Goal: Transaction & Acquisition: Book appointment/travel/reservation

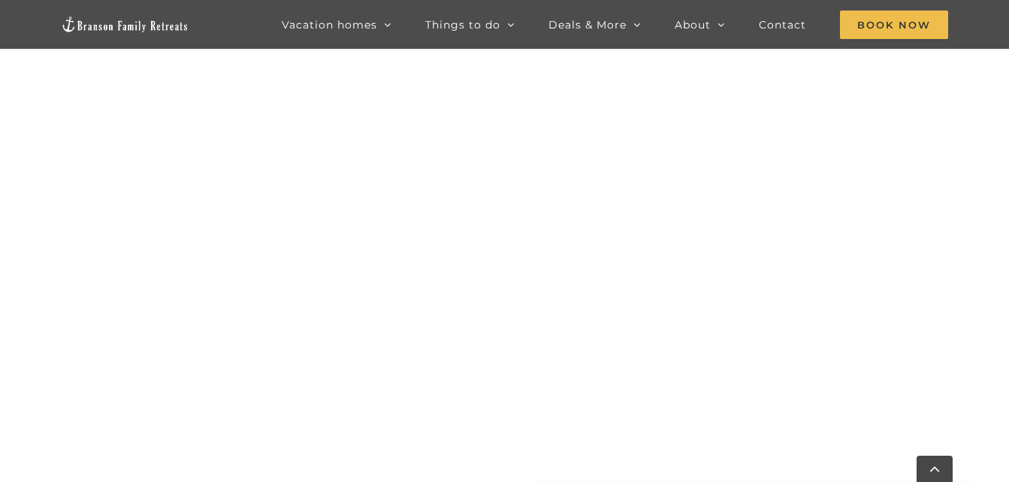
scroll to position [739, 0]
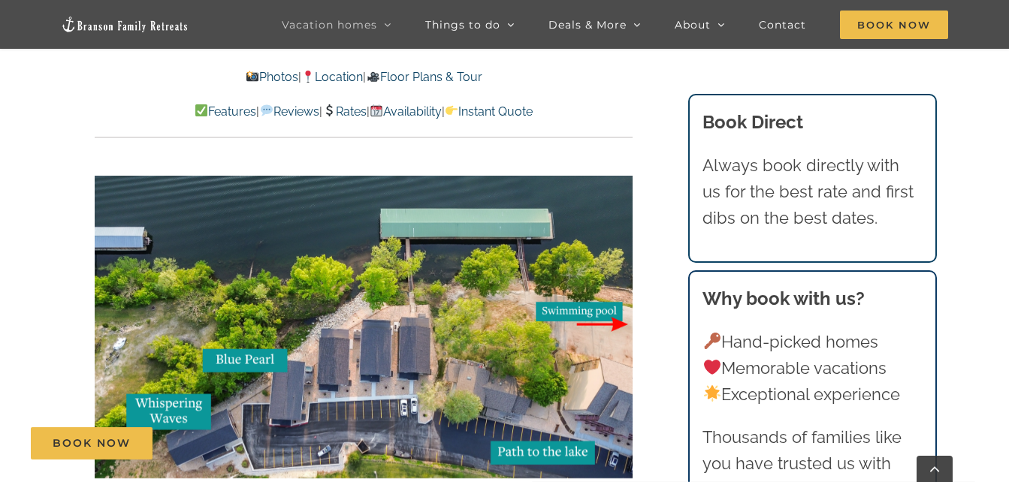
scroll to position [3241, 0]
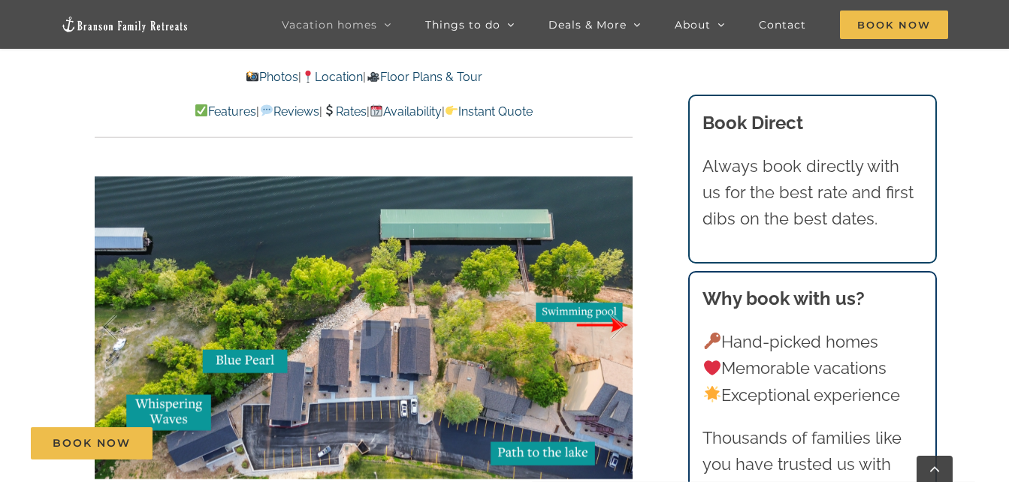
click at [581, 291] on div at bounding box center [601, 327] width 47 height 93
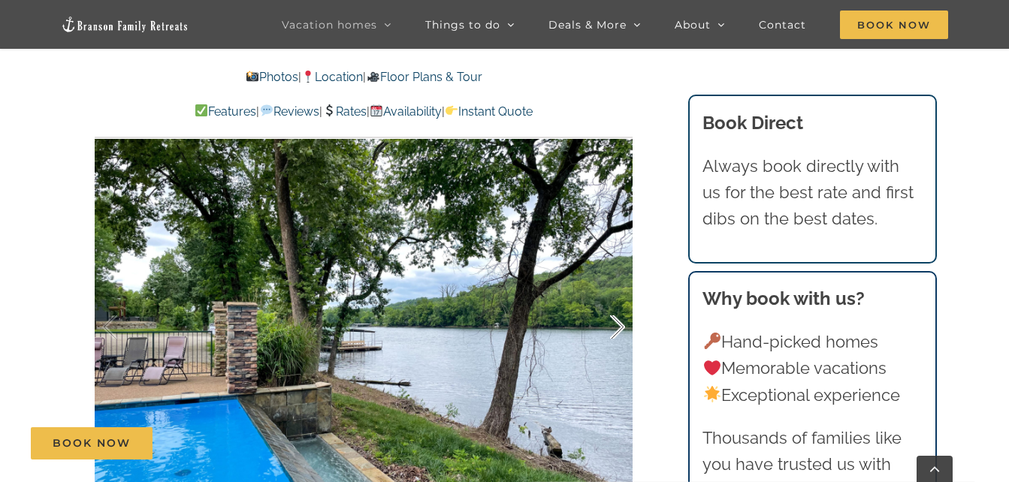
click at [614, 300] on div at bounding box center [601, 327] width 47 height 93
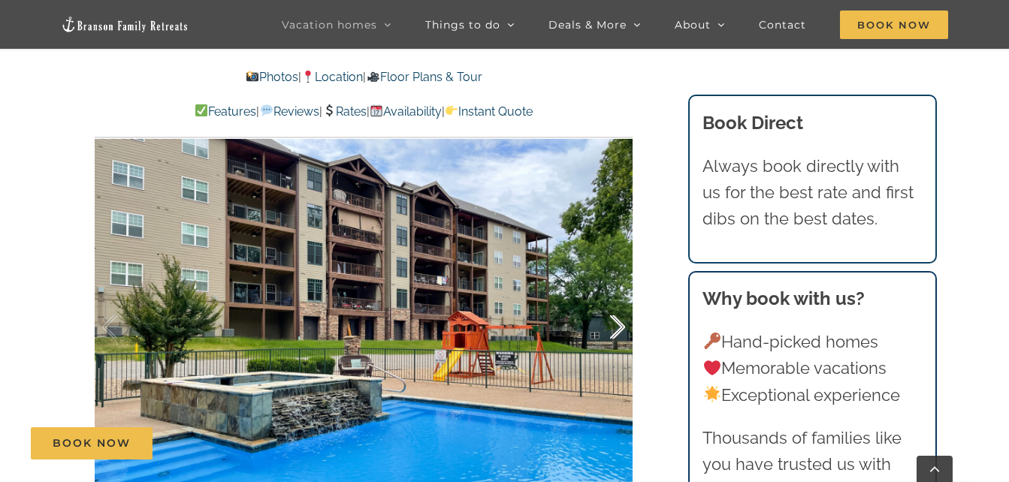
click at [614, 300] on div at bounding box center [601, 327] width 47 height 93
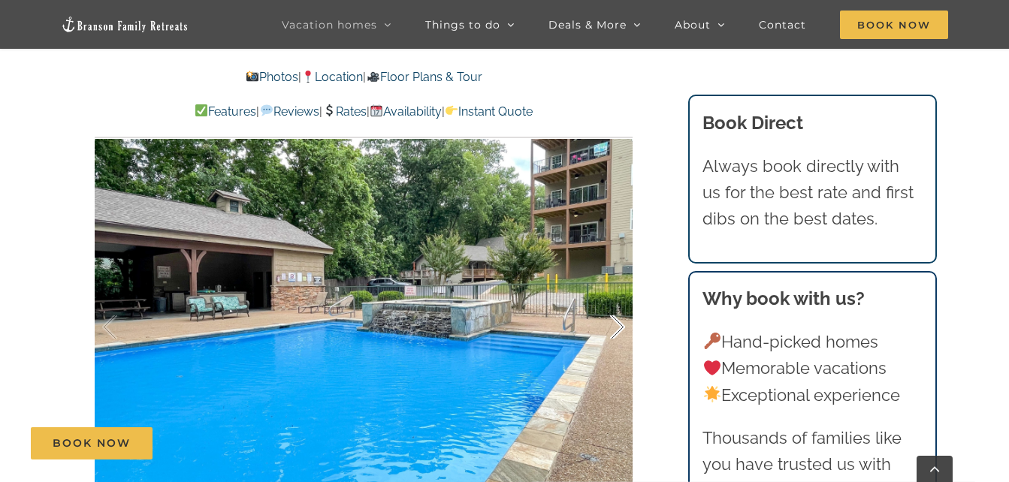
click at [614, 300] on div at bounding box center [601, 327] width 47 height 93
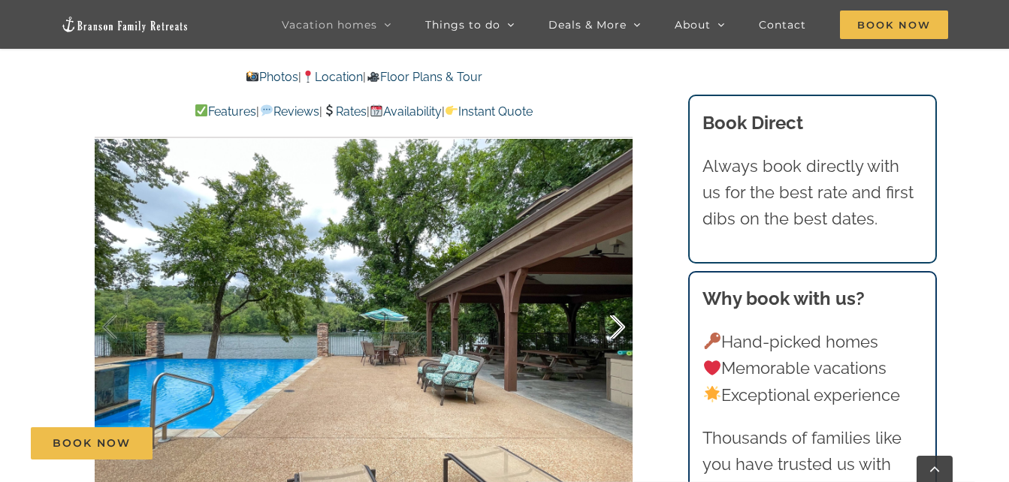
click at [614, 300] on div at bounding box center [601, 327] width 47 height 93
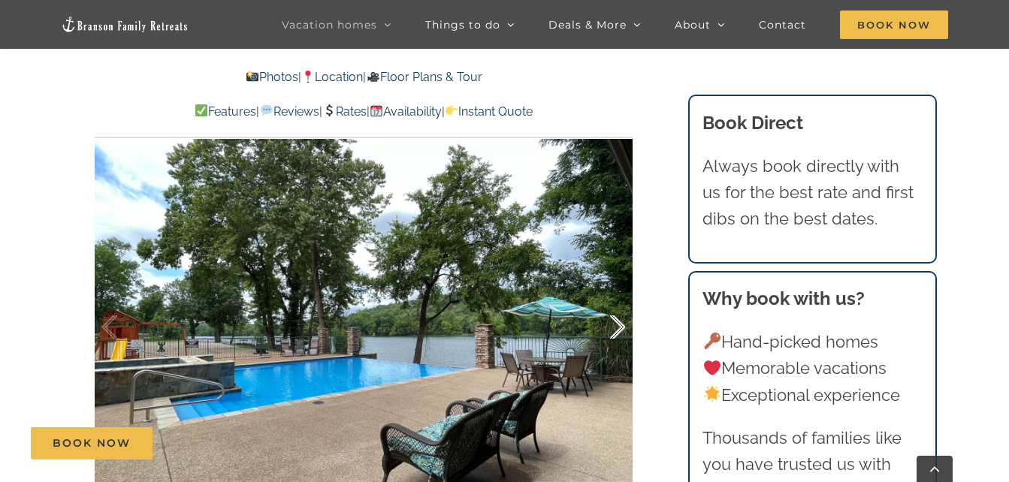
click at [614, 300] on div at bounding box center [601, 327] width 47 height 93
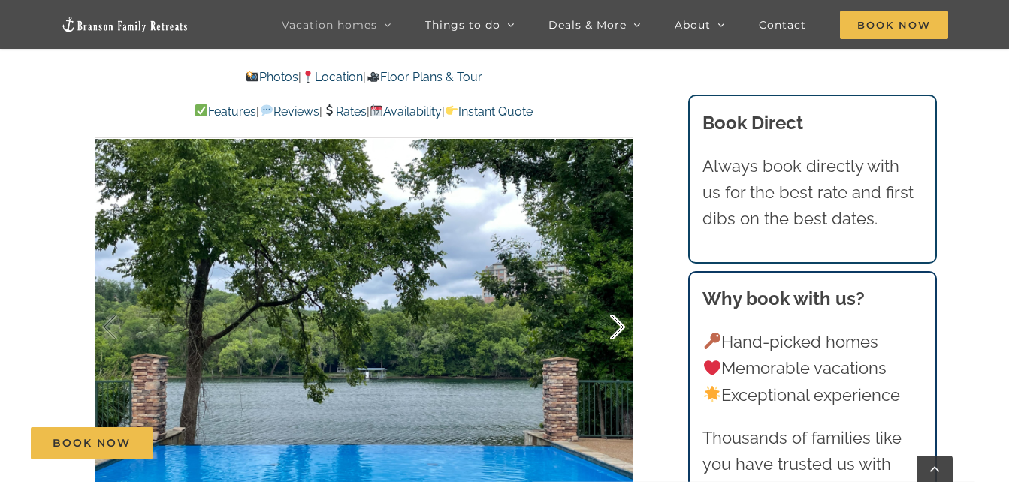
click at [614, 300] on div at bounding box center [601, 327] width 47 height 93
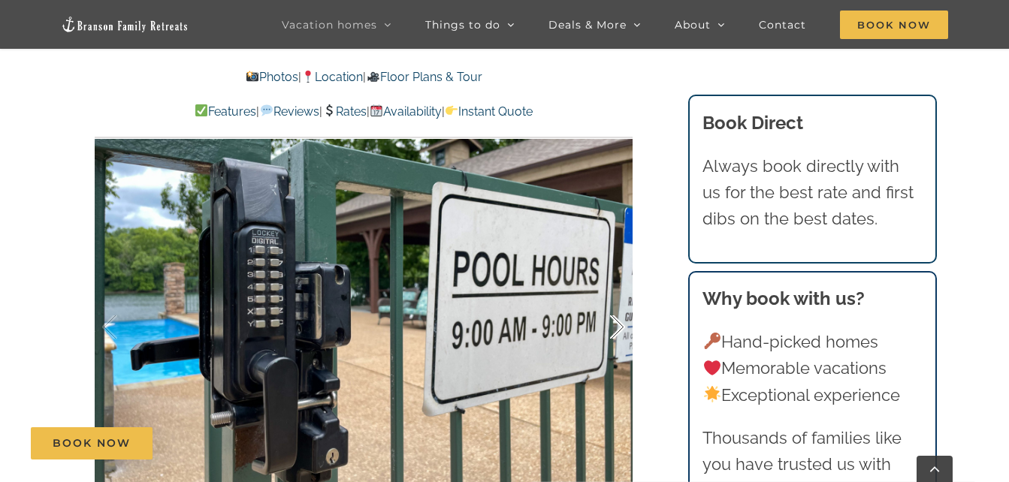
click at [614, 300] on div at bounding box center [601, 327] width 47 height 93
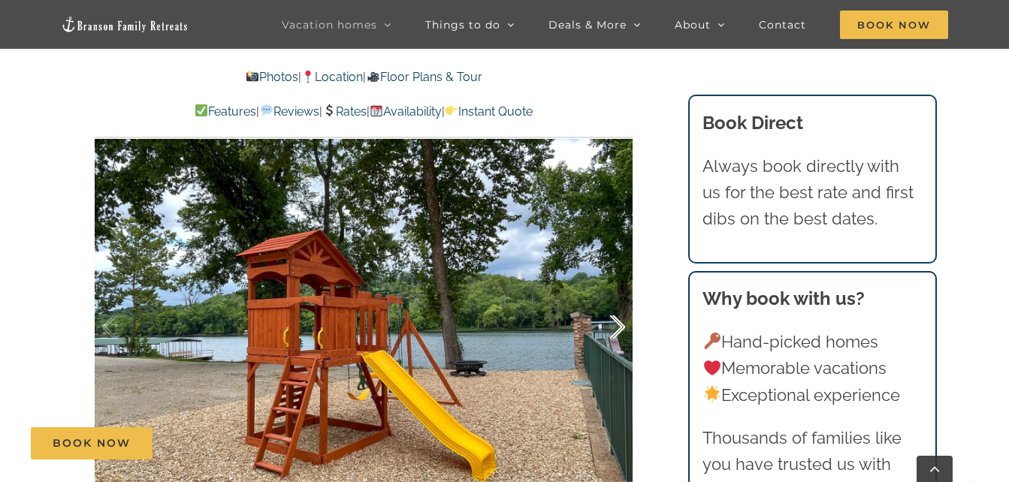
click at [614, 300] on div at bounding box center [601, 327] width 47 height 93
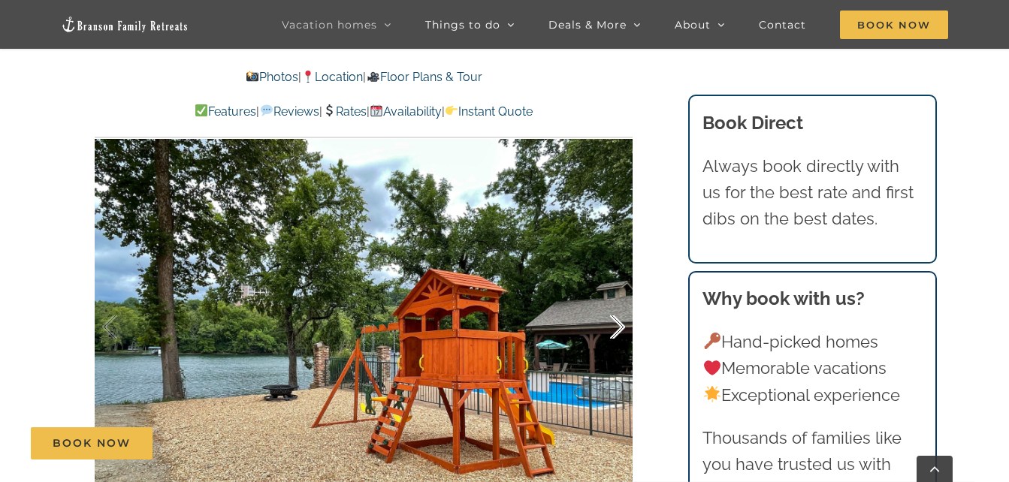
click at [614, 300] on div at bounding box center [601, 327] width 47 height 93
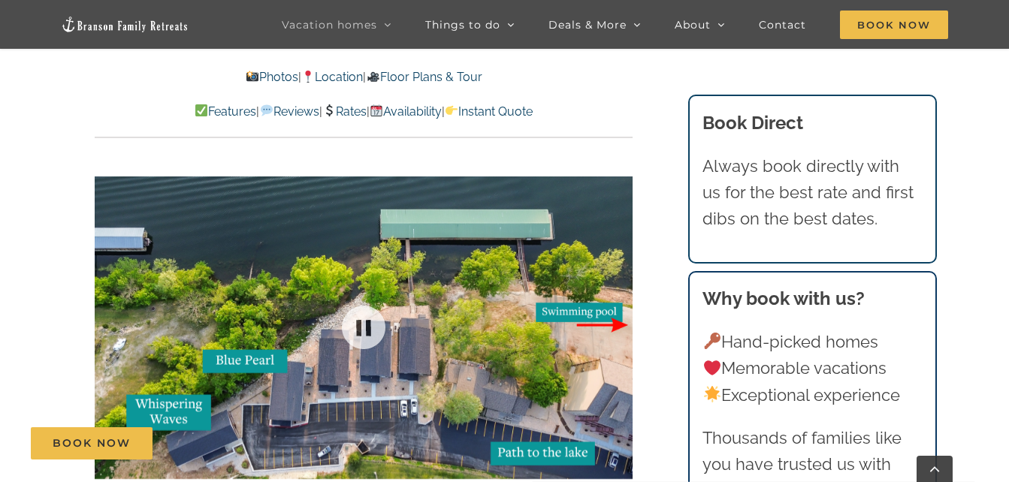
click at [614, 300] on div "1 / 10" at bounding box center [364, 328] width 538 height 442
click at [614, 300] on div at bounding box center [601, 327] width 47 height 93
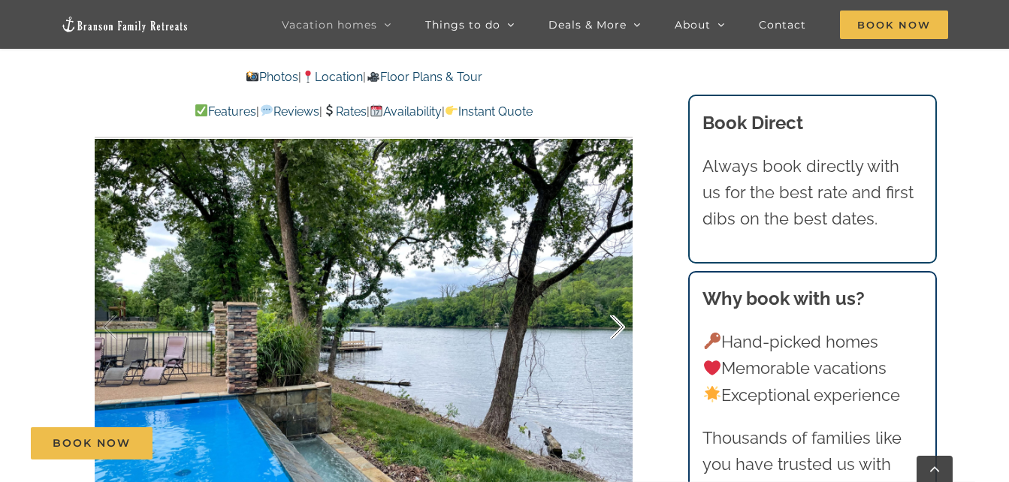
click at [614, 300] on div at bounding box center [601, 327] width 47 height 93
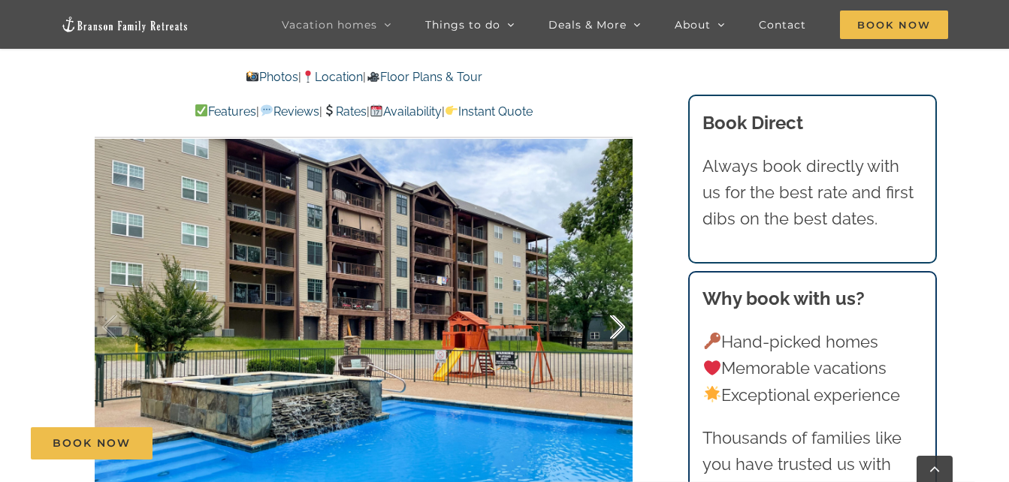
click at [614, 300] on div at bounding box center [601, 327] width 47 height 93
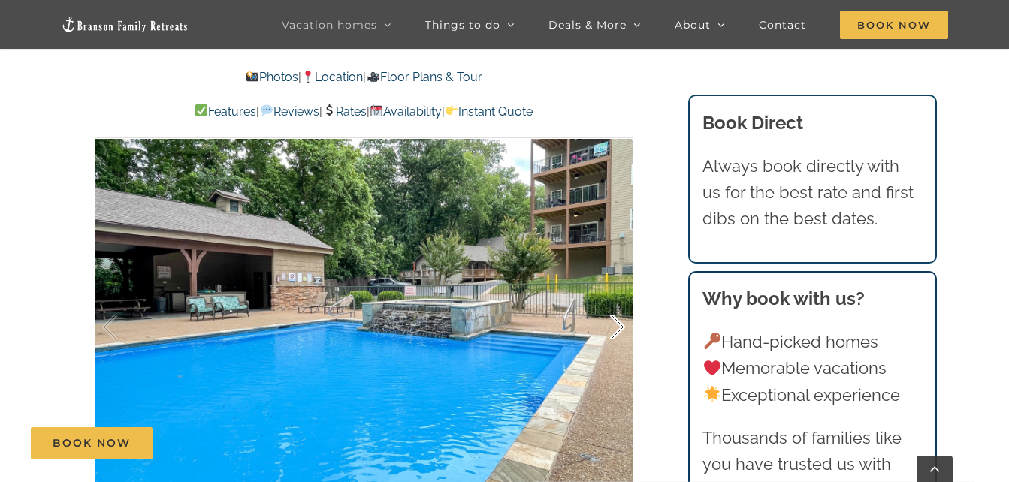
click at [614, 300] on div at bounding box center [601, 327] width 47 height 93
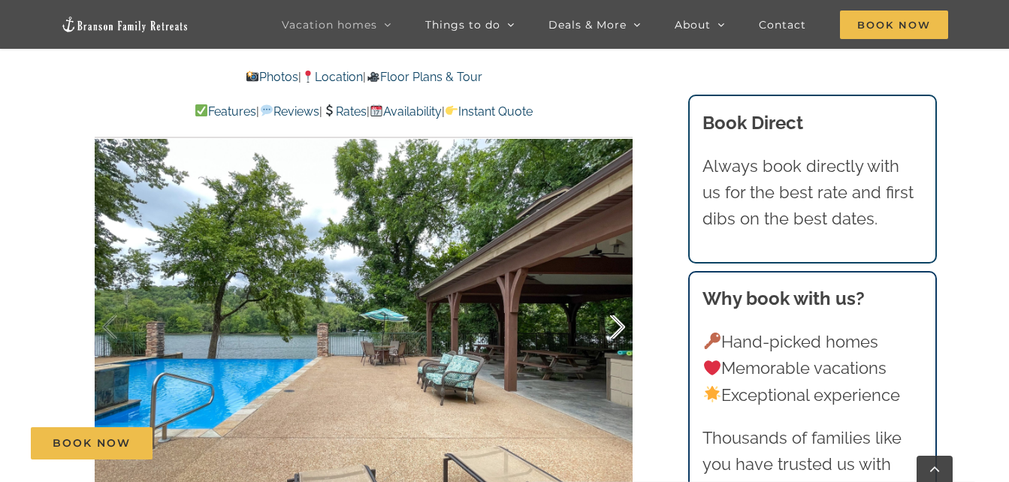
click at [614, 300] on div at bounding box center [601, 327] width 47 height 93
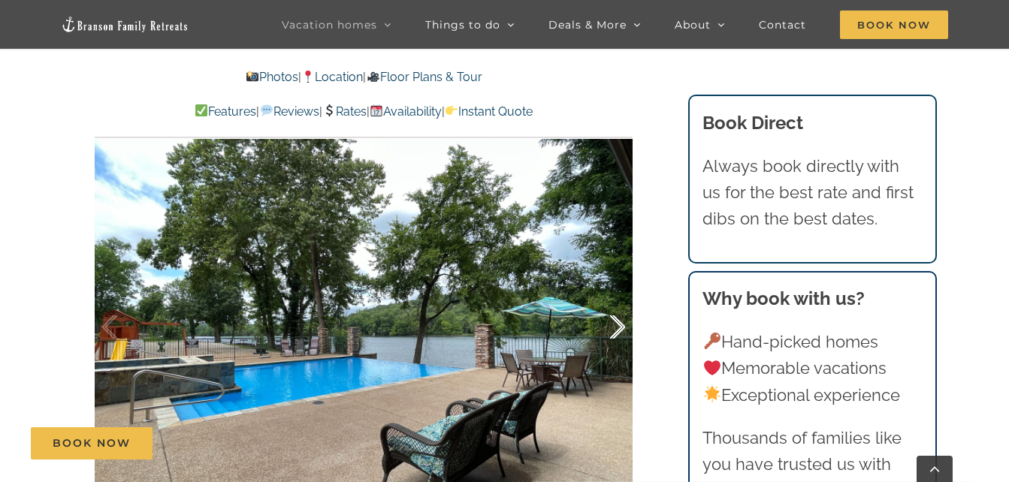
click at [614, 300] on div at bounding box center [601, 327] width 47 height 93
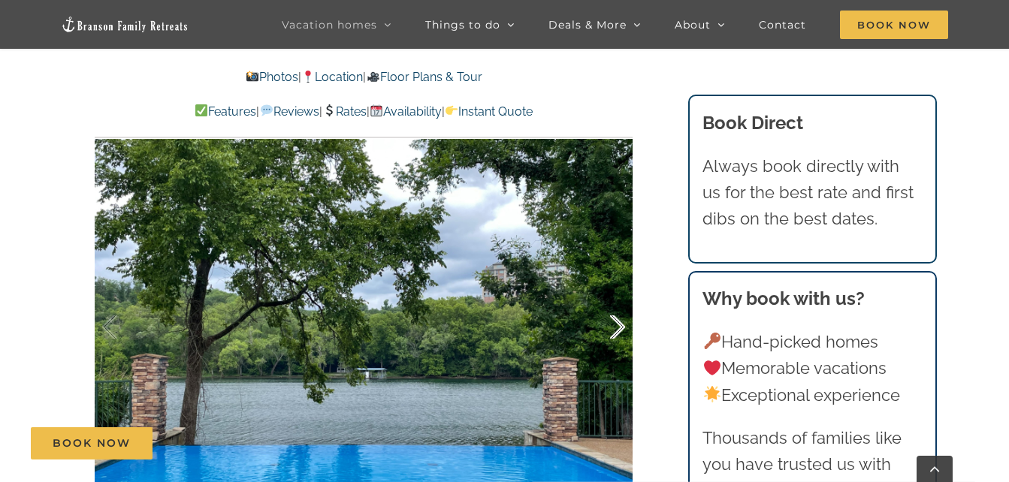
click at [614, 300] on div at bounding box center [601, 327] width 47 height 93
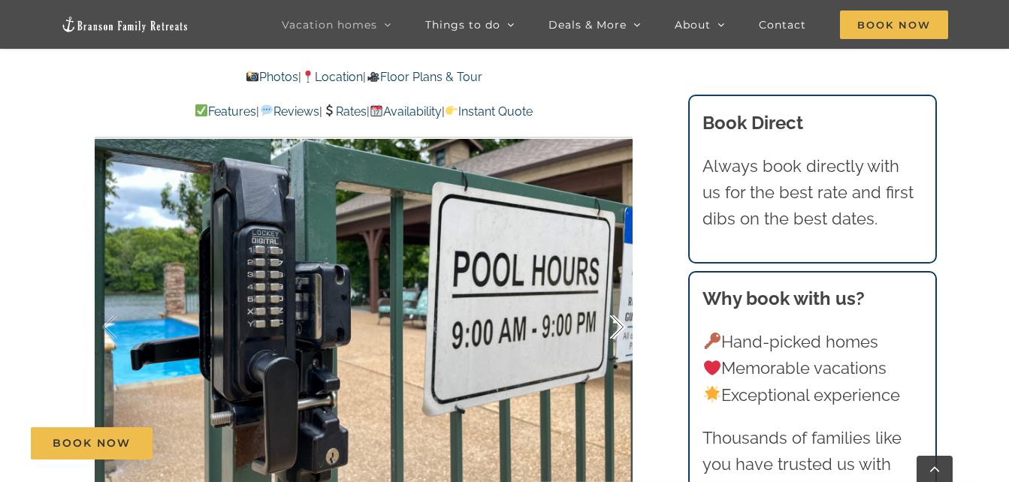
click at [614, 300] on div at bounding box center [601, 327] width 47 height 93
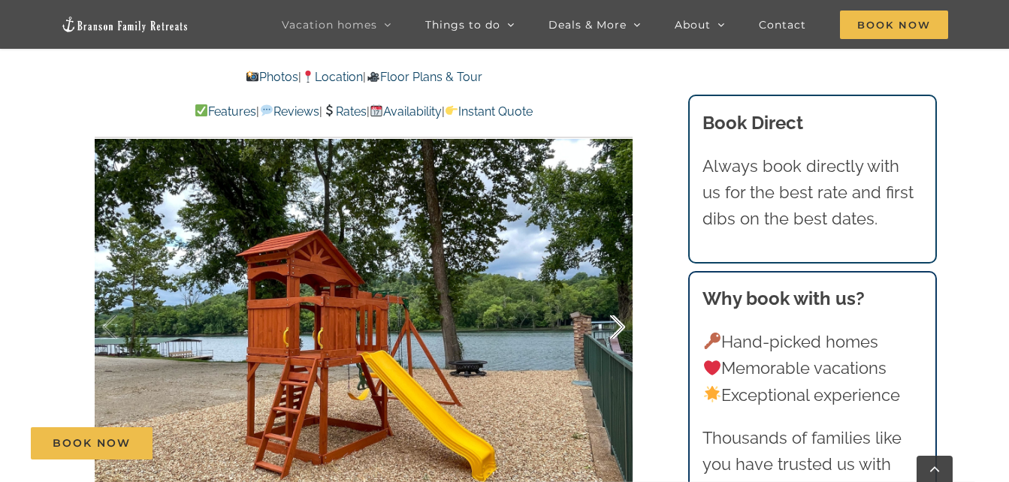
click at [614, 300] on div at bounding box center [601, 327] width 47 height 93
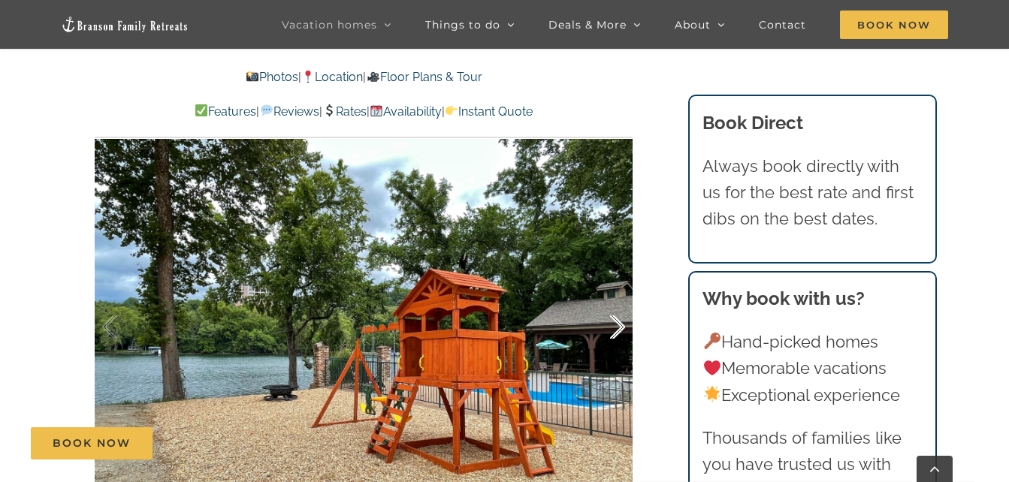
click at [614, 300] on div at bounding box center [601, 327] width 47 height 93
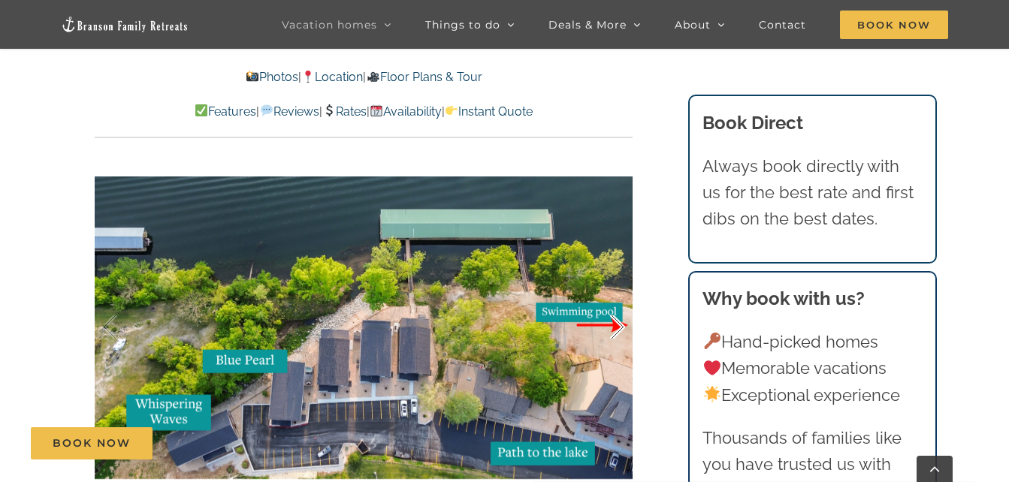
click at [614, 300] on div at bounding box center [601, 327] width 47 height 93
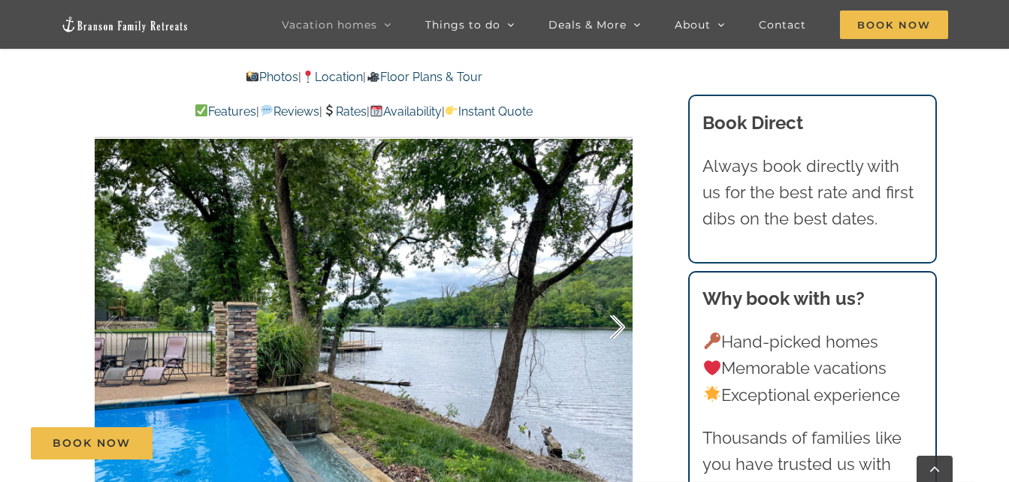
click at [614, 300] on div at bounding box center [601, 327] width 47 height 93
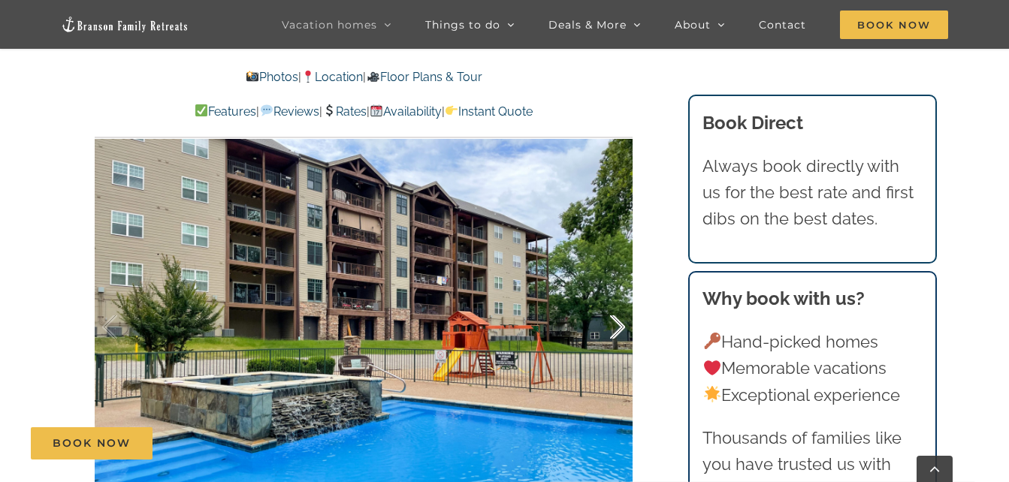
click at [614, 300] on div at bounding box center [601, 327] width 47 height 93
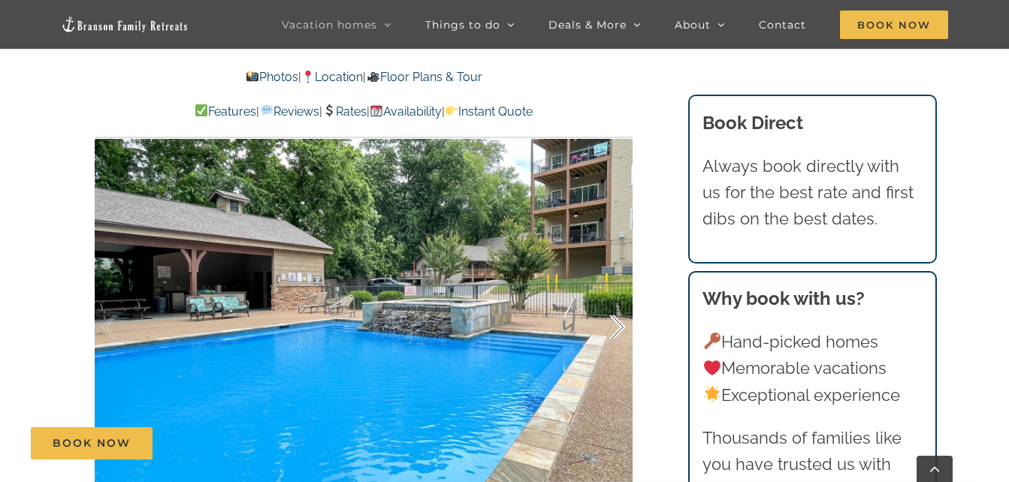
click at [614, 300] on div at bounding box center [601, 327] width 47 height 93
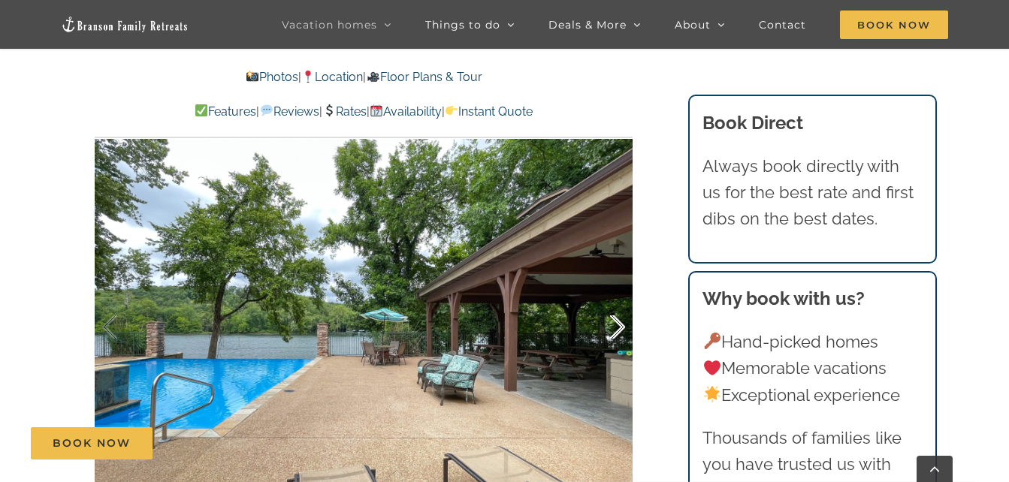
click at [614, 300] on div at bounding box center [601, 327] width 47 height 93
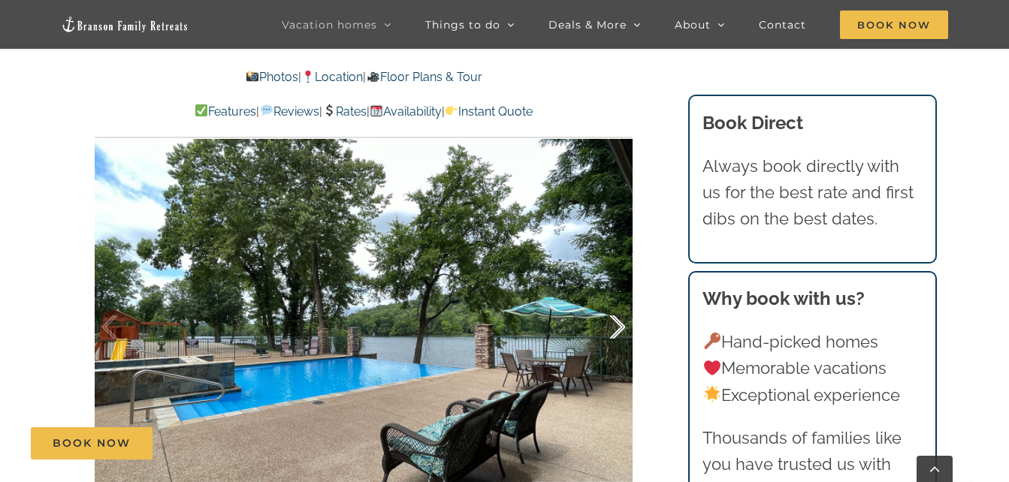
click at [614, 300] on div at bounding box center [601, 327] width 47 height 93
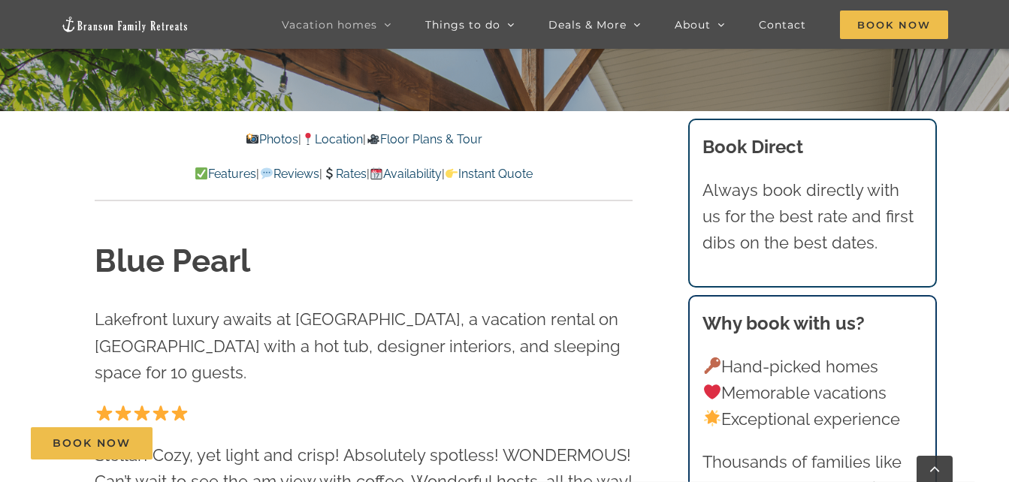
scroll to position [415, 0]
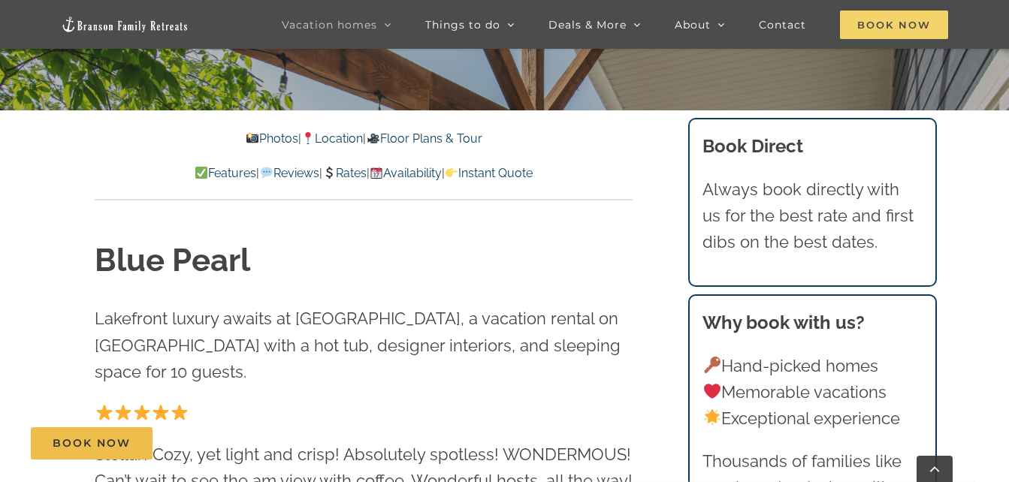
click at [891, 29] on span "Book Now" at bounding box center [894, 25] width 108 height 29
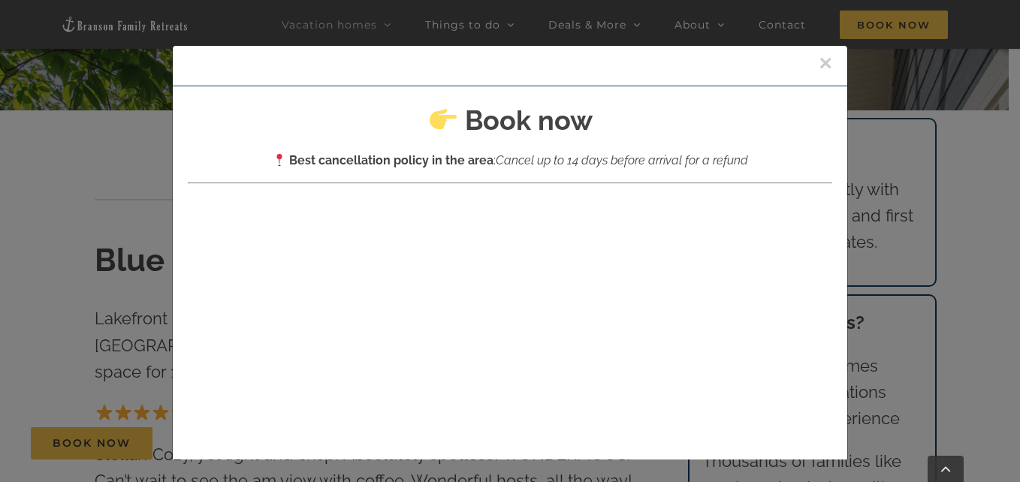
click at [819, 65] on button "×" at bounding box center [826, 63] width 14 height 23
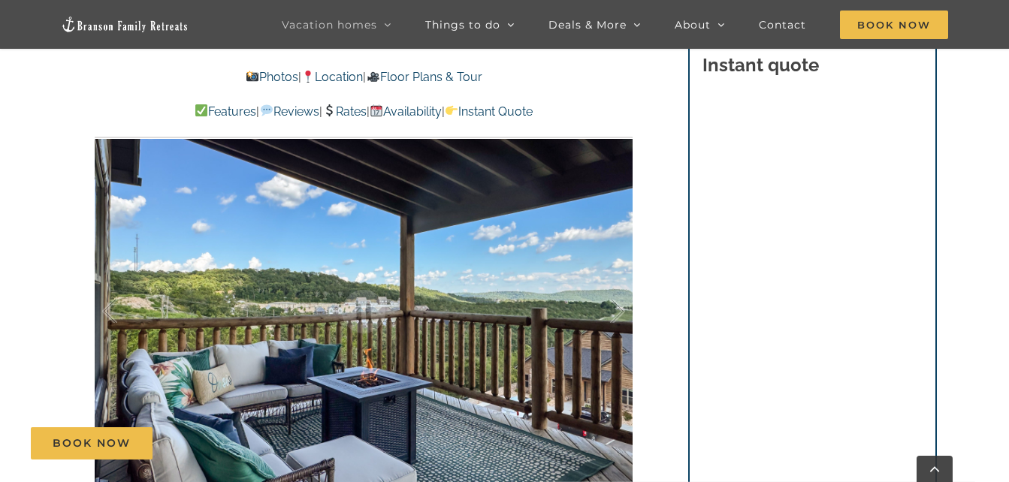
scroll to position [949, 0]
click at [618, 284] on div at bounding box center [601, 312] width 47 height 93
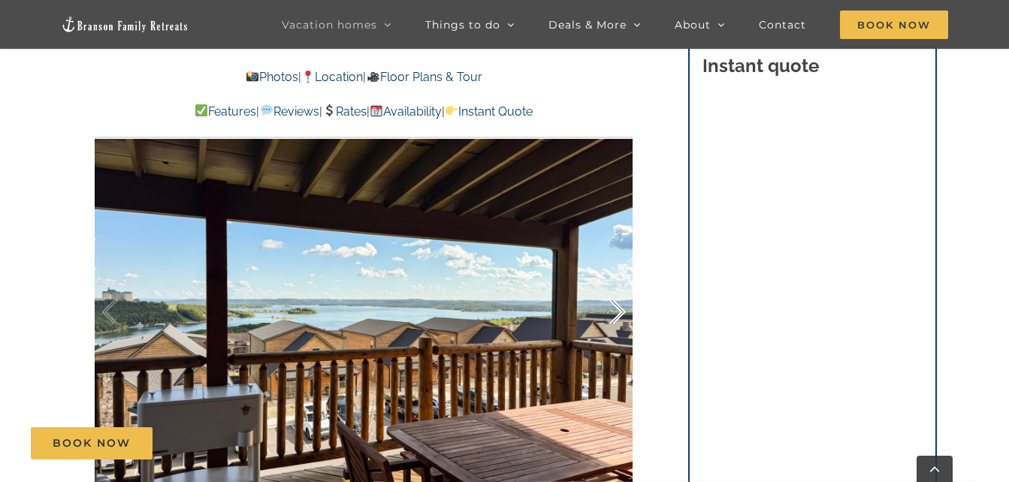
click at [618, 284] on div at bounding box center [601, 312] width 47 height 93
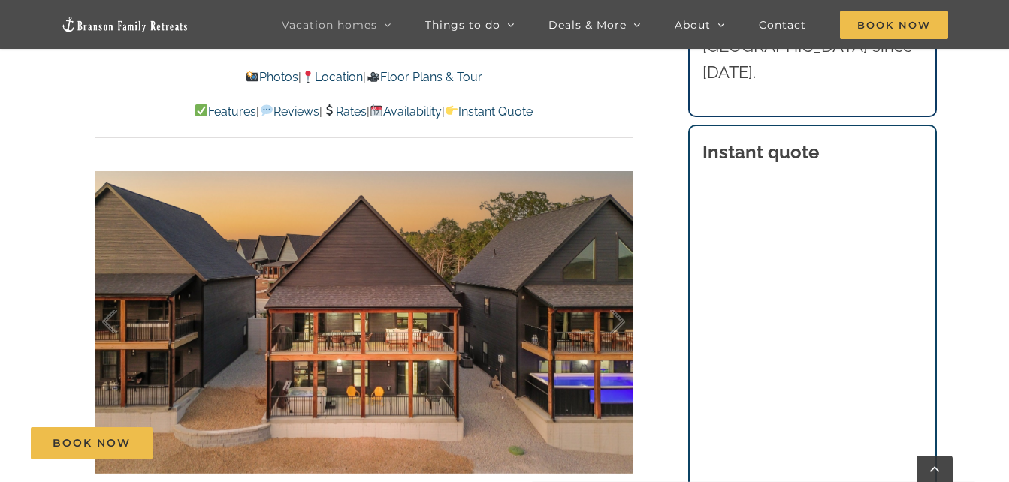
scroll to position [853, 0]
click at [615, 327] on div at bounding box center [601, 321] width 47 height 93
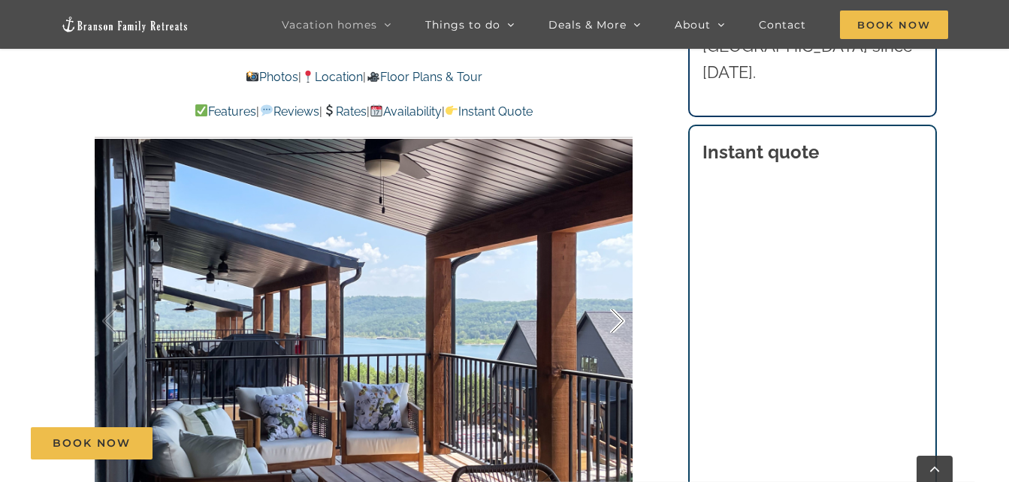
click at [615, 327] on div at bounding box center [601, 321] width 47 height 93
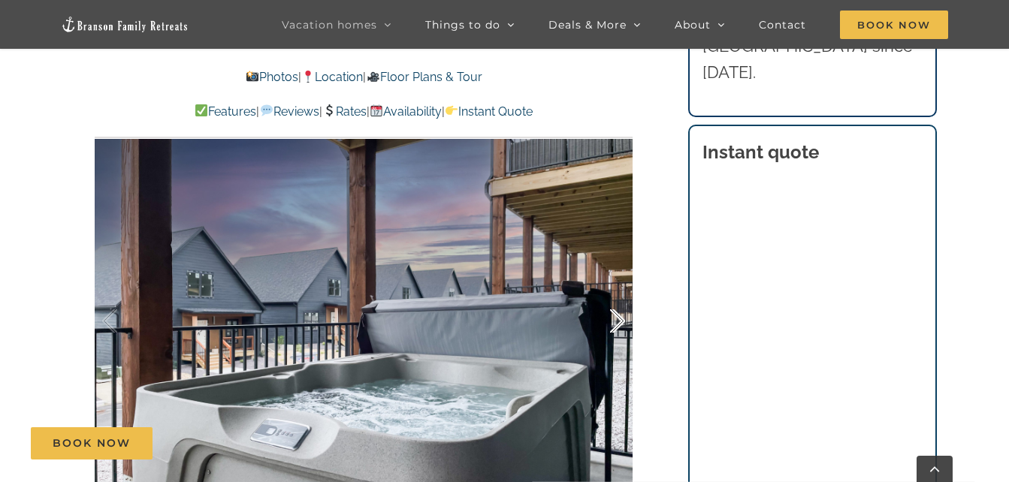
click at [615, 327] on div at bounding box center [601, 321] width 47 height 93
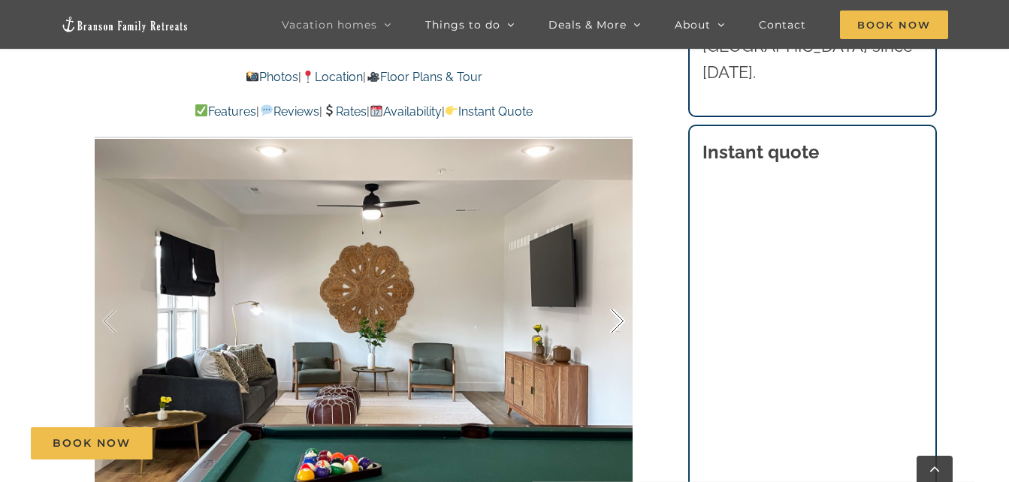
click at [615, 327] on div at bounding box center [601, 321] width 47 height 93
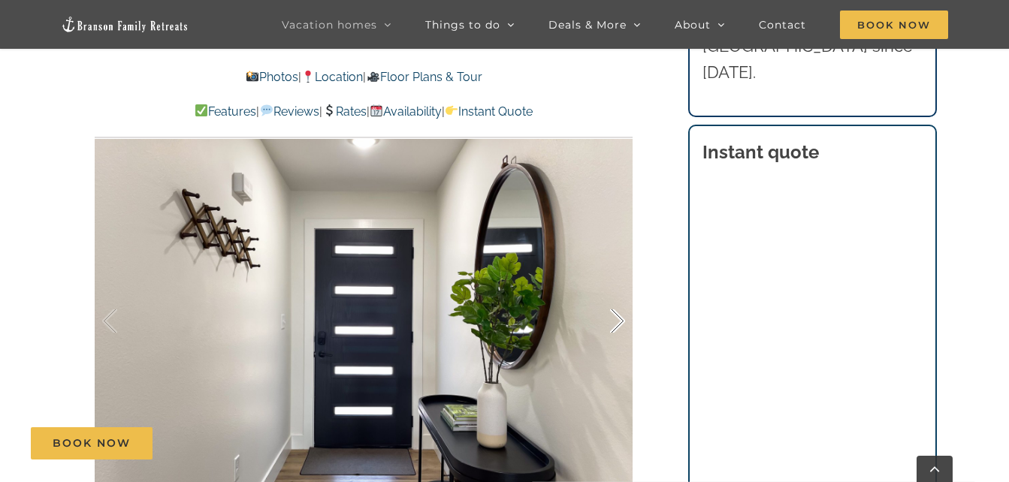
click at [615, 327] on div at bounding box center [601, 321] width 47 height 93
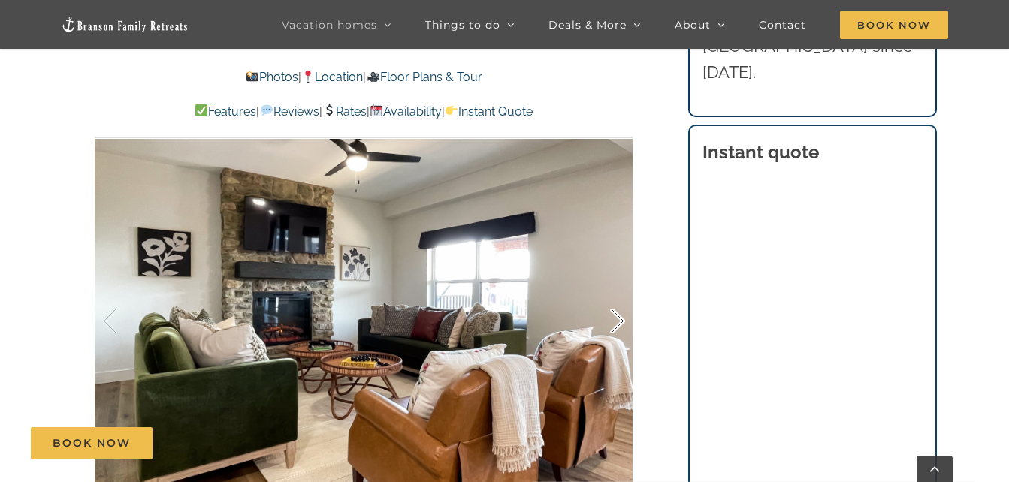
click at [615, 327] on div at bounding box center [601, 321] width 47 height 93
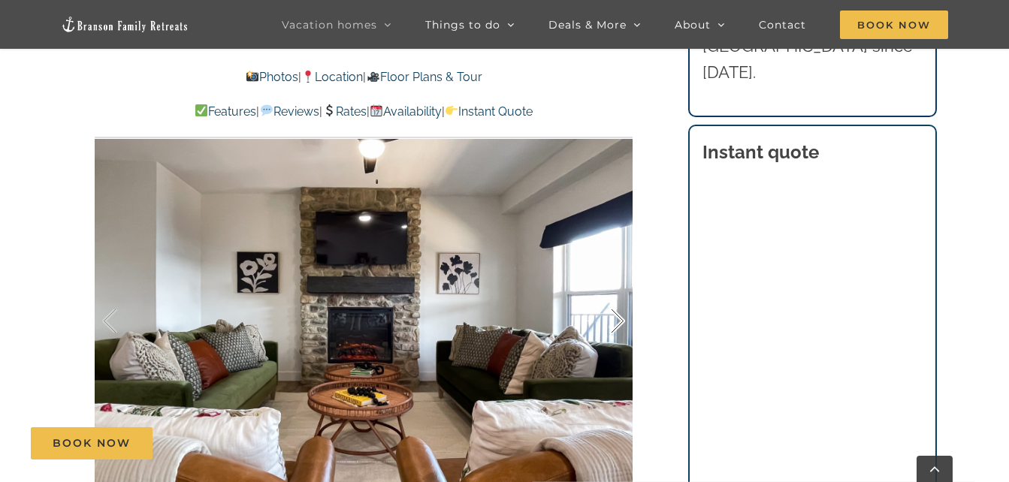
click at [615, 316] on div at bounding box center [601, 321] width 47 height 93
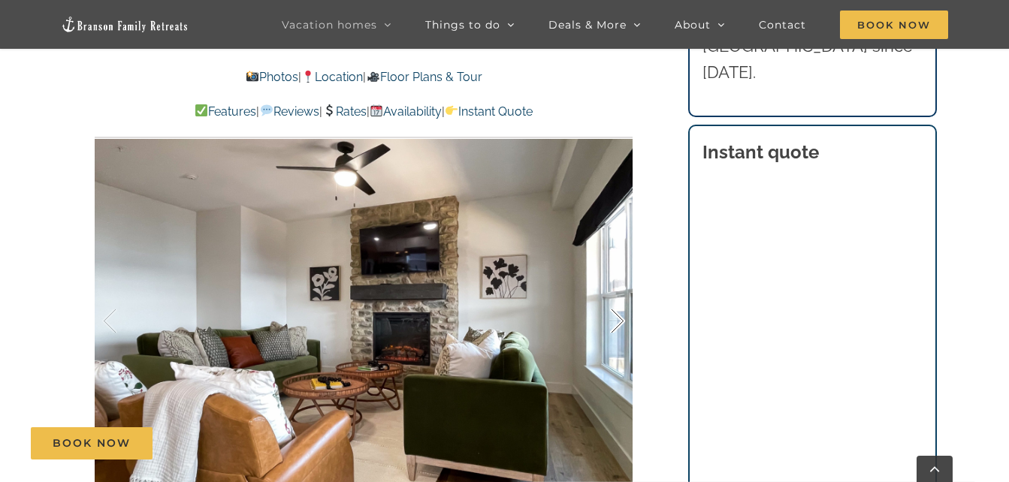
click at [615, 316] on div at bounding box center [601, 321] width 47 height 93
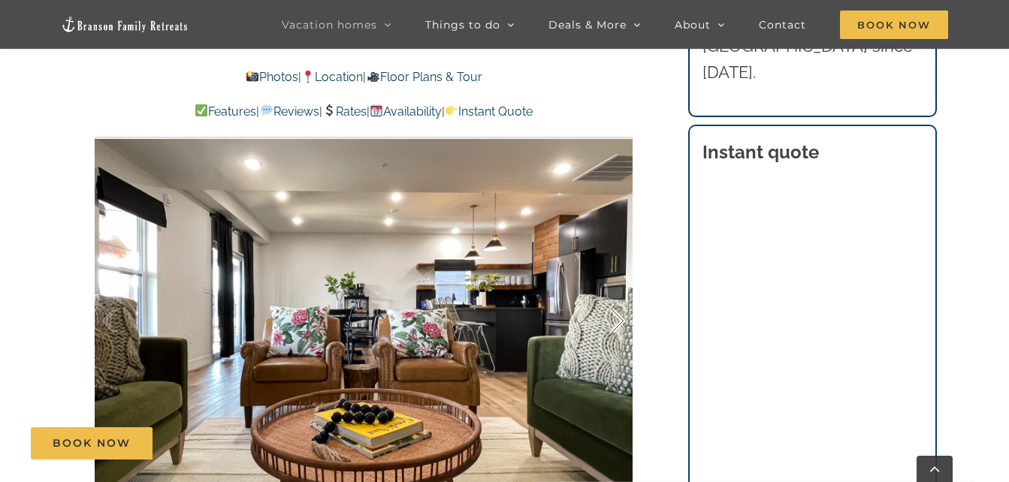
click at [615, 316] on div at bounding box center [601, 321] width 47 height 93
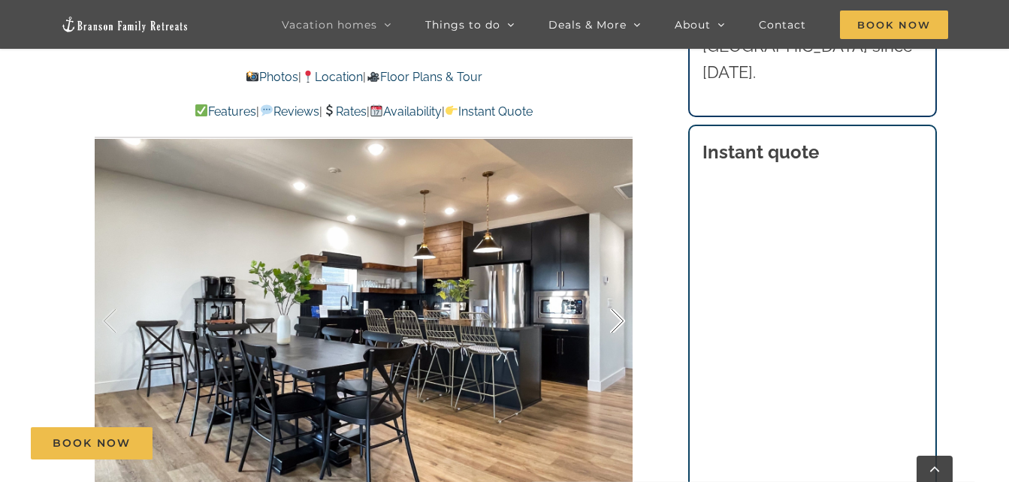
click at [615, 316] on div at bounding box center [601, 321] width 47 height 93
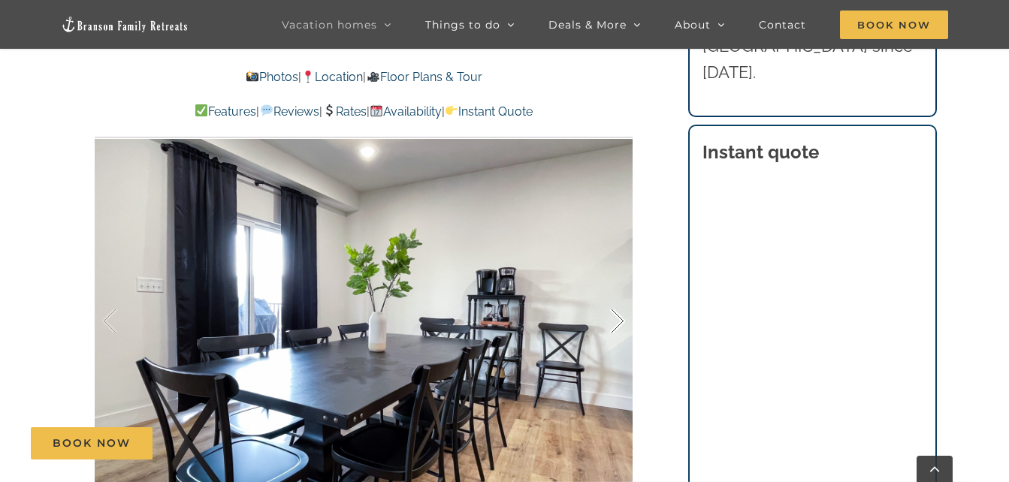
click at [615, 316] on div at bounding box center [601, 321] width 47 height 93
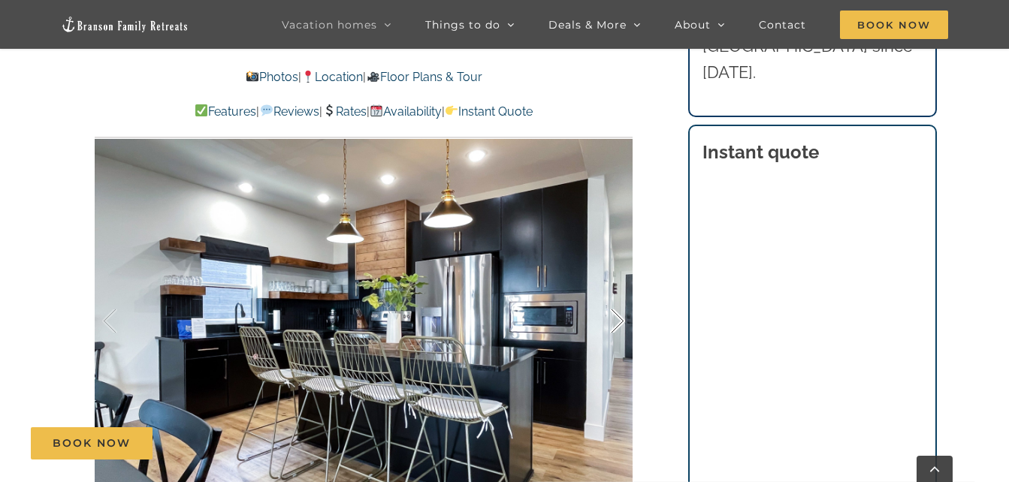
click at [615, 316] on div at bounding box center [601, 321] width 47 height 93
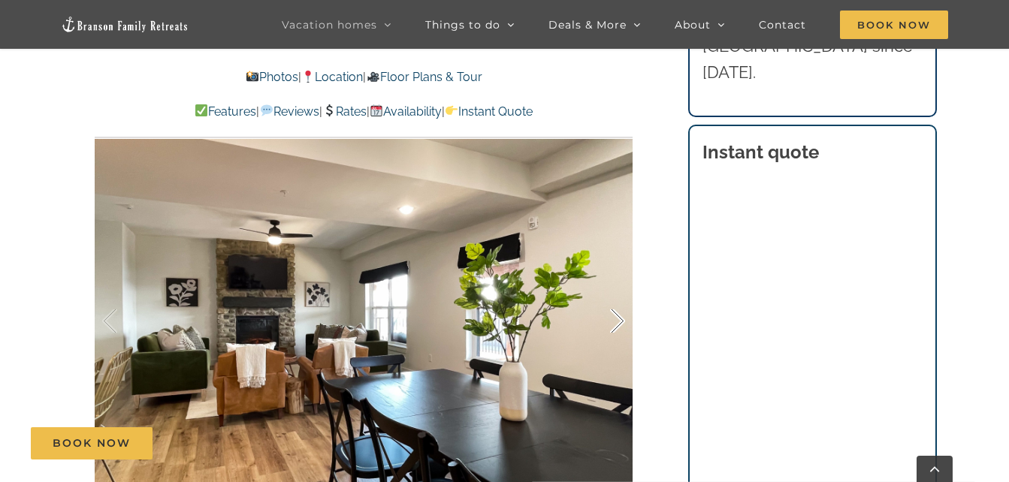
click at [615, 316] on div at bounding box center [601, 321] width 47 height 93
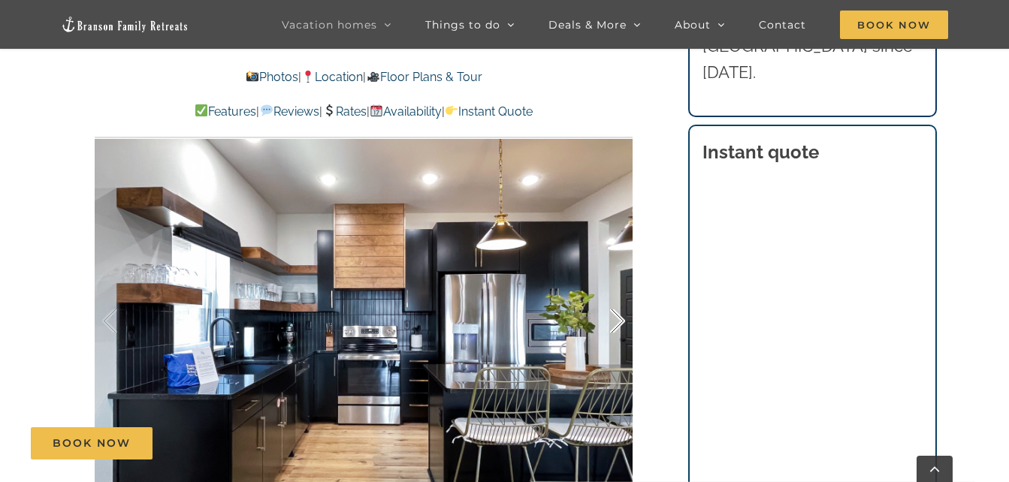
click at [615, 316] on div at bounding box center [601, 321] width 47 height 93
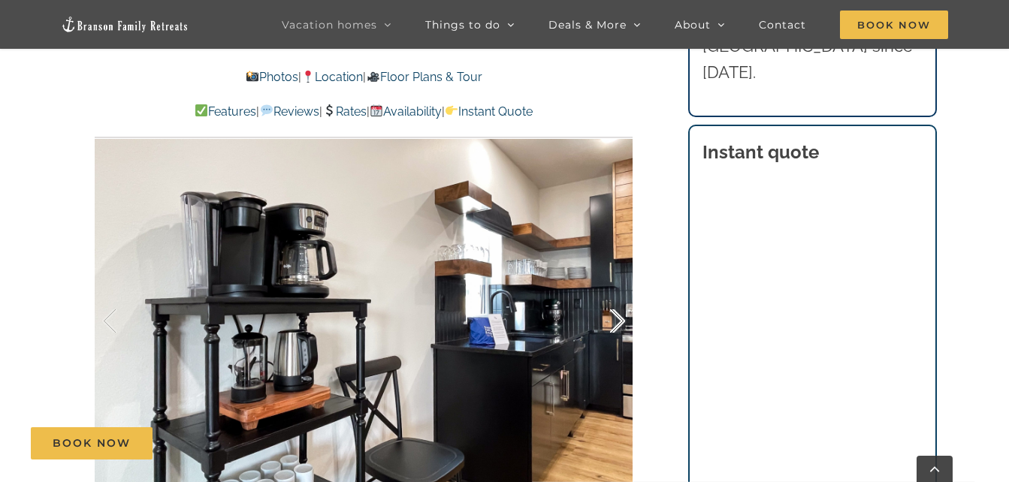
click at [615, 316] on div at bounding box center [601, 321] width 47 height 93
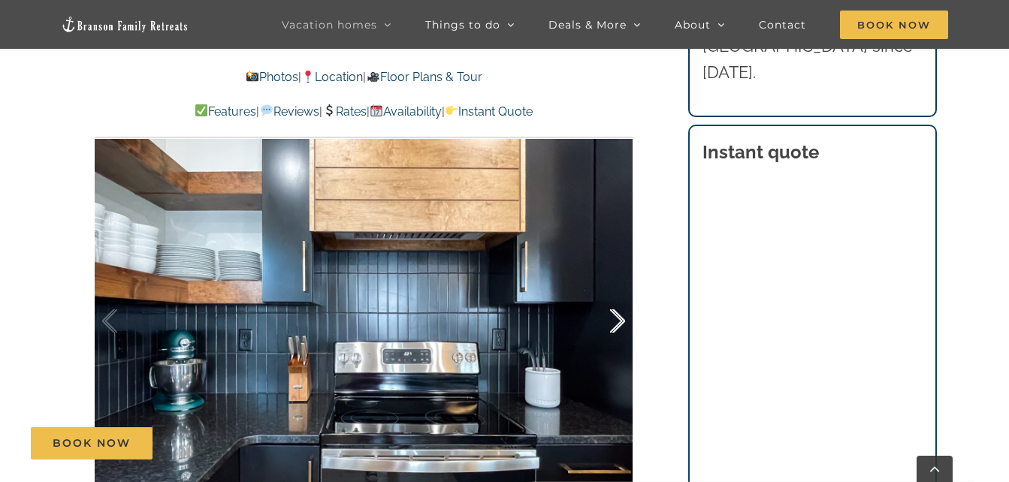
click at [615, 316] on div at bounding box center [601, 321] width 47 height 93
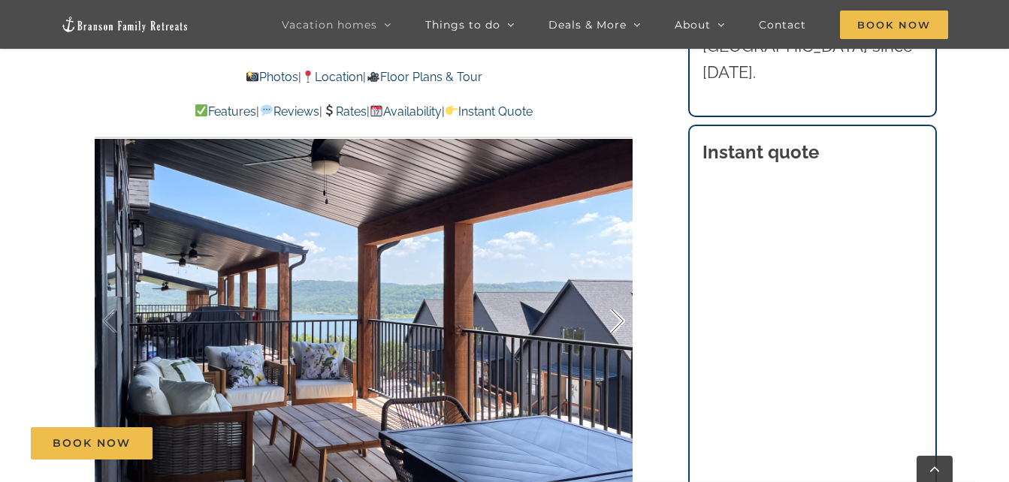
click at [615, 316] on div at bounding box center [601, 321] width 47 height 93
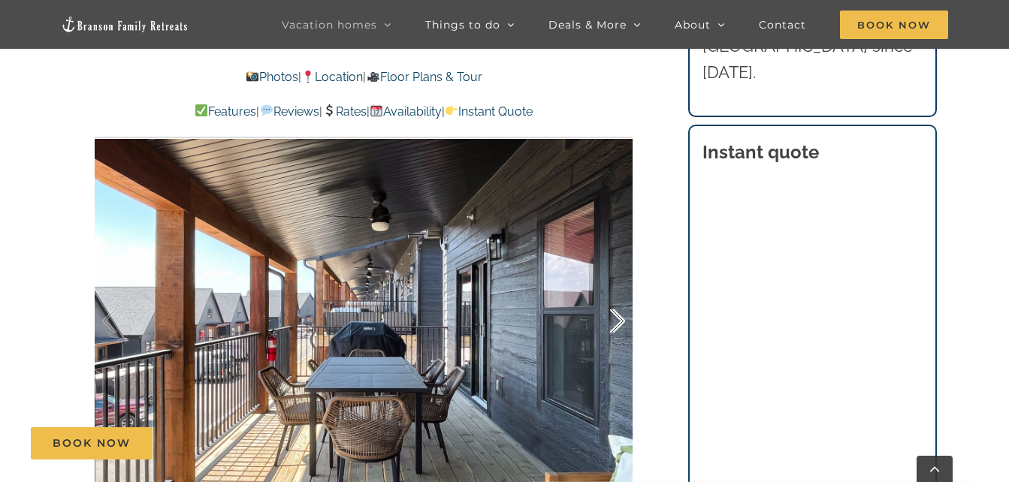
click at [615, 316] on div at bounding box center [601, 321] width 47 height 93
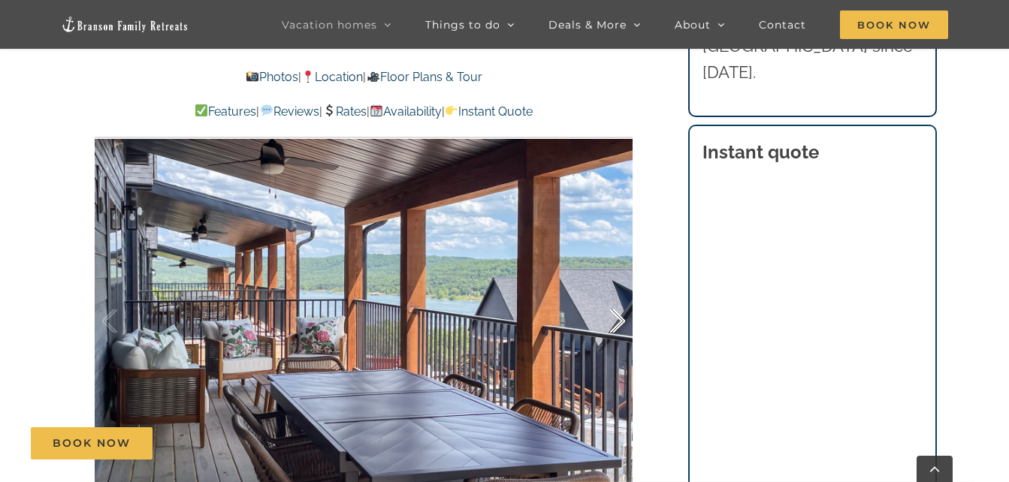
click at [615, 316] on div at bounding box center [601, 321] width 47 height 93
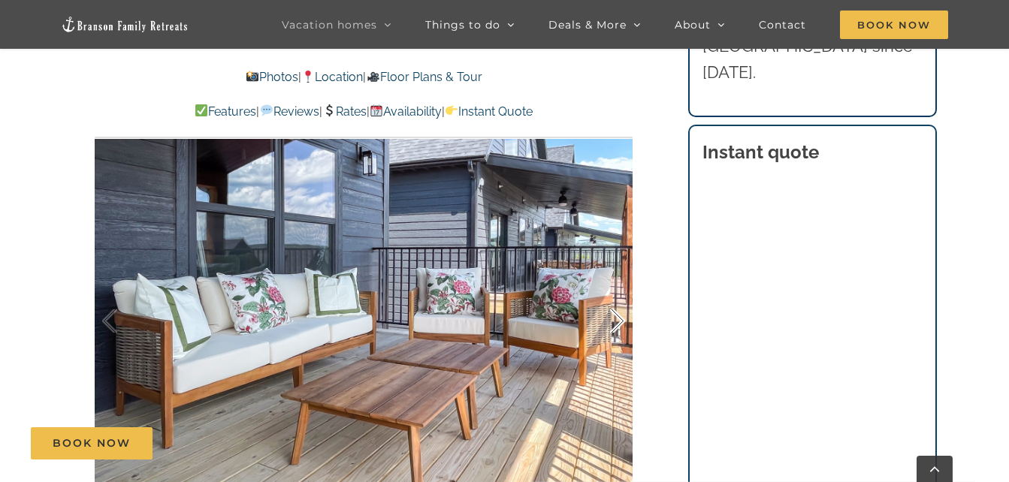
click at [615, 316] on div at bounding box center [601, 321] width 47 height 93
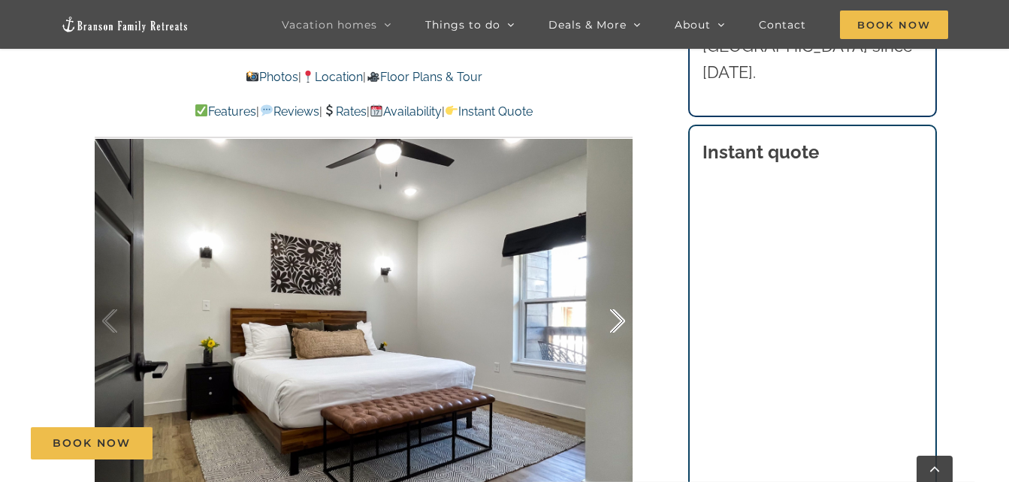
click at [615, 316] on div at bounding box center [601, 321] width 47 height 93
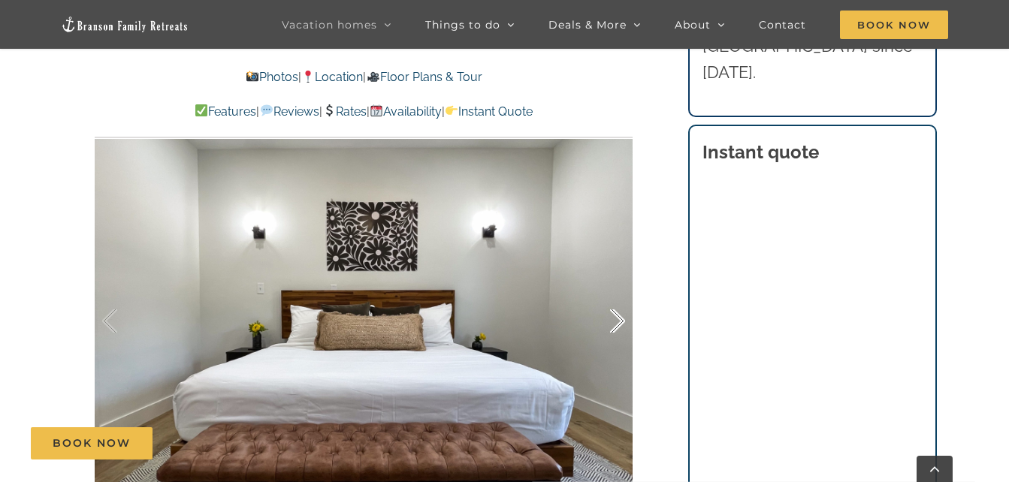
click at [615, 316] on div at bounding box center [601, 321] width 47 height 93
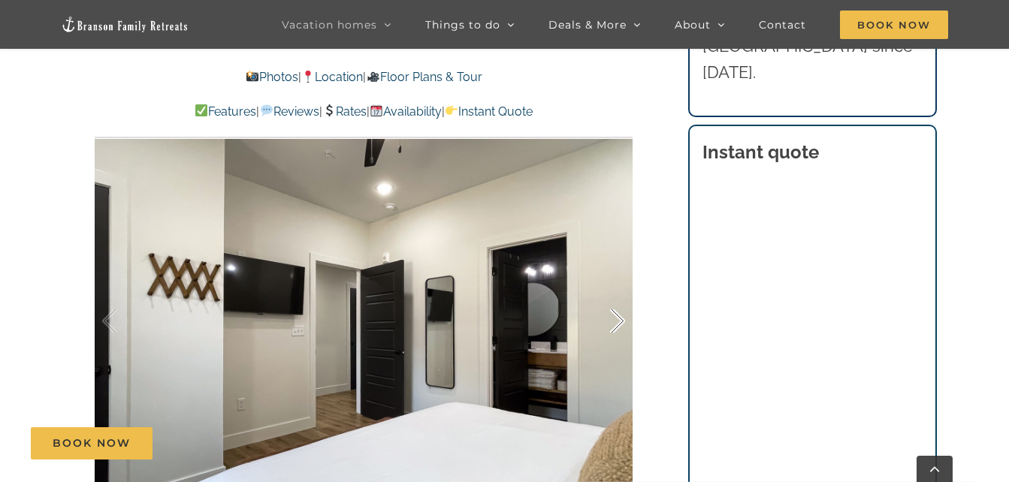
click at [615, 316] on div at bounding box center [601, 321] width 47 height 93
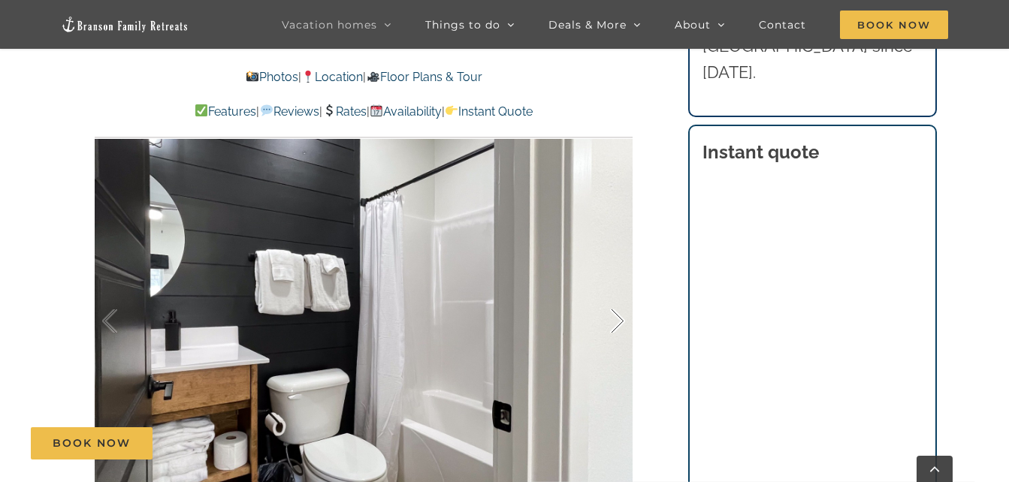
click at [615, 316] on div at bounding box center [601, 321] width 47 height 93
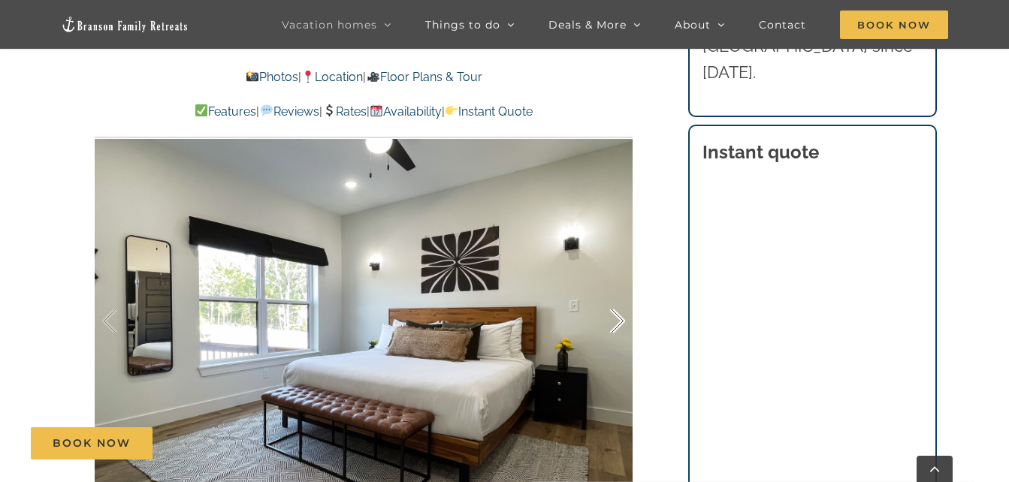
click at [615, 316] on div at bounding box center [601, 321] width 47 height 93
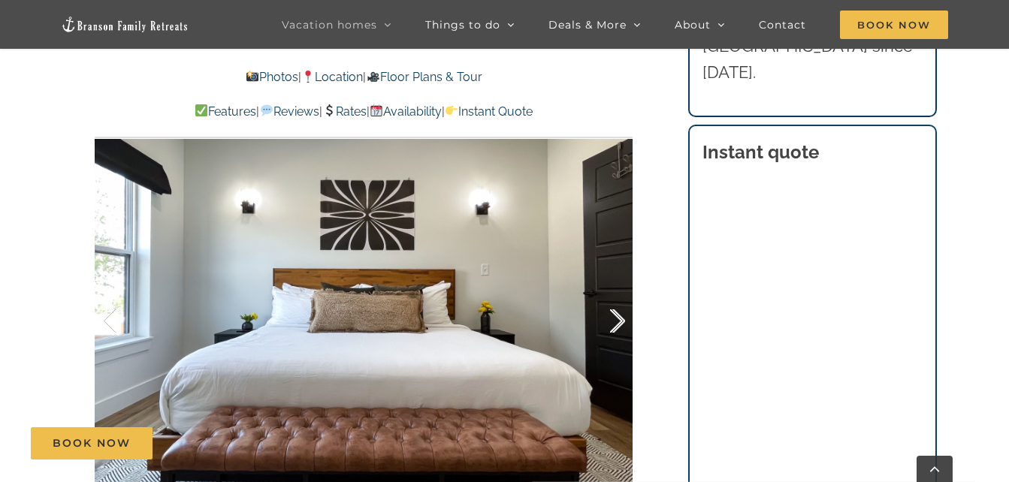
click at [615, 316] on div at bounding box center [601, 321] width 47 height 93
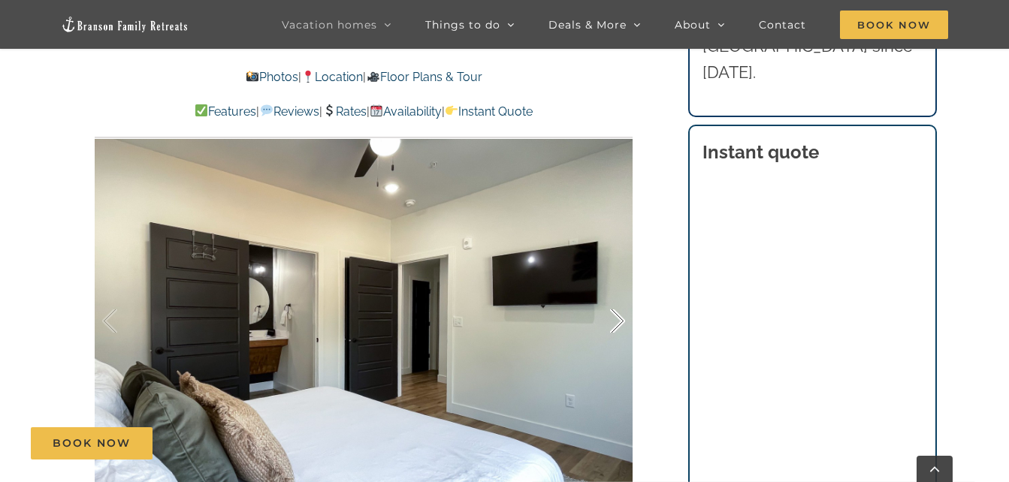
click at [615, 316] on div at bounding box center [601, 321] width 47 height 93
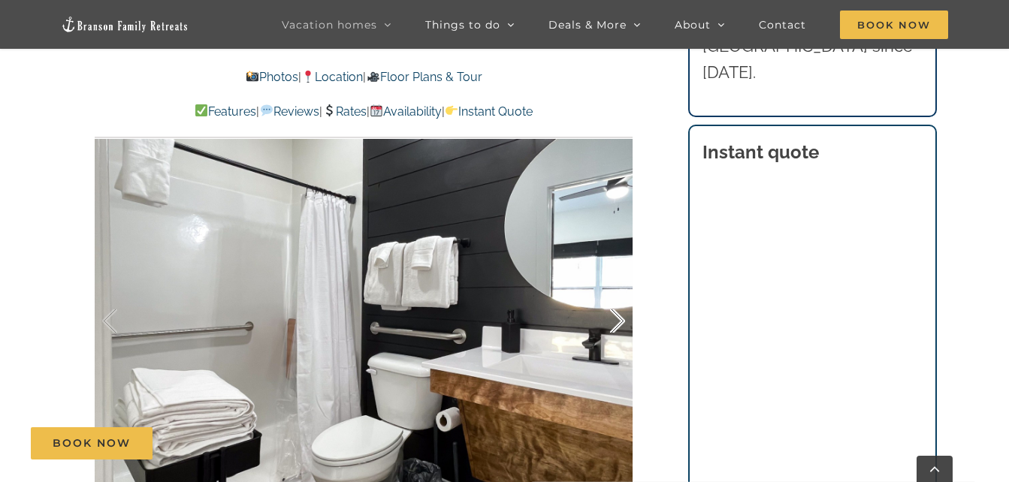
click at [615, 316] on div at bounding box center [601, 321] width 47 height 93
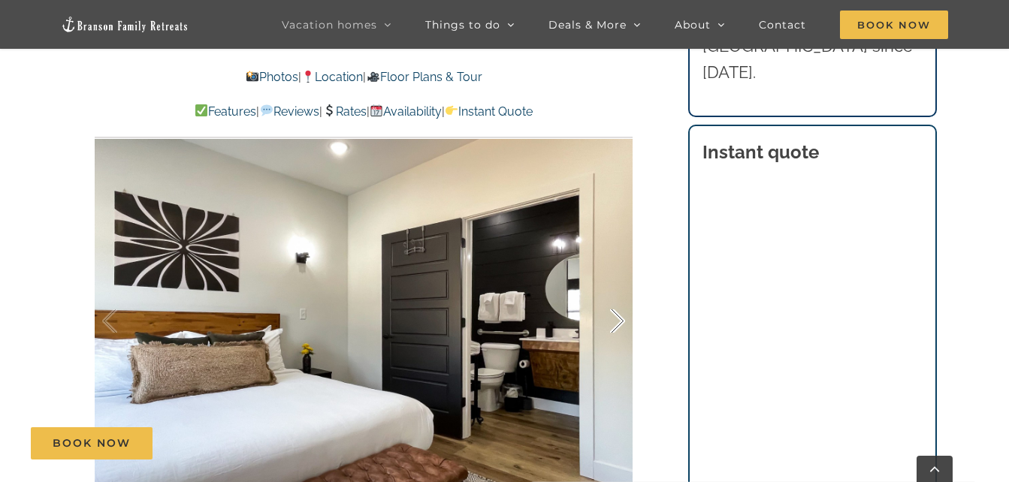
click at [615, 316] on div at bounding box center [601, 321] width 47 height 93
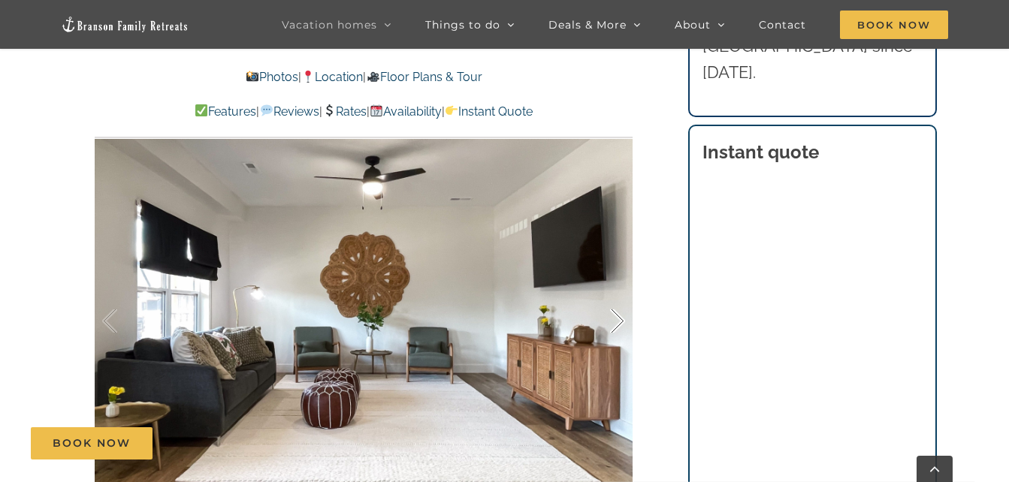
click at [615, 316] on div at bounding box center [601, 321] width 47 height 93
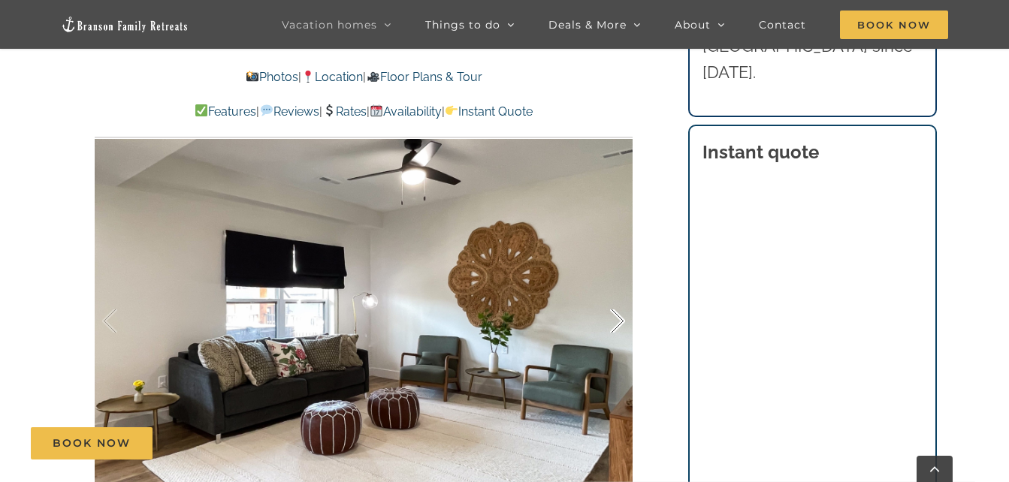
click at [615, 316] on div at bounding box center [601, 321] width 47 height 93
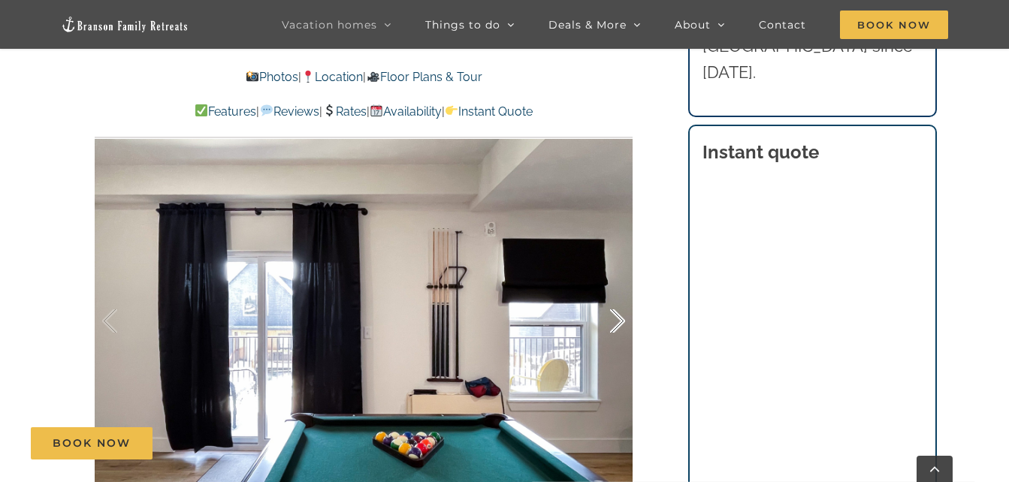
click at [615, 316] on div at bounding box center [601, 321] width 47 height 93
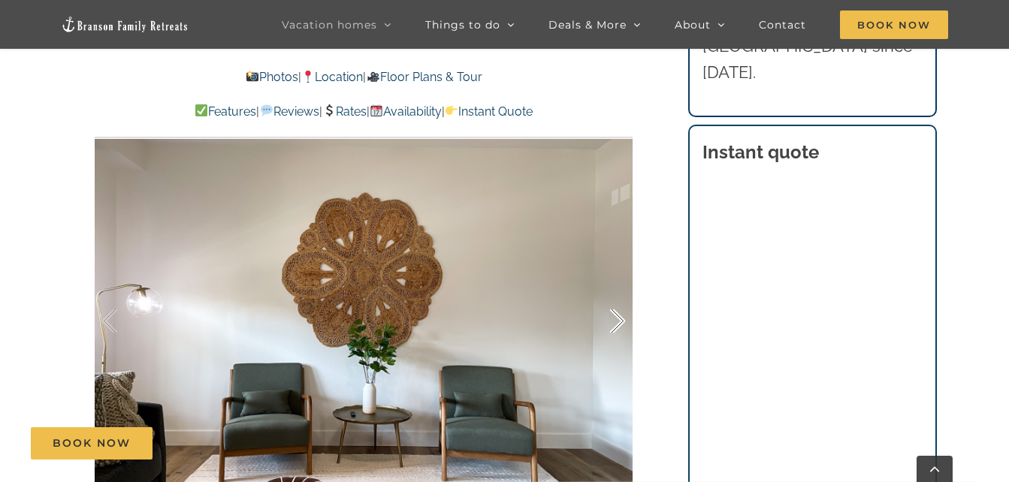
click at [615, 316] on div at bounding box center [601, 321] width 47 height 93
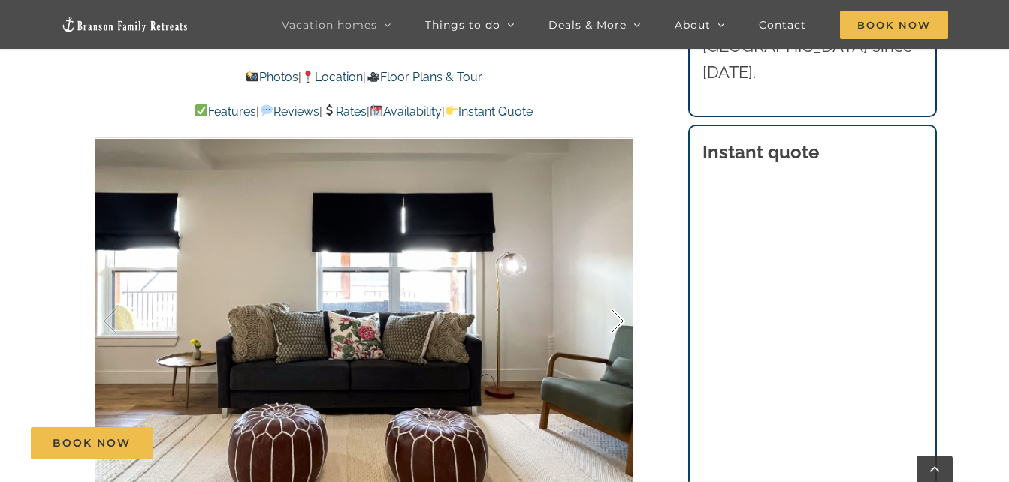
click at [615, 316] on div at bounding box center [601, 321] width 47 height 93
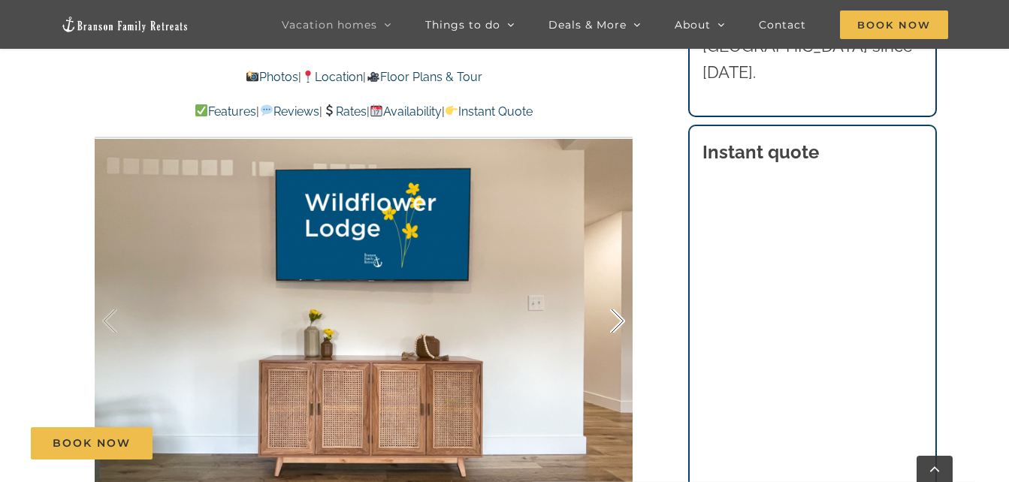
click at [615, 316] on div at bounding box center [601, 321] width 47 height 93
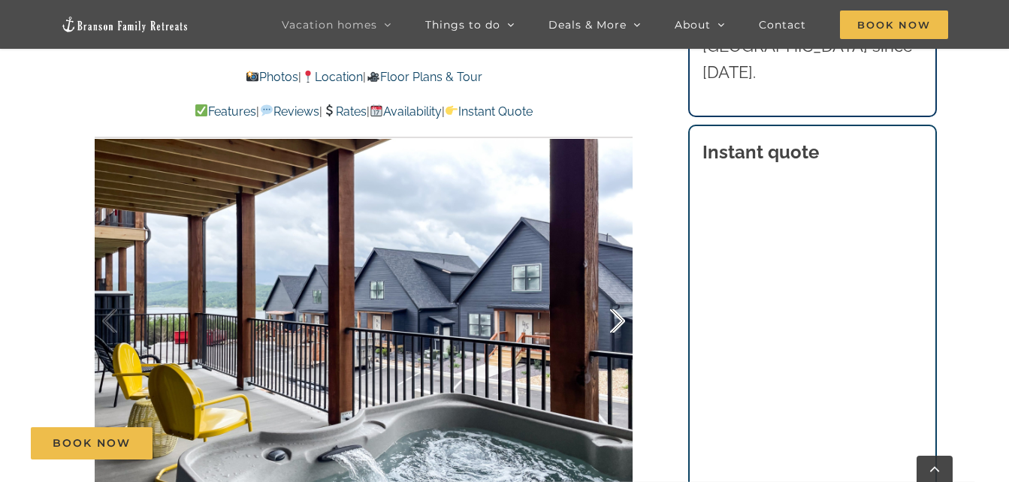
click at [615, 316] on div at bounding box center [601, 321] width 47 height 93
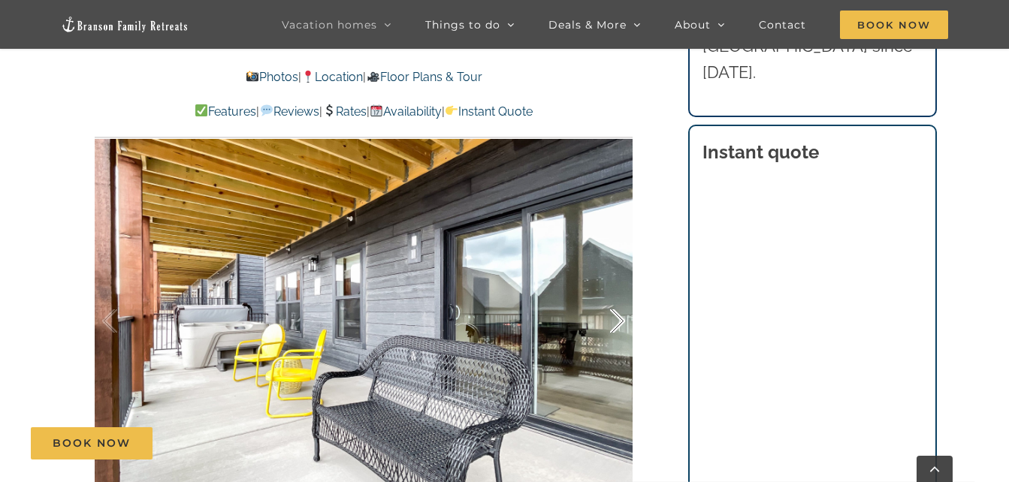
click at [615, 316] on div at bounding box center [601, 321] width 47 height 93
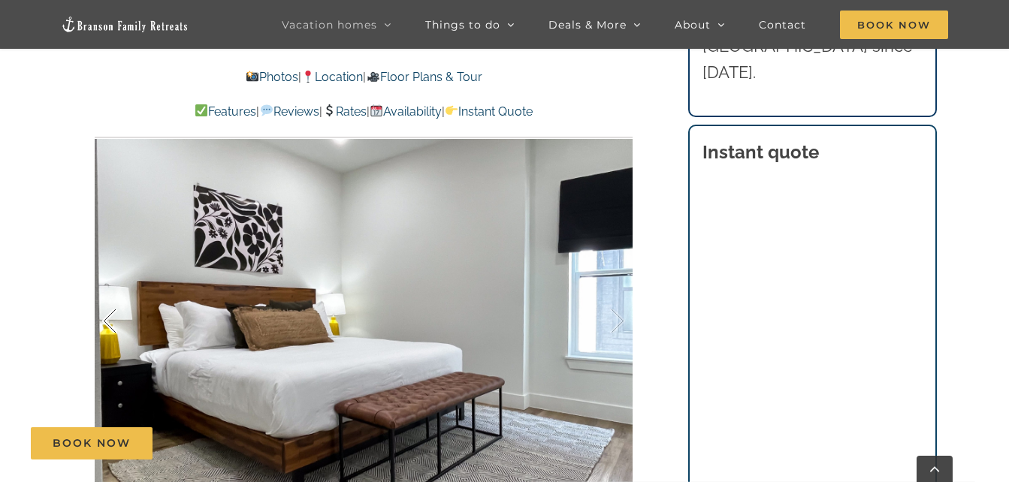
click at [116, 316] on div at bounding box center [125, 321] width 47 height 93
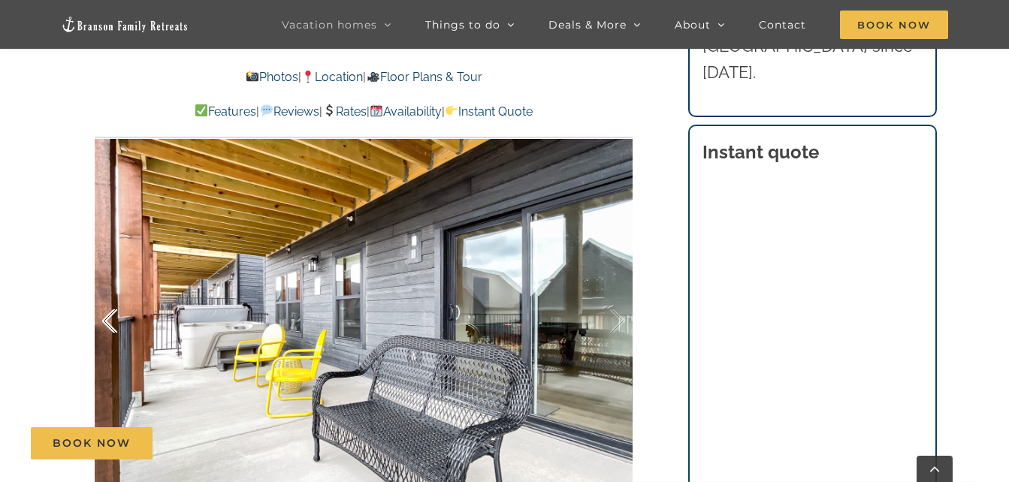
click at [116, 316] on div at bounding box center [125, 321] width 47 height 93
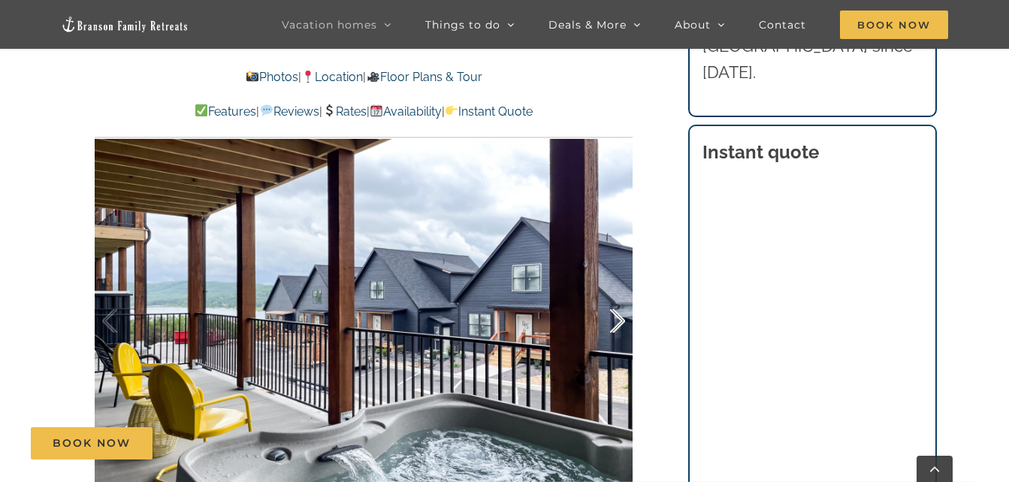
click at [608, 324] on div at bounding box center [601, 321] width 47 height 93
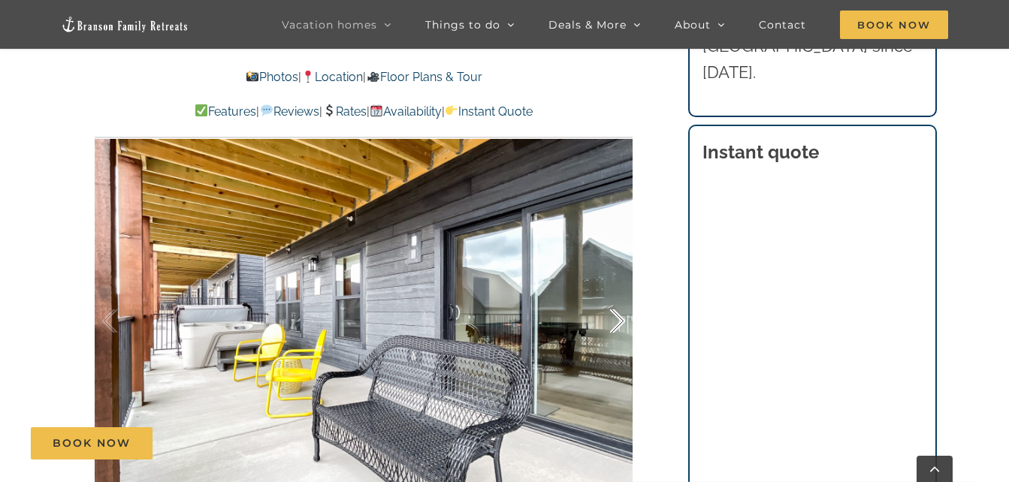
click at [608, 324] on div at bounding box center [601, 321] width 47 height 93
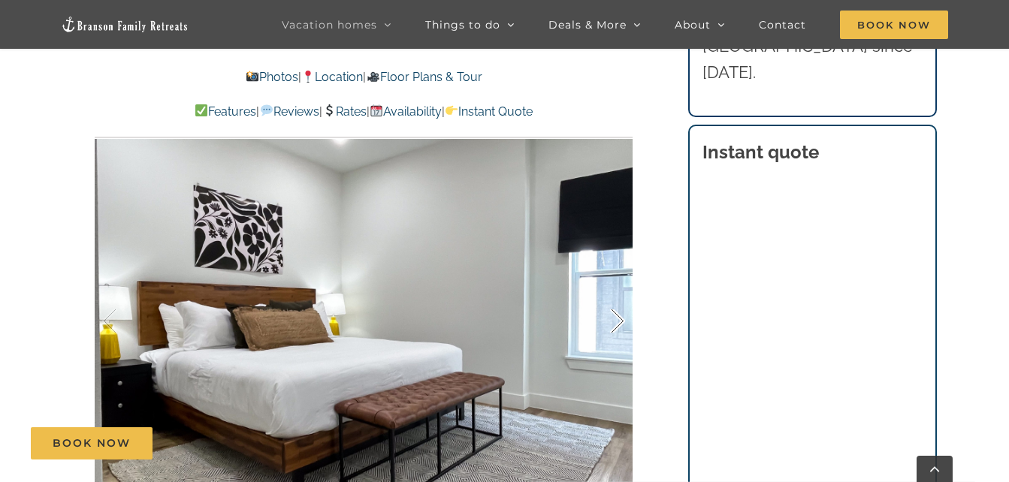
click at [608, 324] on div at bounding box center [601, 321] width 47 height 93
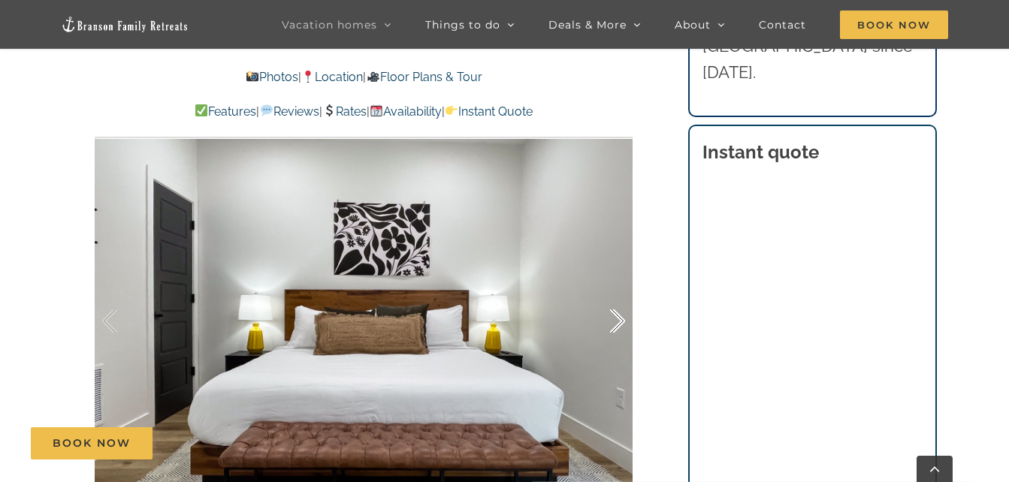
click at [608, 324] on div at bounding box center [601, 321] width 47 height 93
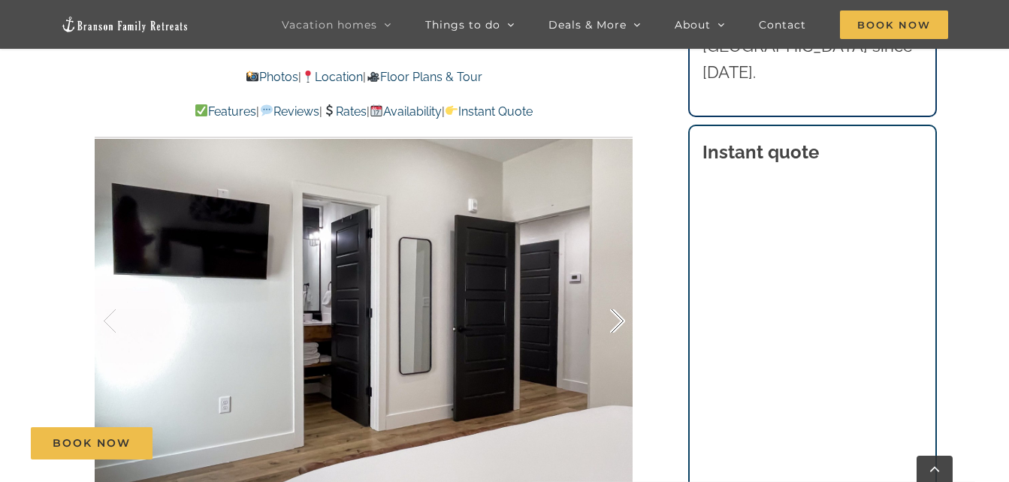
click at [608, 324] on div at bounding box center [601, 321] width 47 height 93
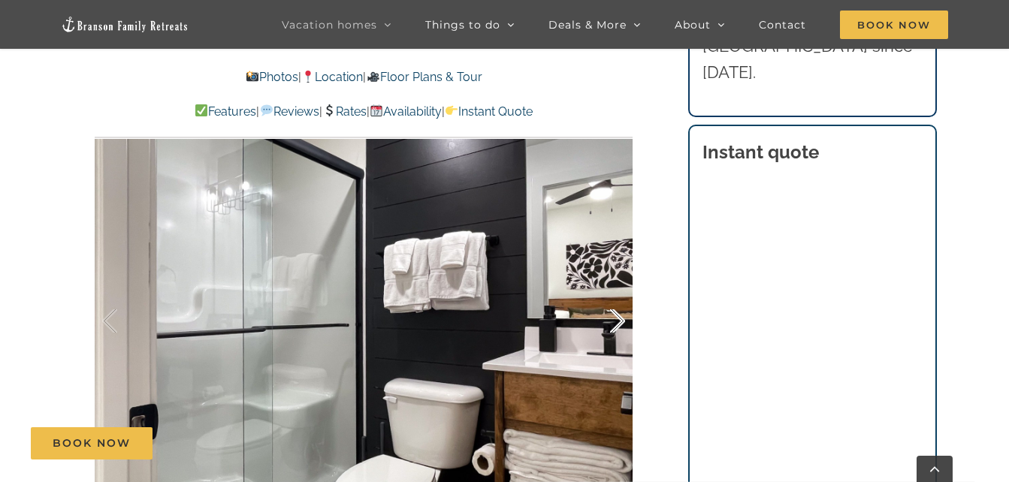
click at [608, 324] on div at bounding box center [601, 321] width 47 height 93
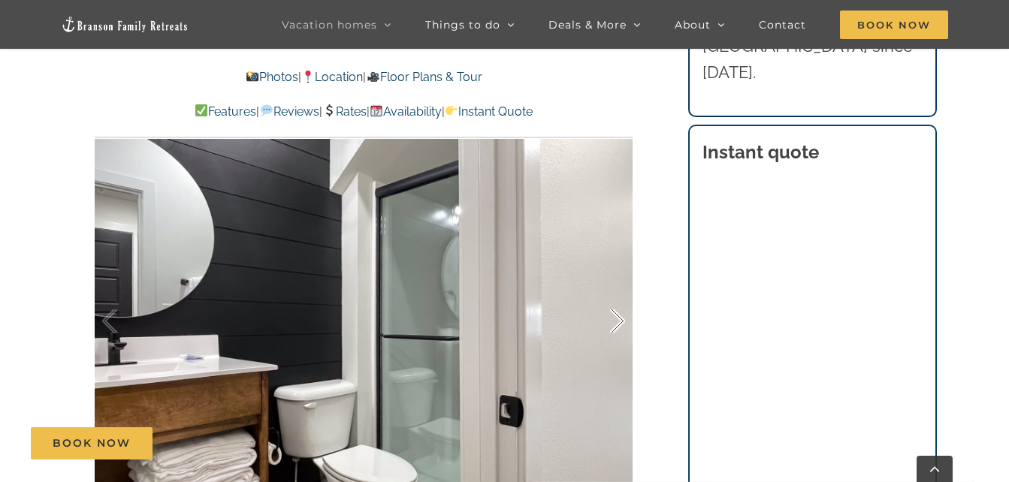
click at [608, 324] on div at bounding box center [601, 321] width 47 height 93
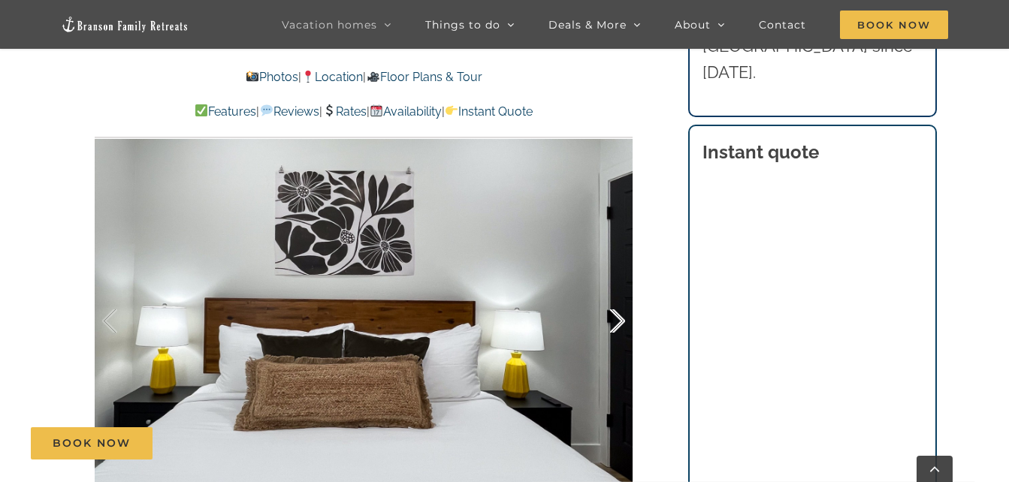
click at [608, 324] on div at bounding box center [601, 321] width 47 height 93
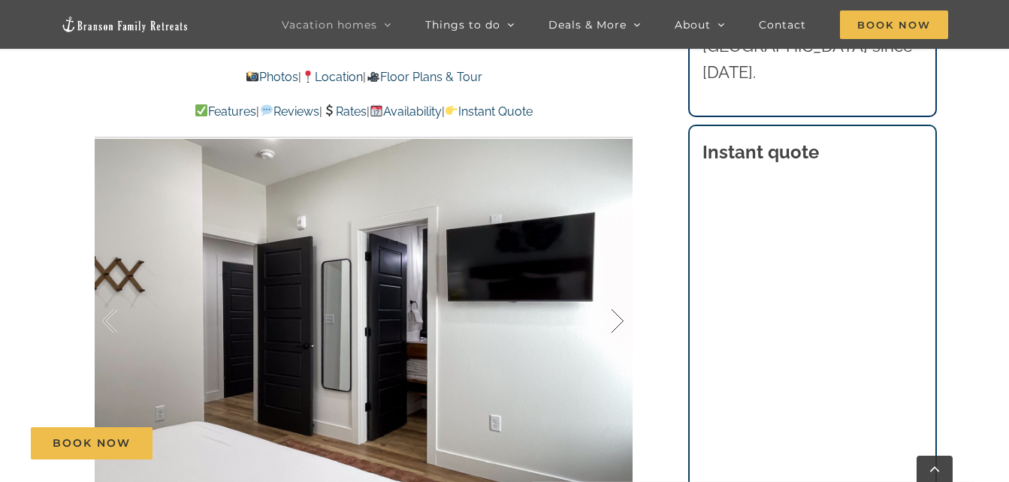
click at [608, 324] on div at bounding box center [601, 321] width 47 height 93
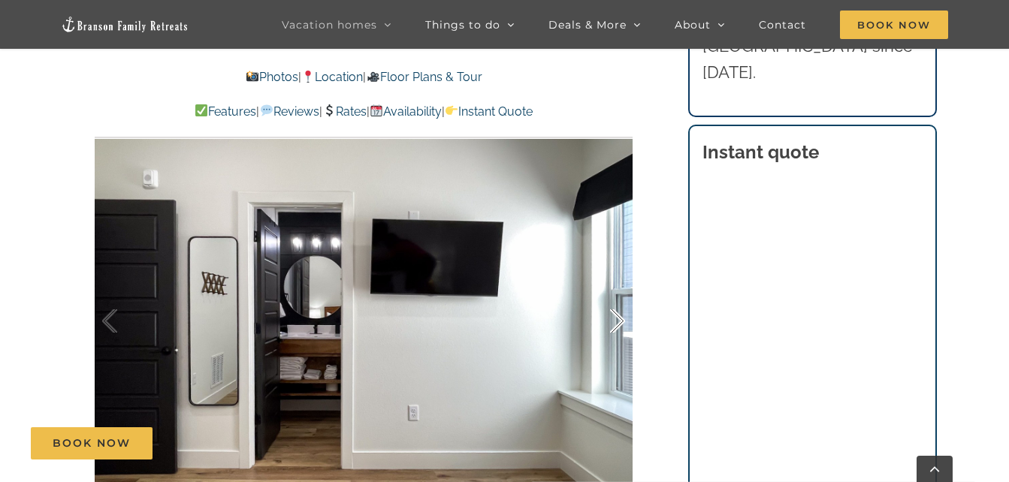
click at [608, 324] on div at bounding box center [601, 321] width 47 height 93
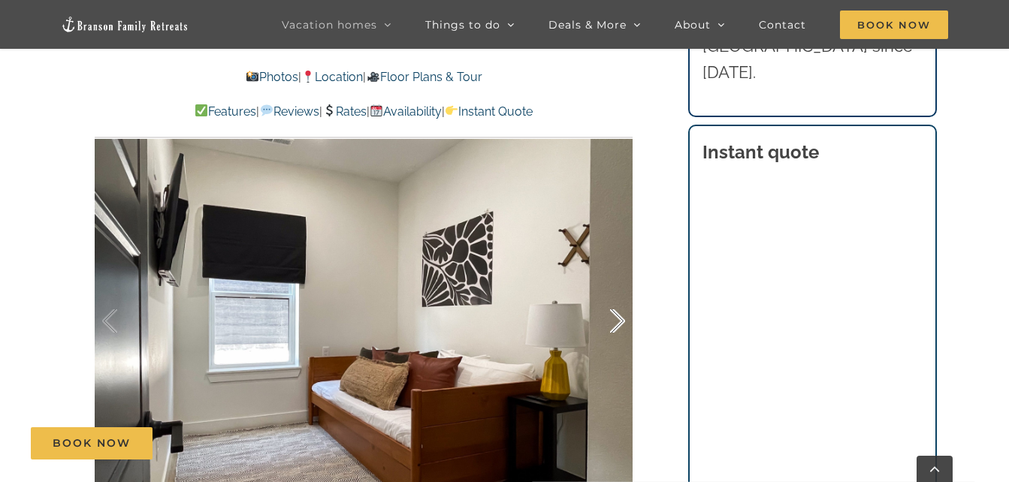
click at [608, 324] on div at bounding box center [601, 321] width 47 height 93
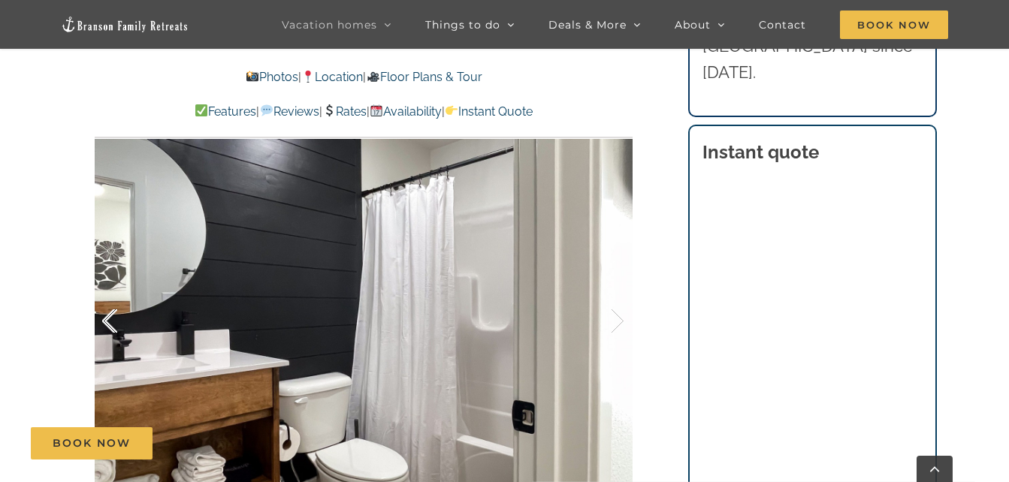
click at [117, 328] on div at bounding box center [125, 321] width 47 height 93
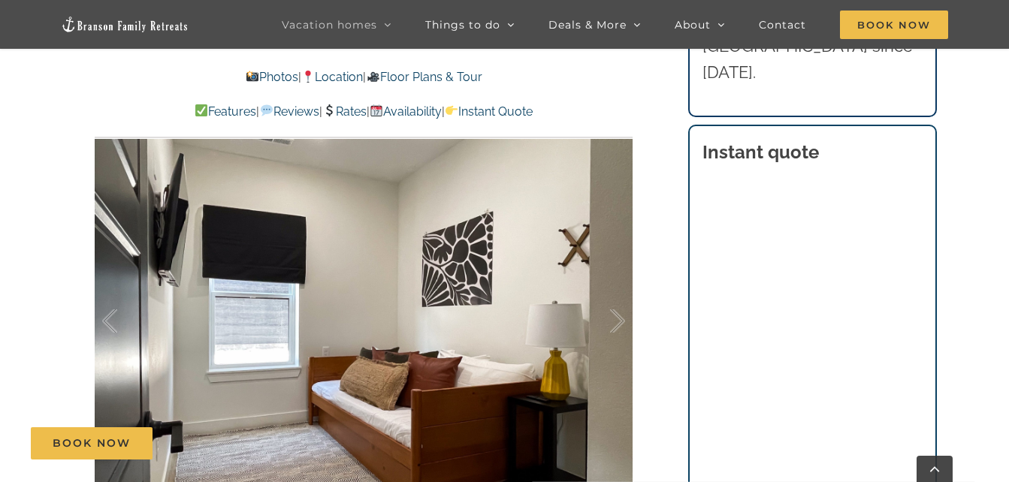
click at [629, 314] on div at bounding box center [364, 322] width 538 height 442
click at [609, 320] on div at bounding box center [601, 321] width 47 height 93
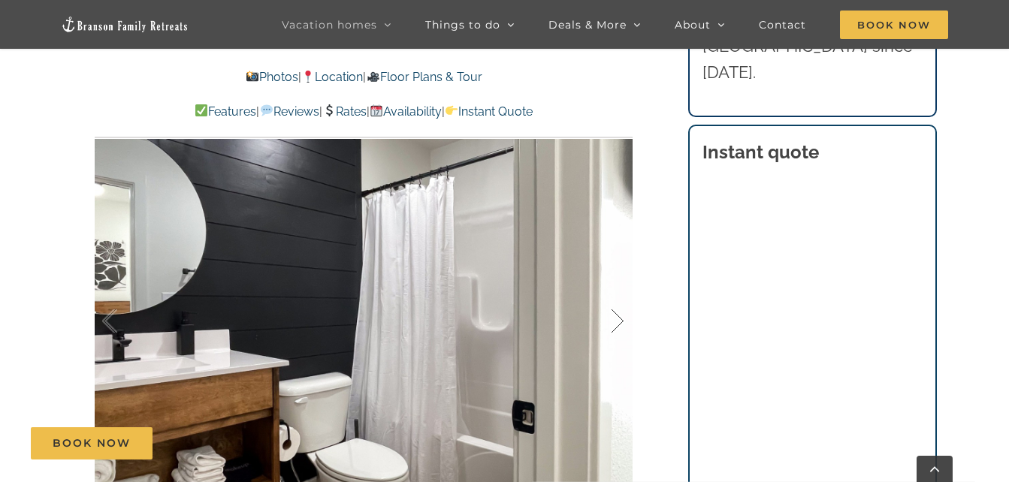
click at [609, 320] on div at bounding box center [601, 321] width 47 height 93
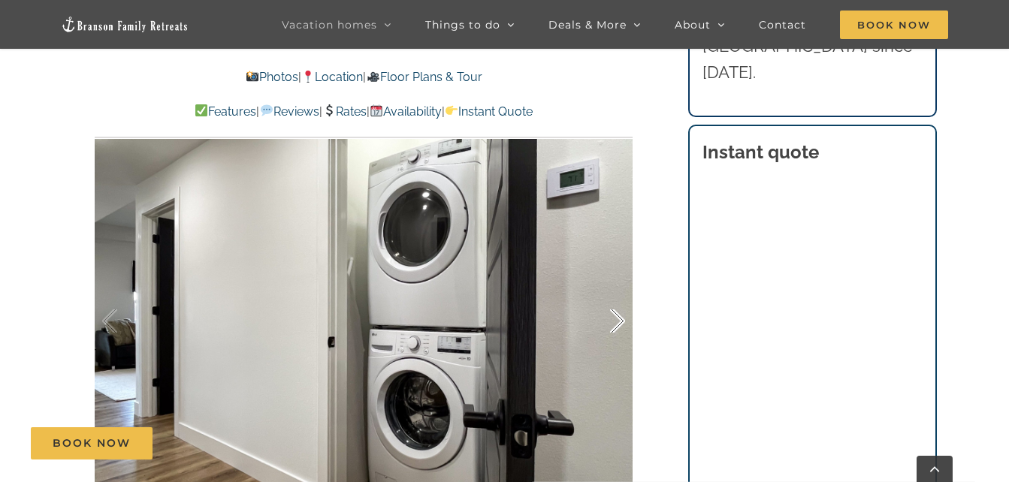
click at [609, 320] on div at bounding box center [601, 321] width 47 height 93
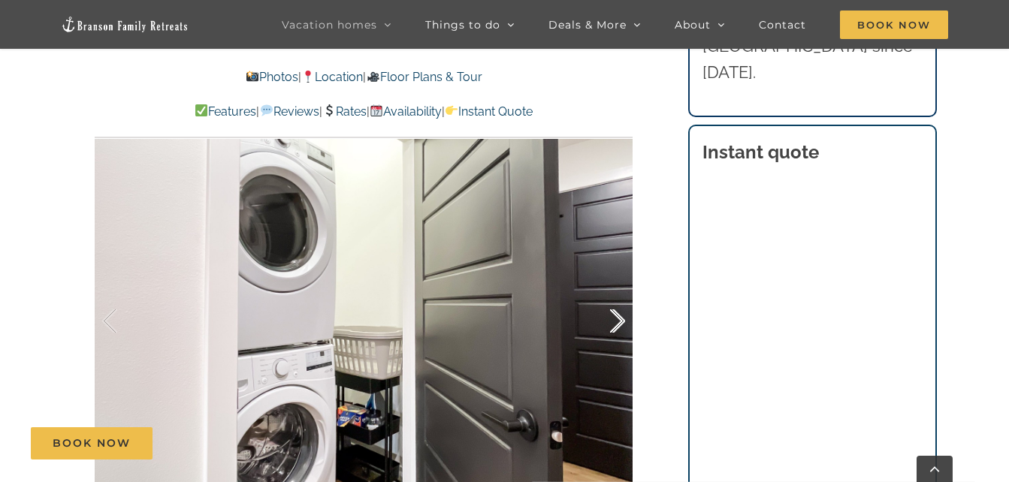
click at [609, 320] on div at bounding box center [601, 321] width 47 height 93
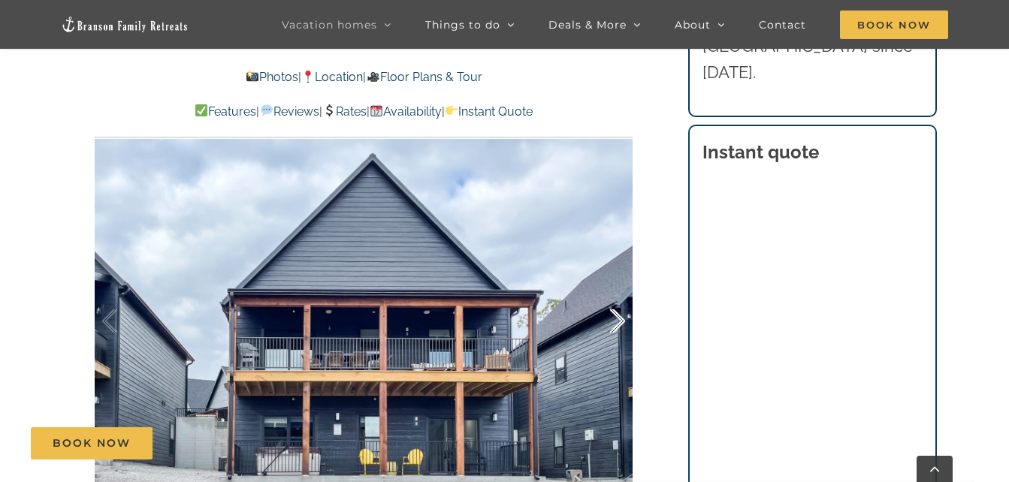
click at [609, 320] on div at bounding box center [601, 321] width 47 height 93
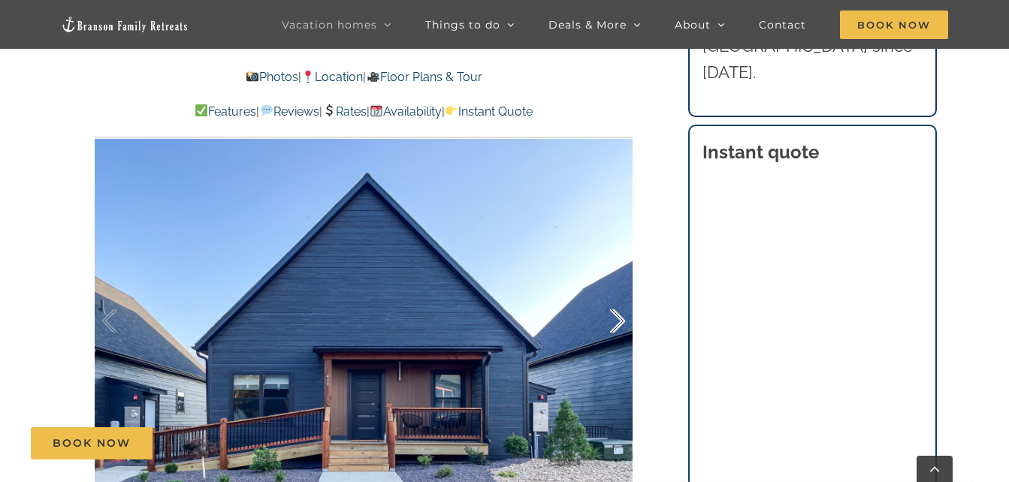
click at [609, 320] on div at bounding box center [601, 321] width 47 height 93
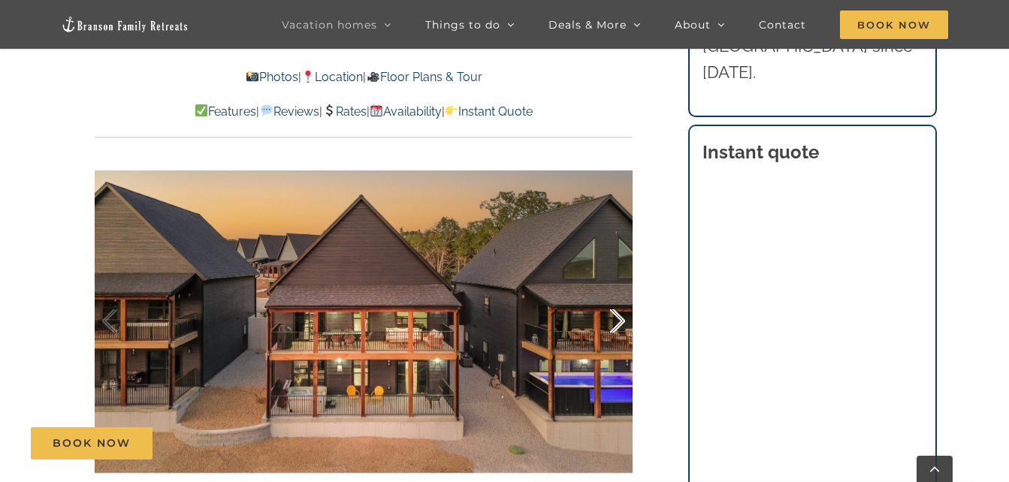
click at [609, 320] on div at bounding box center [601, 321] width 47 height 93
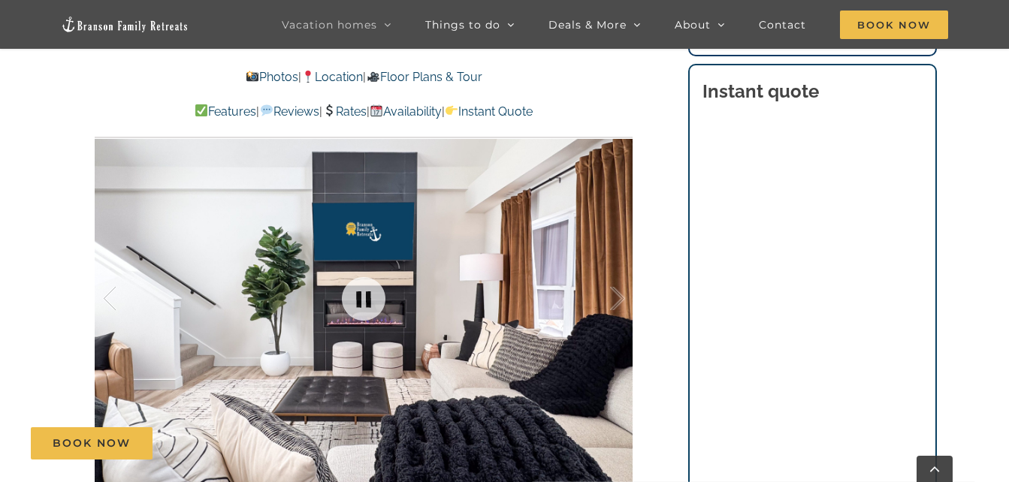
scroll to position [1001, 0]
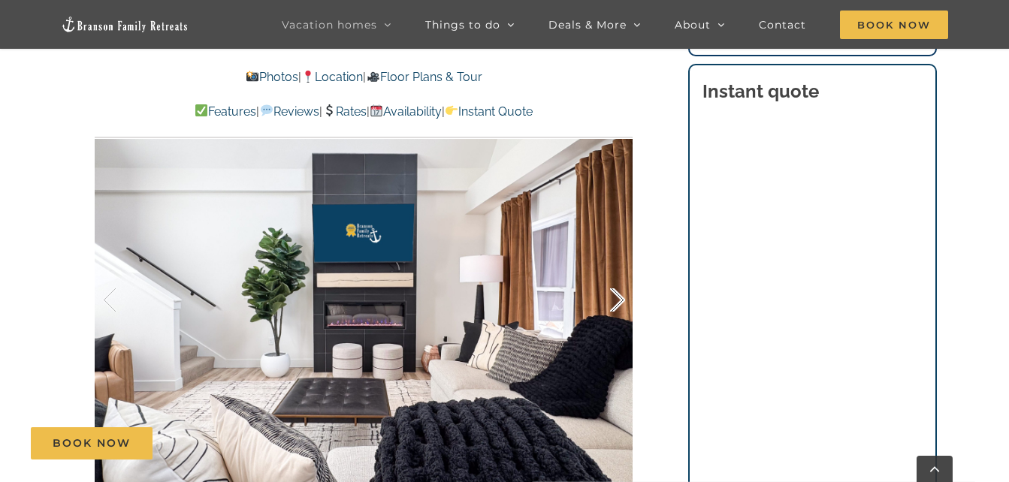
click at [608, 295] on div at bounding box center [601, 300] width 47 height 93
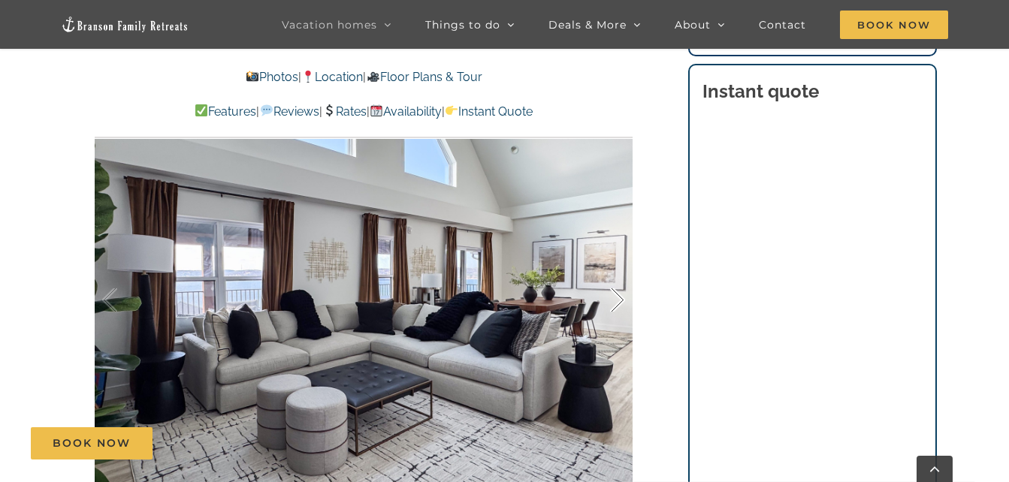
click at [608, 295] on div at bounding box center [601, 300] width 47 height 93
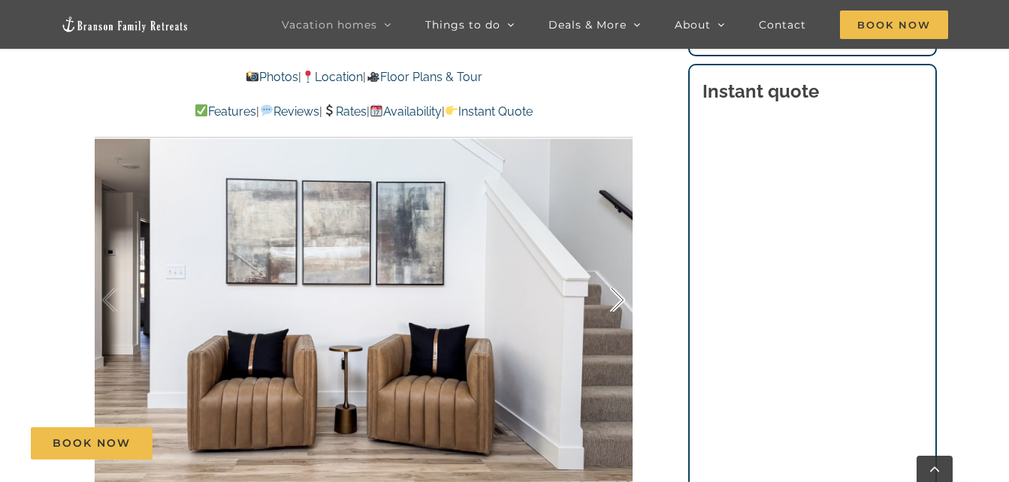
click at [608, 295] on div at bounding box center [601, 300] width 47 height 93
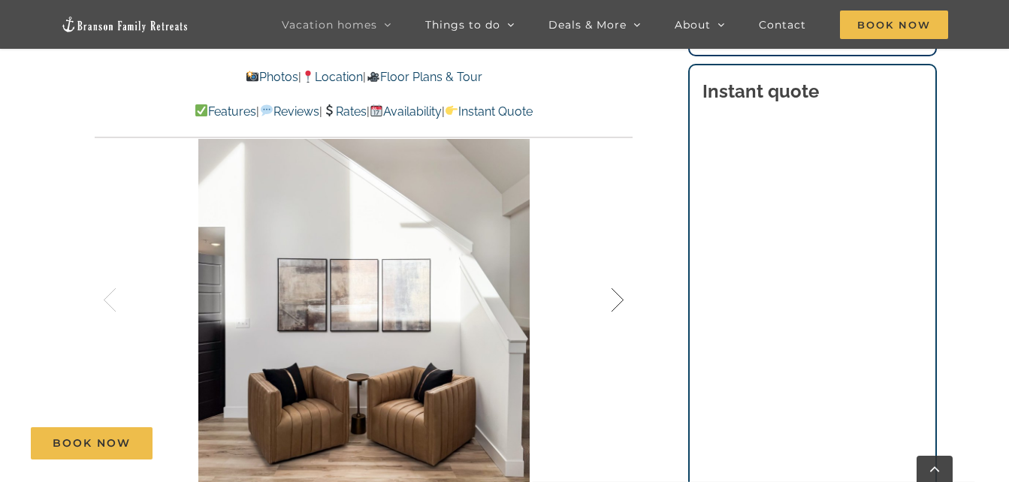
click at [608, 295] on div at bounding box center [601, 300] width 47 height 93
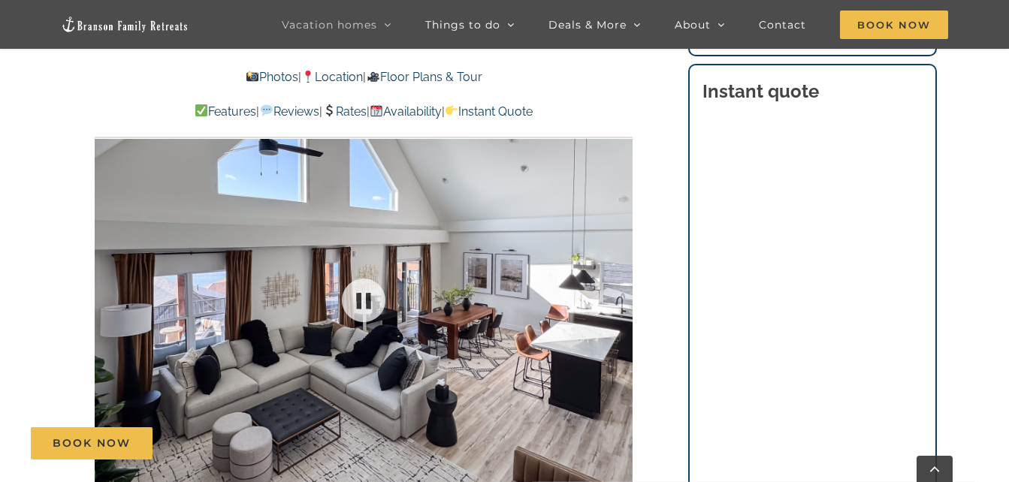
click at [608, 295] on div at bounding box center [364, 301] width 538 height 442
click at [626, 295] on div at bounding box center [364, 301] width 538 height 442
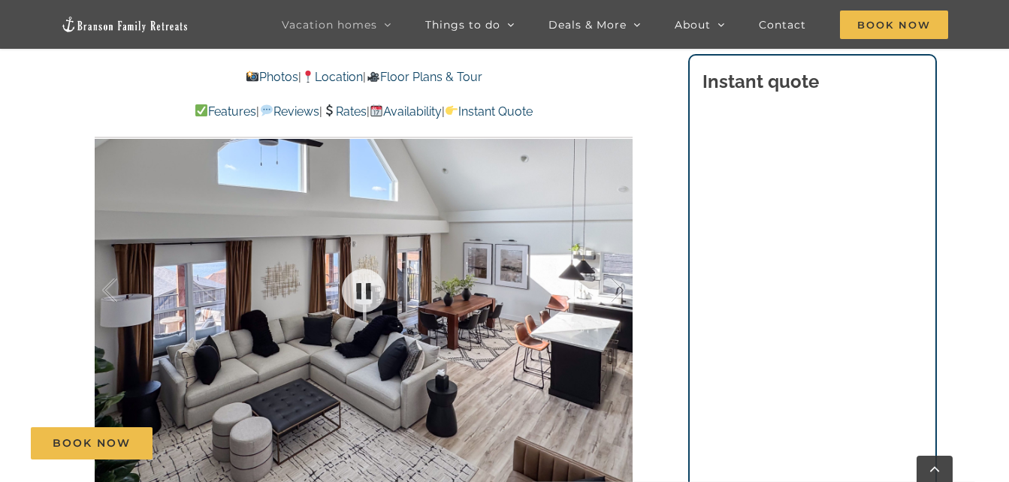
scroll to position [1010, 0]
click at [613, 291] on div at bounding box center [601, 291] width 47 height 93
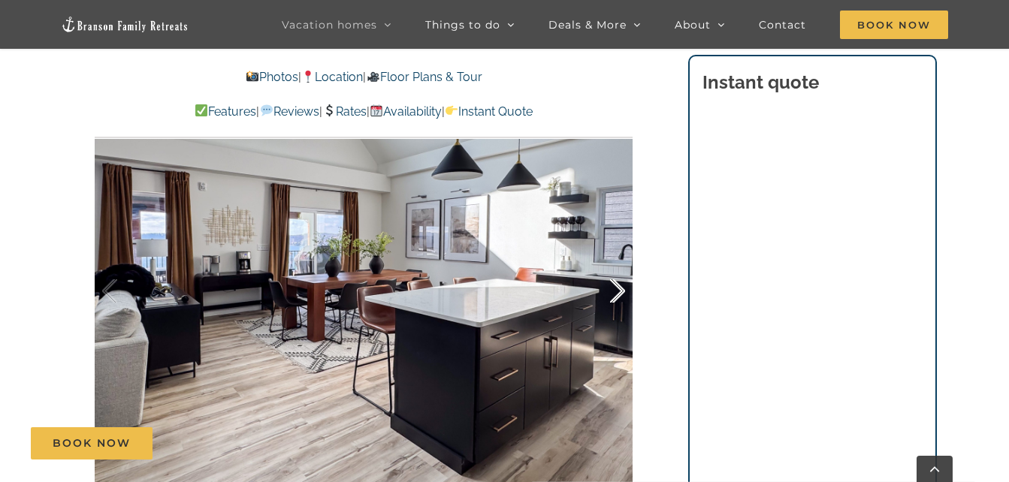
click at [613, 291] on div at bounding box center [601, 291] width 47 height 93
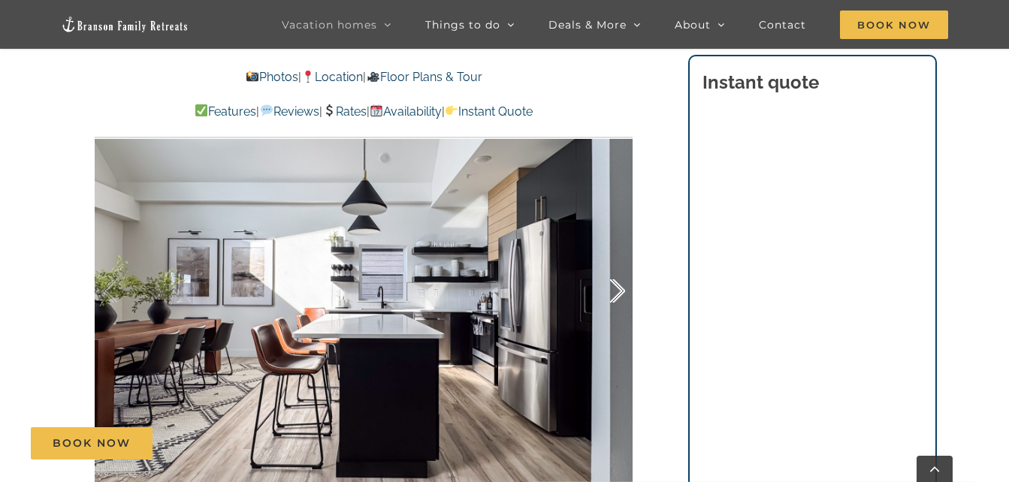
click at [613, 291] on div at bounding box center [601, 291] width 47 height 93
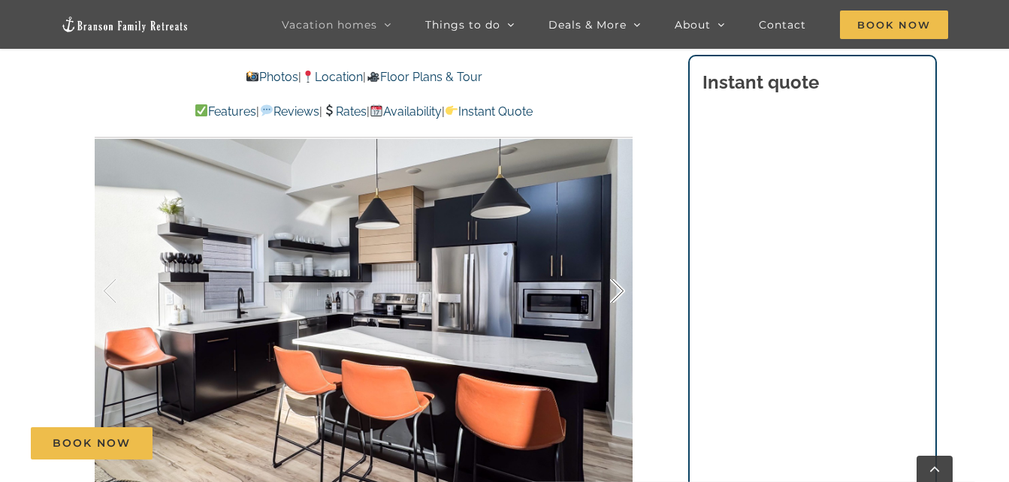
click at [613, 291] on div at bounding box center [601, 291] width 47 height 93
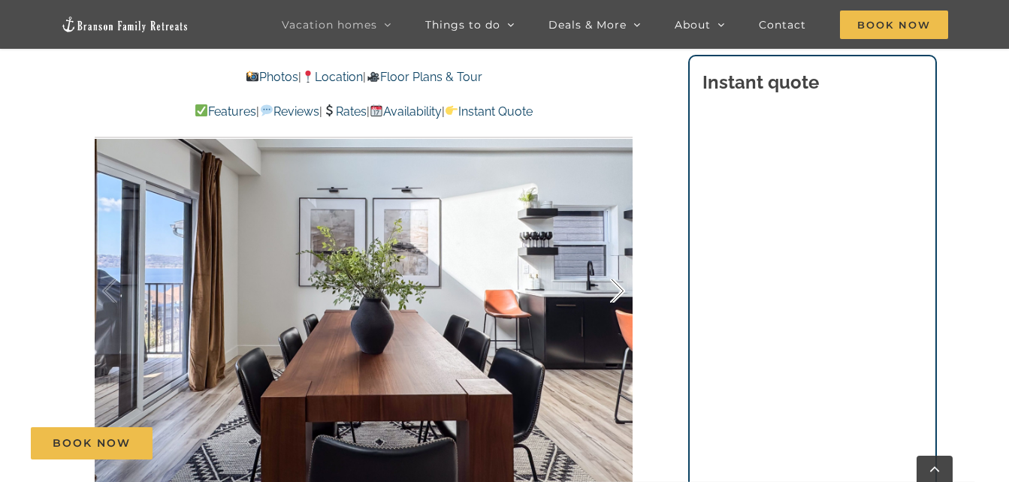
click at [613, 291] on div at bounding box center [601, 291] width 47 height 93
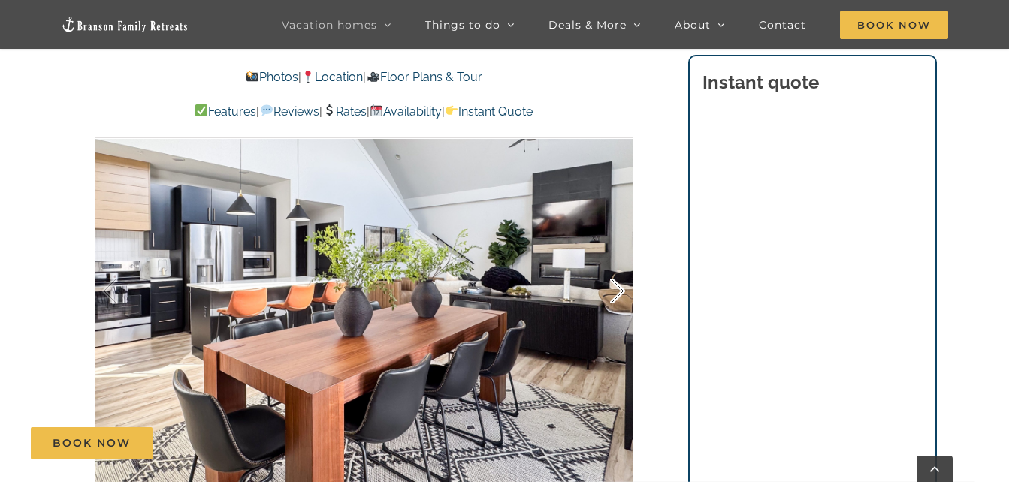
click at [613, 291] on div at bounding box center [601, 291] width 47 height 93
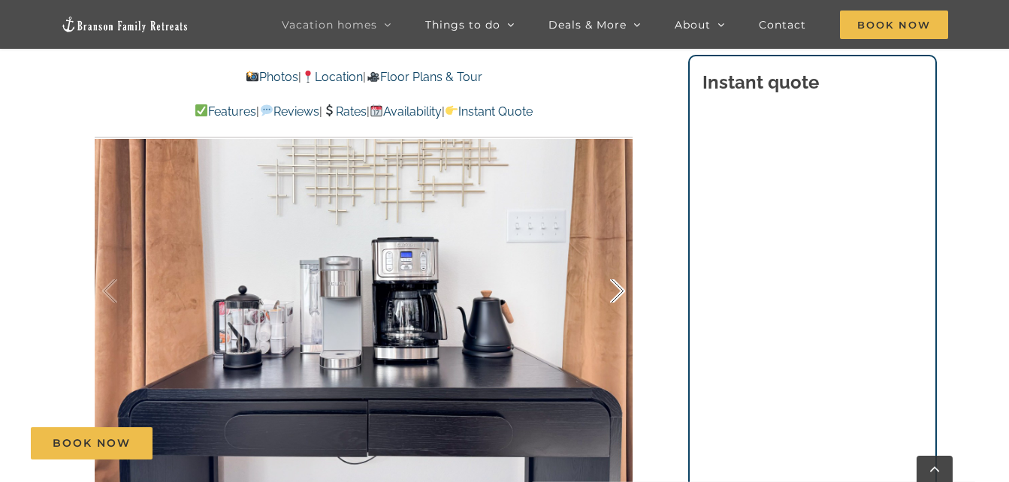
click at [613, 291] on div at bounding box center [601, 291] width 47 height 93
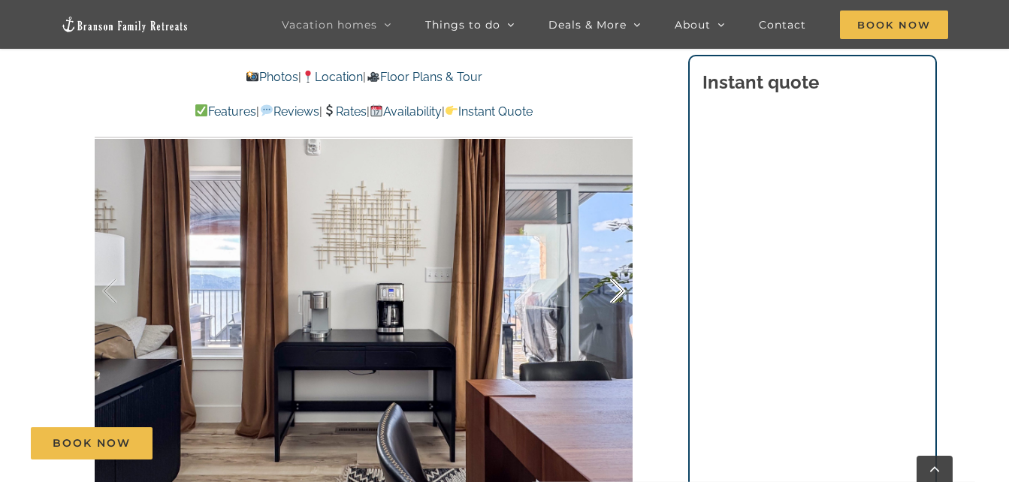
click at [613, 291] on div at bounding box center [601, 291] width 47 height 93
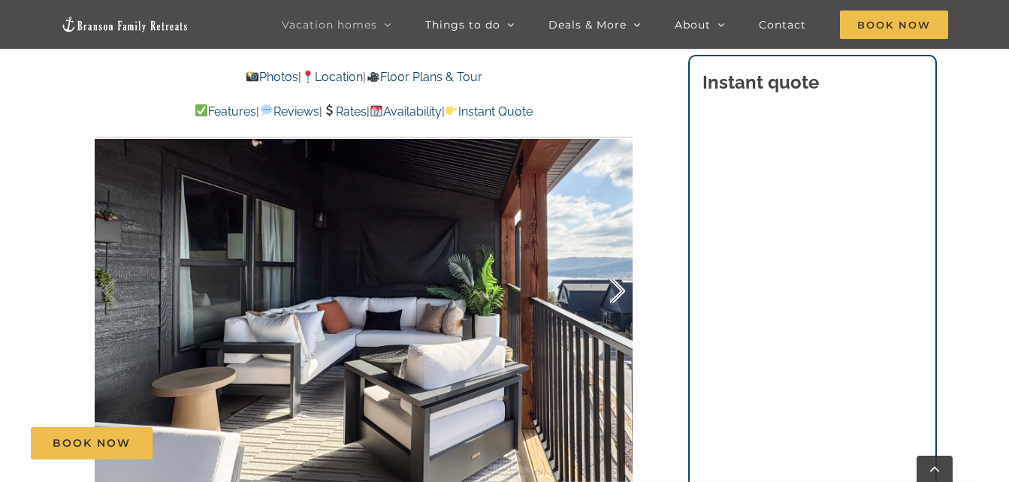
click at [613, 291] on div at bounding box center [601, 291] width 47 height 93
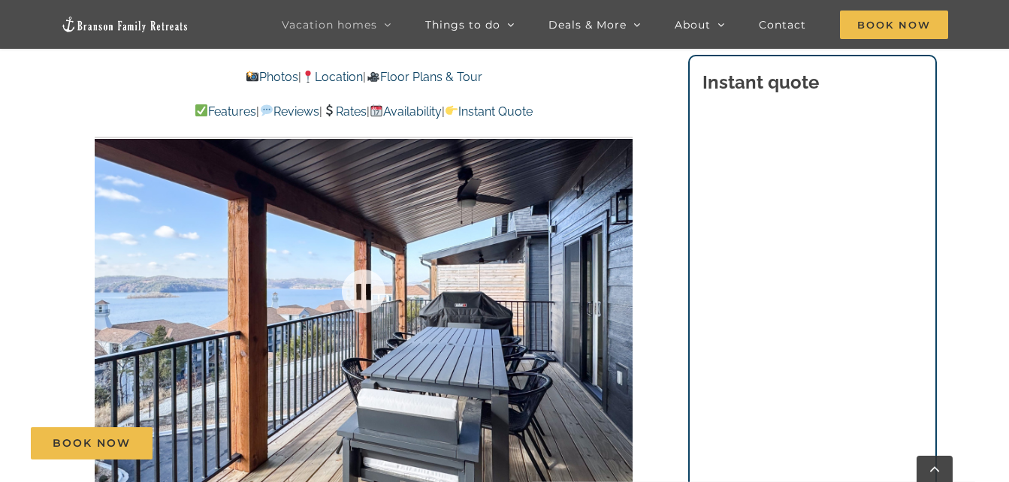
click at [613, 291] on div at bounding box center [364, 292] width 538 height 442
click at [613, 291] on div at bounding box center [601, 291] width 47 height 93
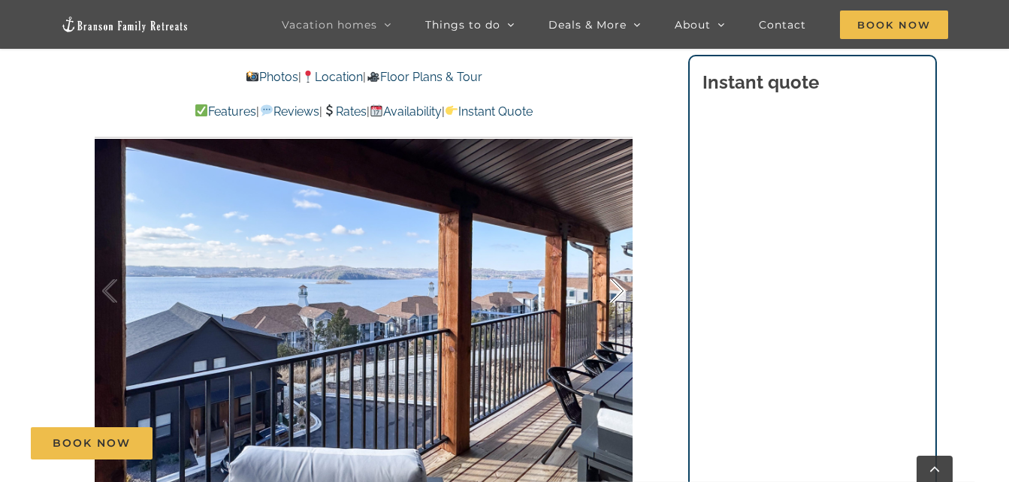
click at [613, 291] on div at bounding box center [601, 291] width 47 height 93
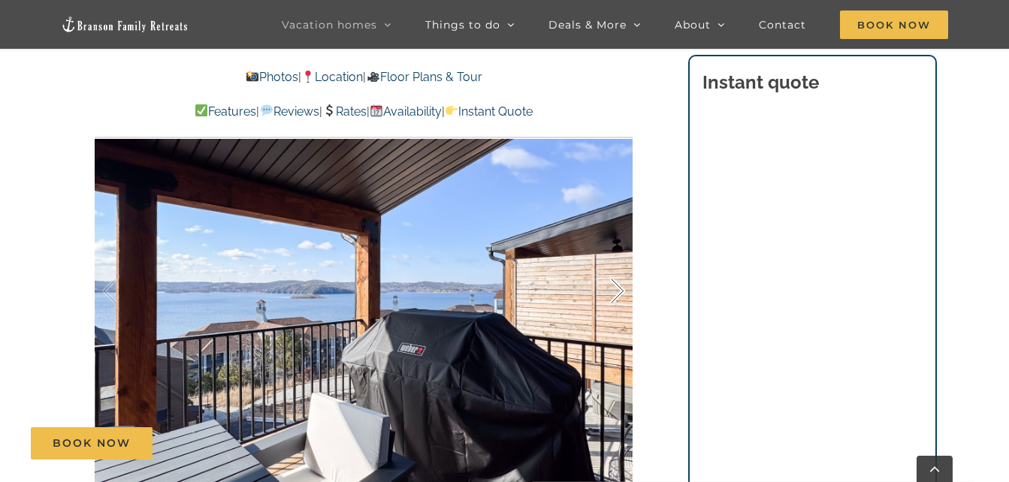
click at [613, 291] on div at bounding box center [601, 291] width 47 height 93
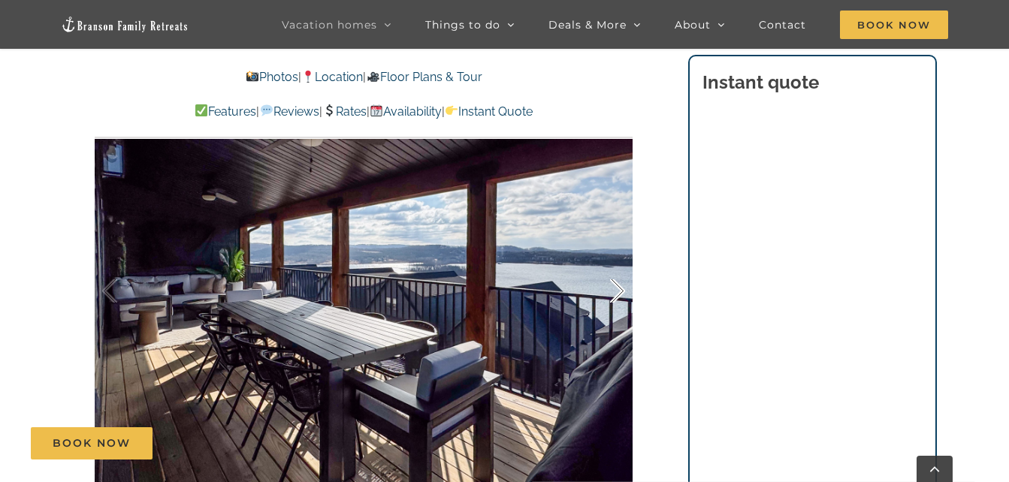
click at [613, 291] on div at bounding box center [601, 291] width 47 height 93
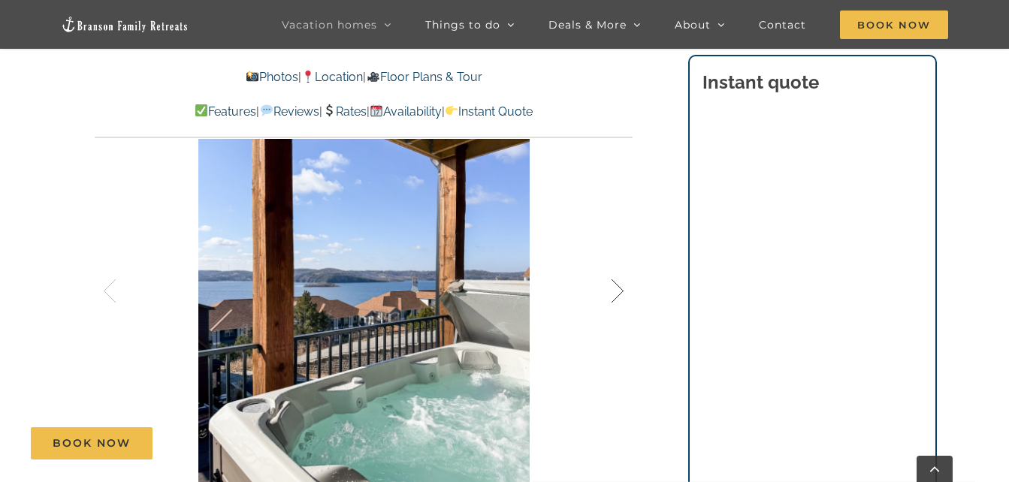
click at [613, 291] on div at bounding box center [601, 291] width 47 height 93
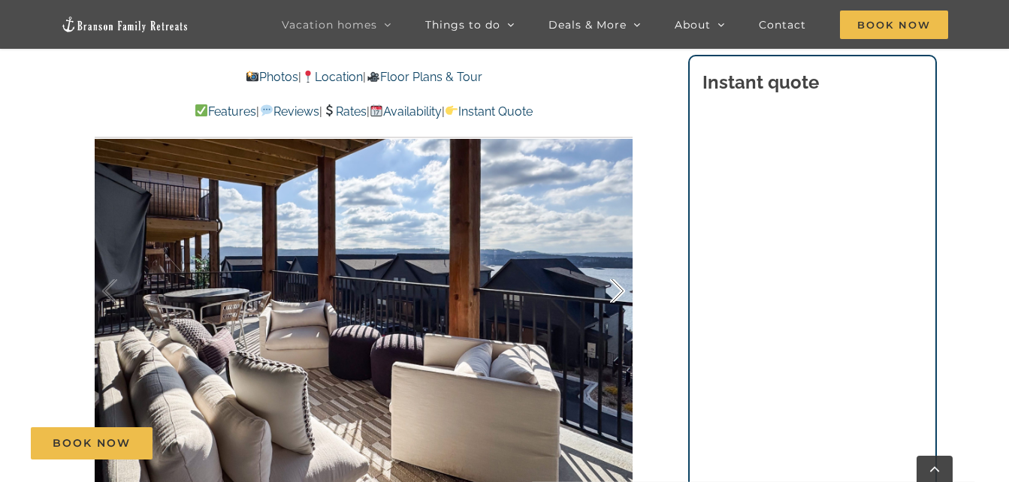
click at [613, 291] on div at bounding box center [601, 291] width 47 height 93
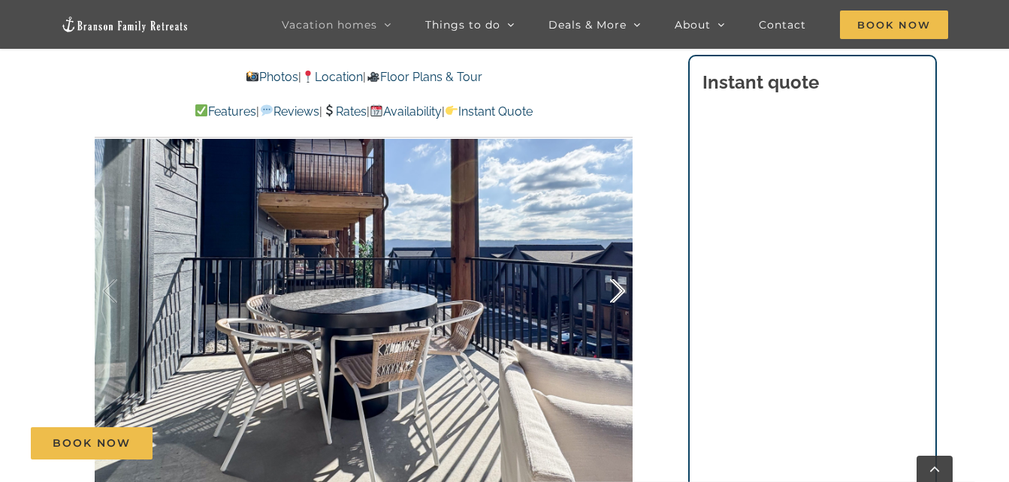
click at [613, 291] on div at bounding box center [601, 291] width 47 height 93
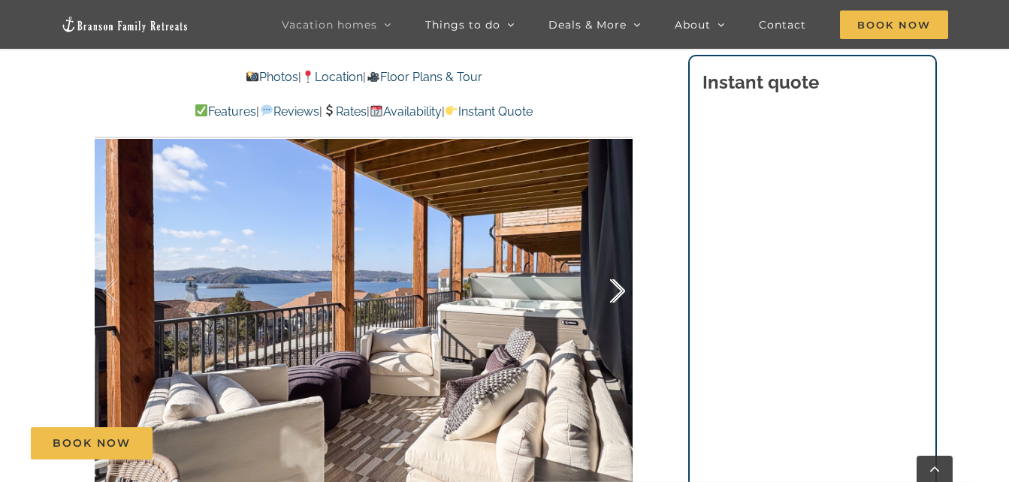
click at [613, 291] on div at bounding box center [601, 291] width 47 height 93
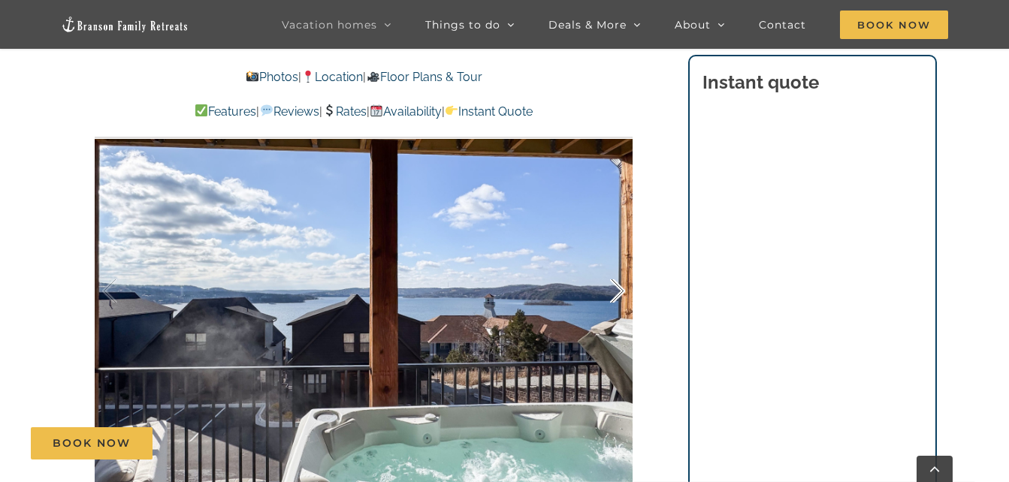
click at [613, 291] on div at bounding box center [601, 291] width 47 height 93
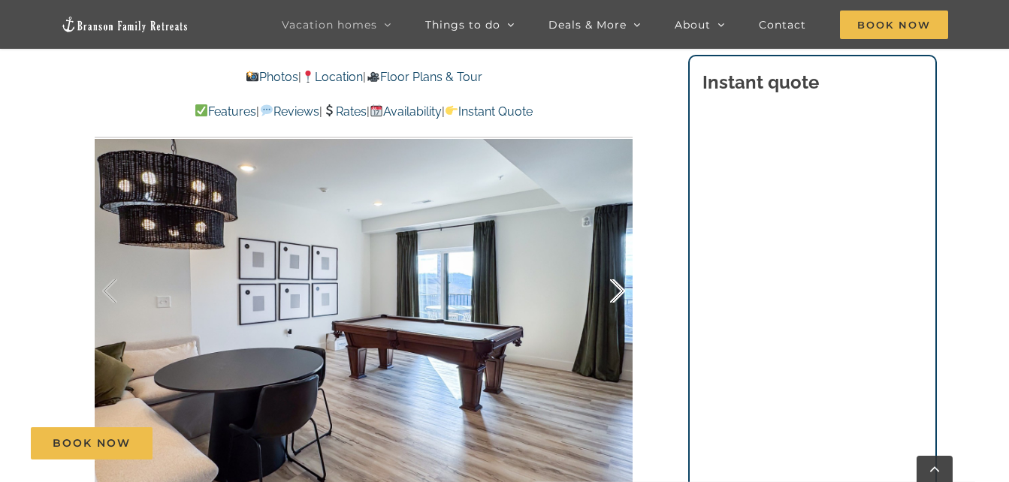
click at [613, 291] on div at bounding box center [601, 291] width 47 height 93
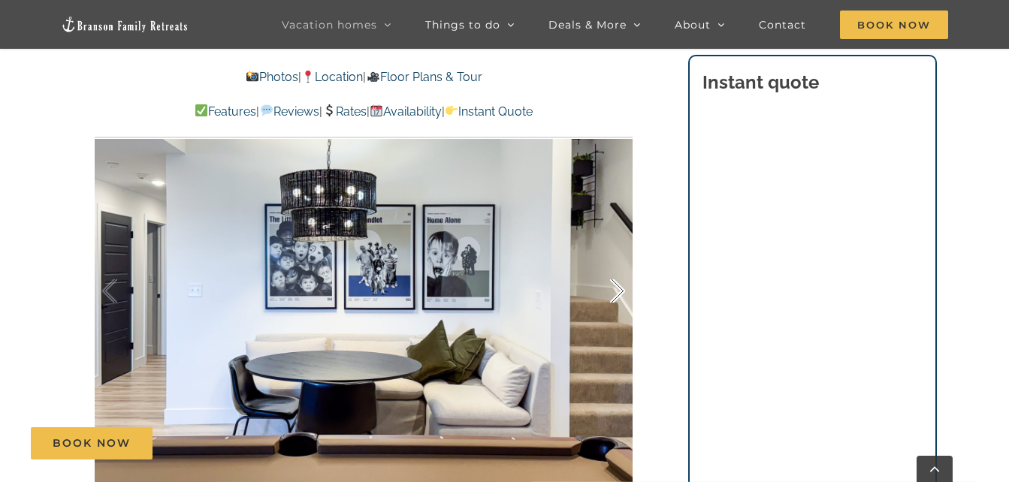
click at [613, 291] on div at bounding box center [601, 291] width 47 height 93
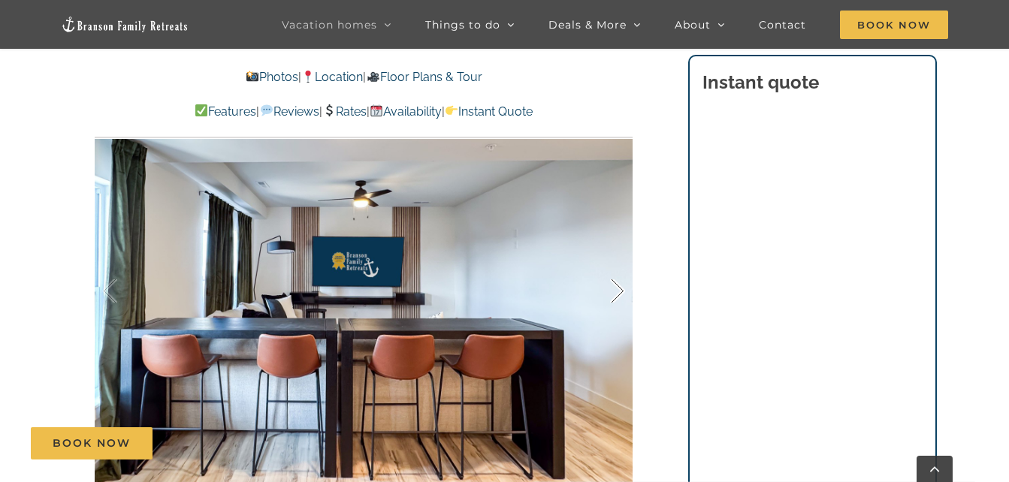
click at [613, 291] on div at bounding box center [601, 291] width 47 height 93
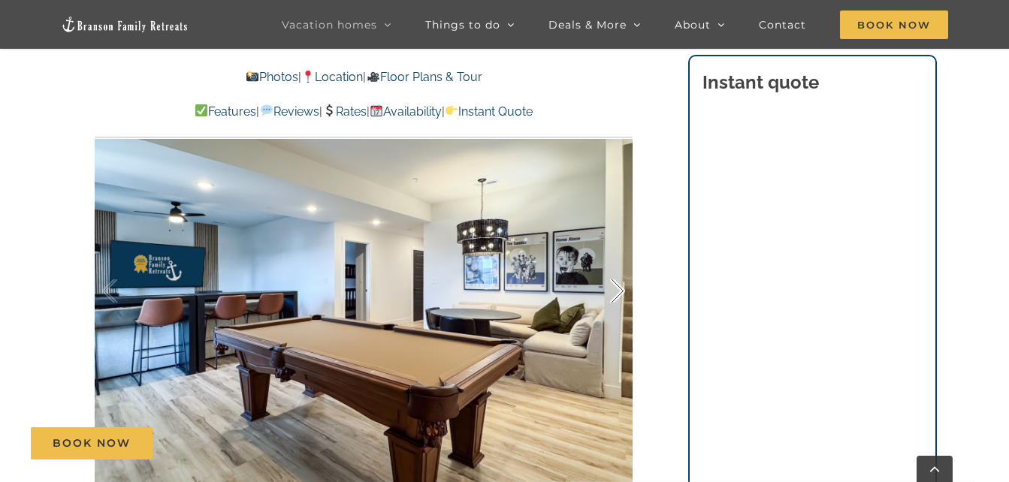
click at [613, 291] on div at bounding box center [601, 291] width 47 height 93
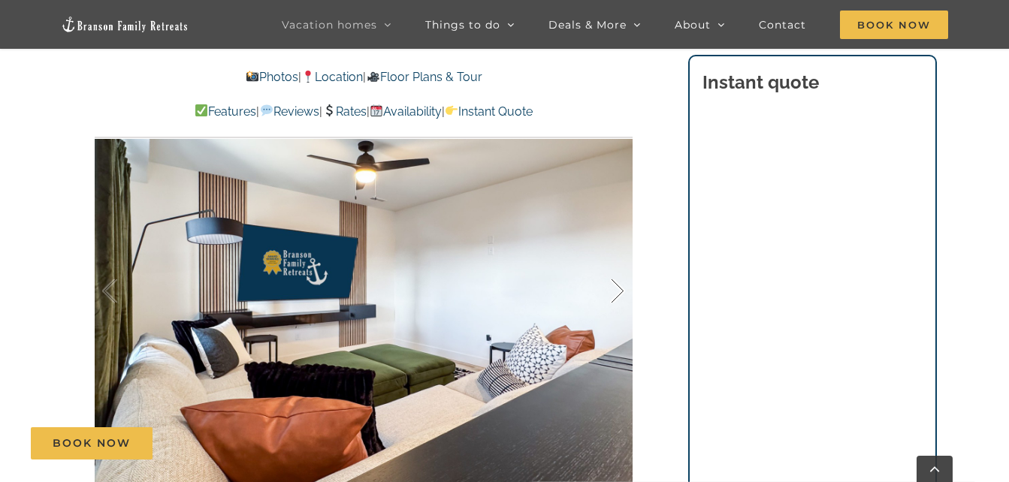
click at [613, 291] on div at bounding box center [601, 291] width 47 height 93
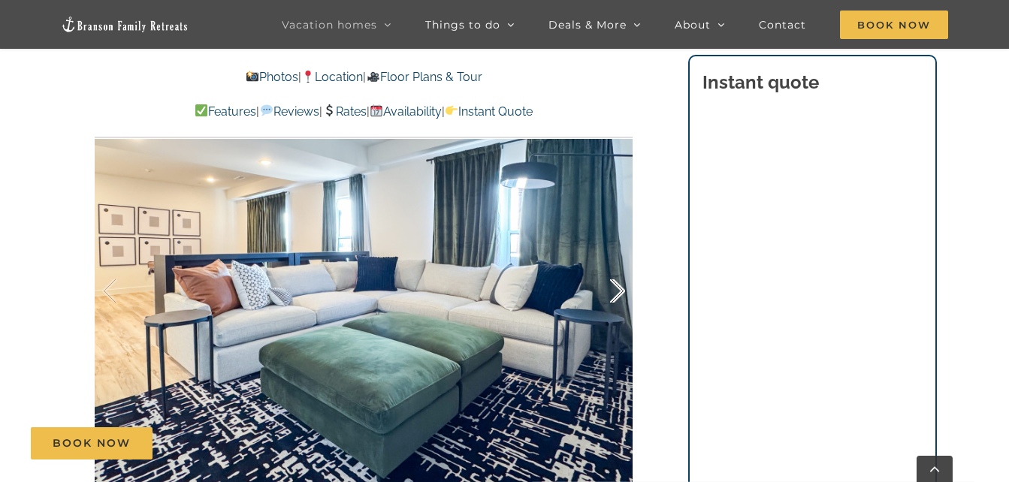
click at [613, 291] on div at bounding box center [601, 291] width 47 height 93
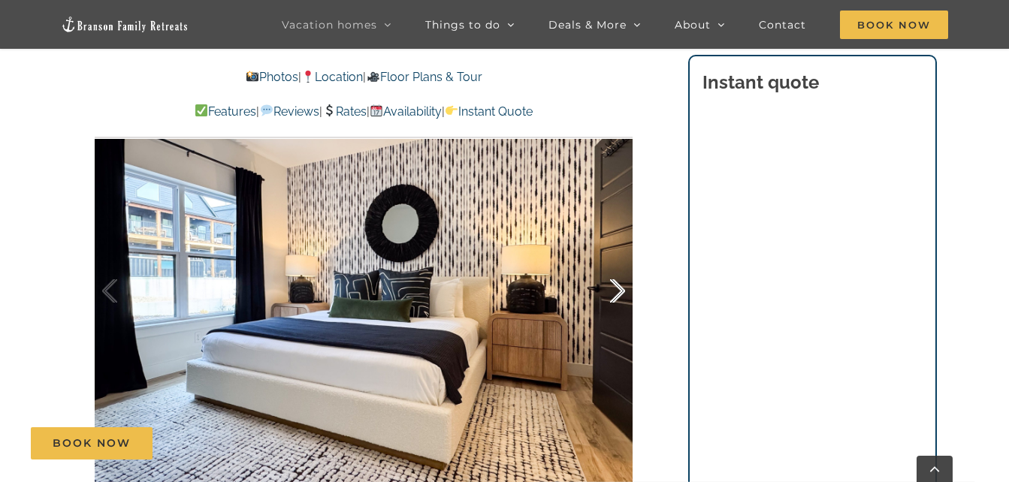
click at [613, 291] on div at bounding box center [601, 291] width 47 height 93
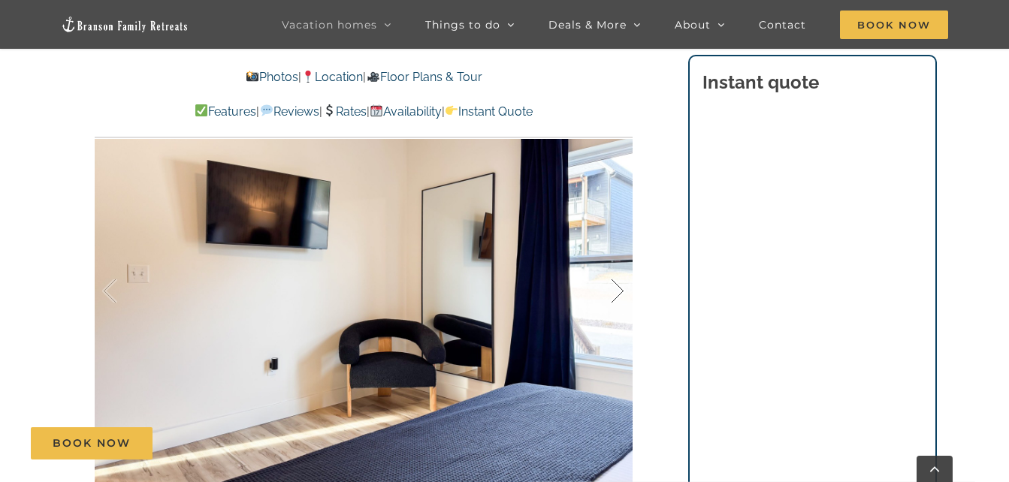
click at [613, 291] on div at bounding box center [601, 291] width 47 height 93
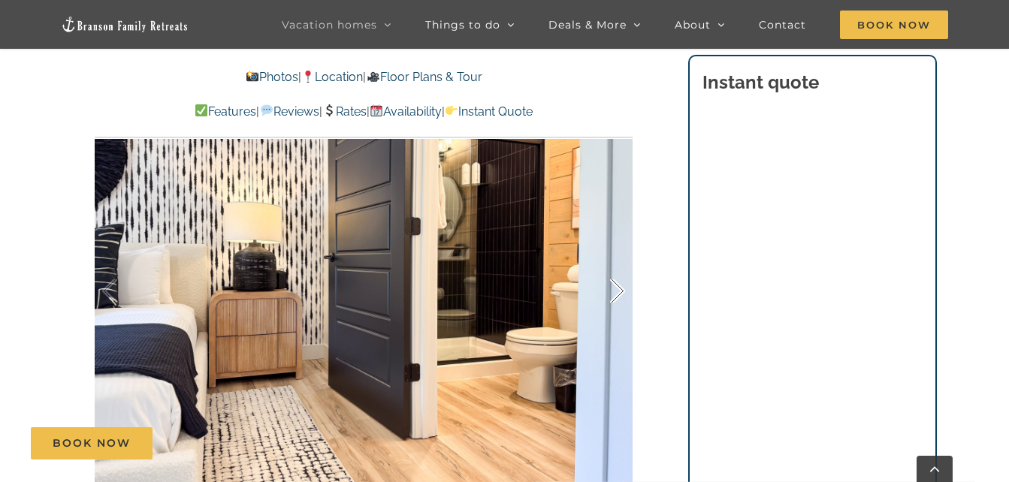
click at [613, 291] on div at bounding box center [601, 291] width 47 height 93
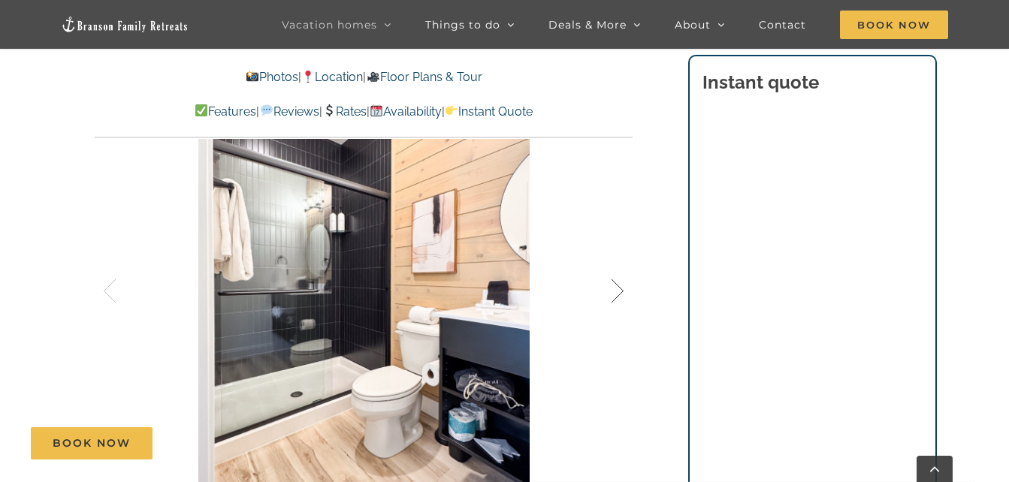
click at [613, 291] on div at bounding box center [601, 291] width 47 height 93
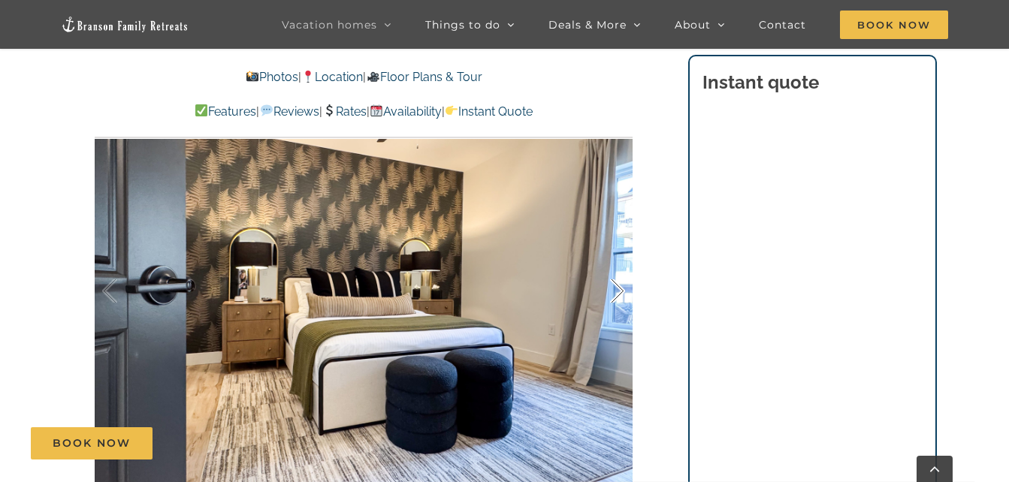
click at [613, 291] on div at bounding box center [601, 291] width 47 height 93
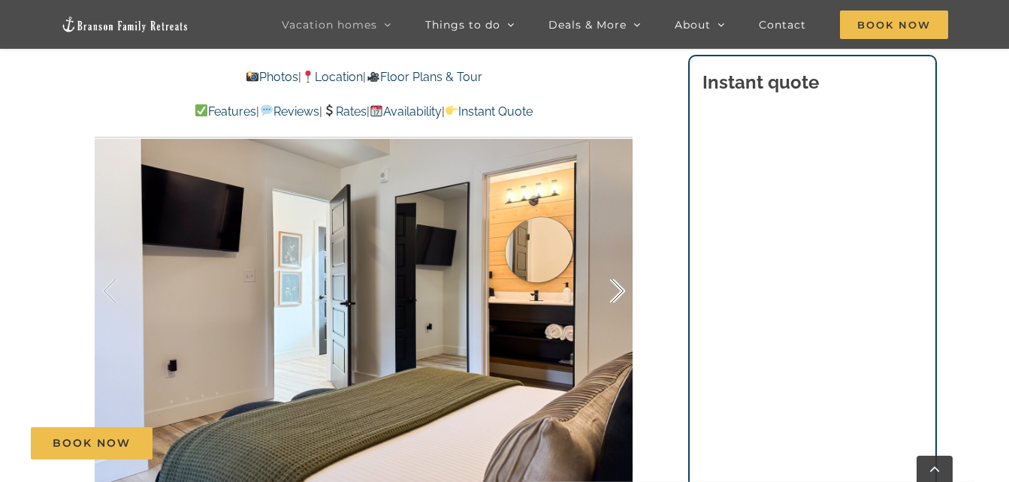
click at [613, 291] on div at bounding box center [601, 291] width 47 height 93
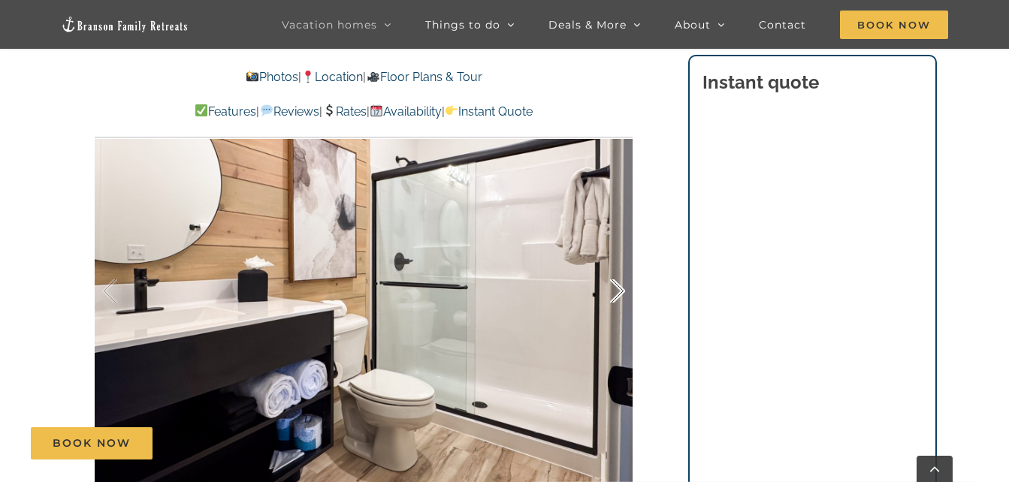
click at [613, 291] on div at bounding box center [601, 291] width 47 height 93
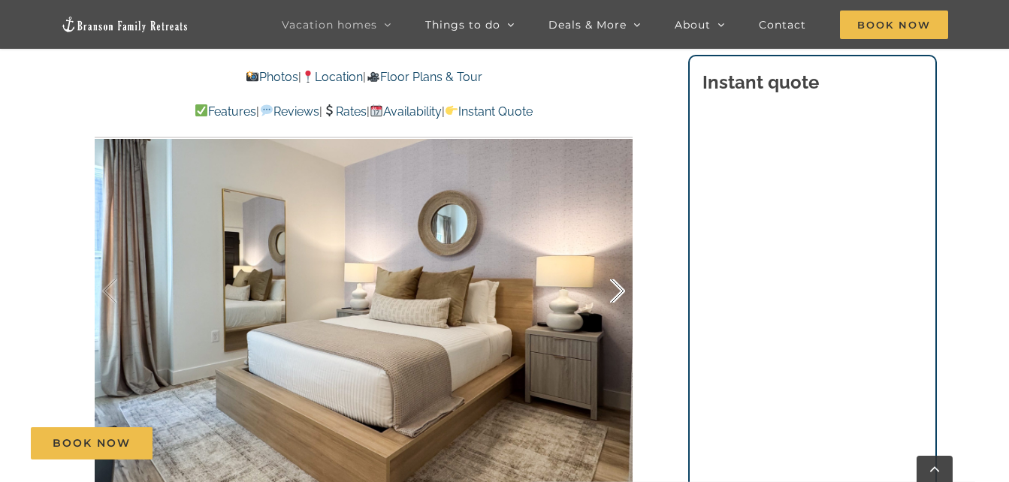
click at [613, 291] on div at bounding box center [601, 291] width 47 height 93
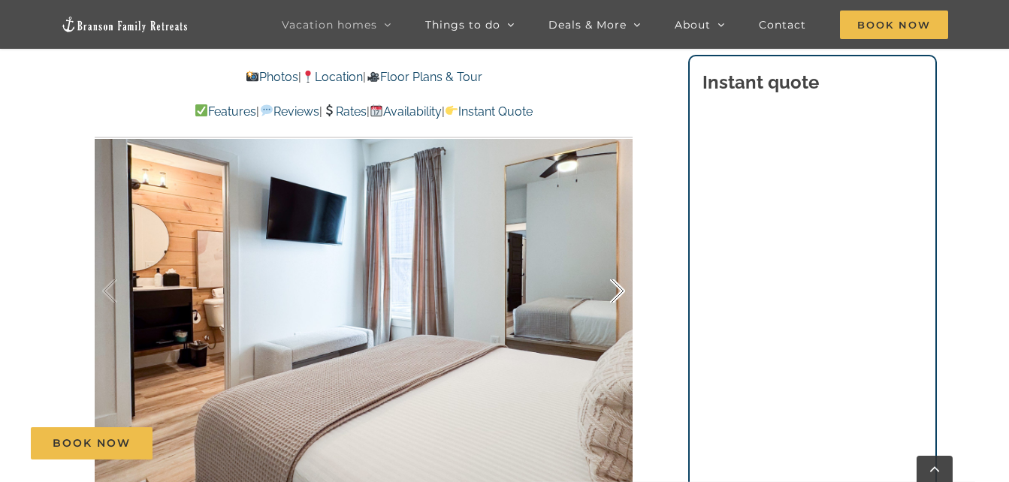
click at [613, 291] on div at bounding box center [601, 291] width 47 height 93
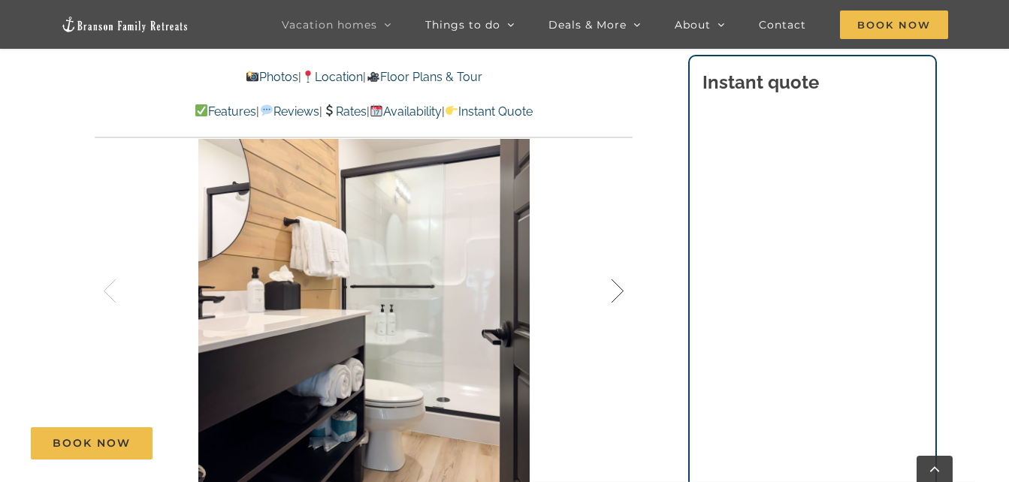
click at [613, 291] on div at bounding box center [601, 291] width 47 height 93
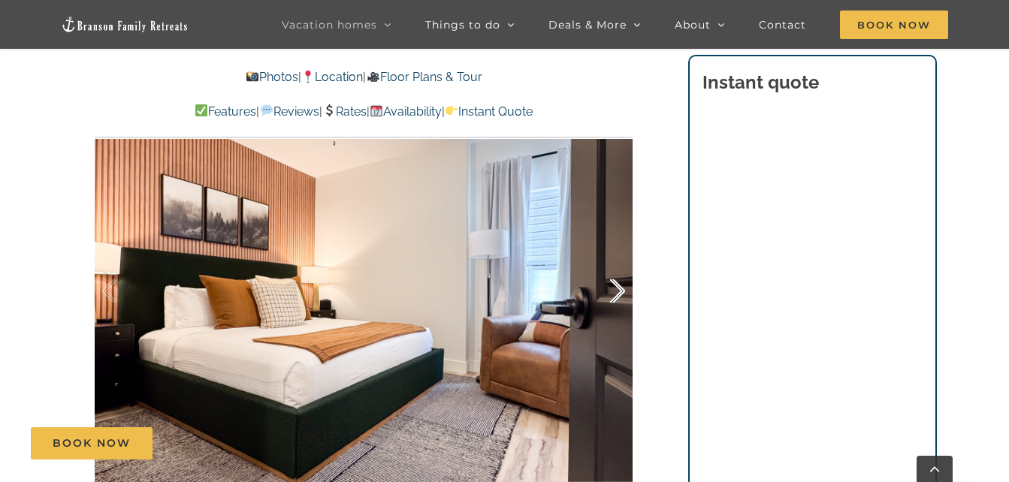
click at [613, 291] on div at bounding box center [601, 291] width 47 height 93
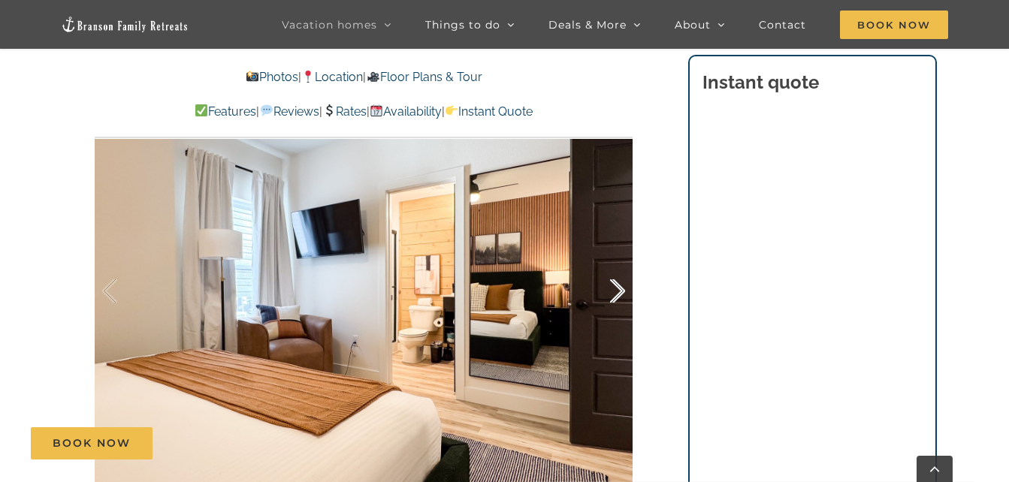
click at [613, 291] on div at bounding box center [601, 291] width 47 height 93
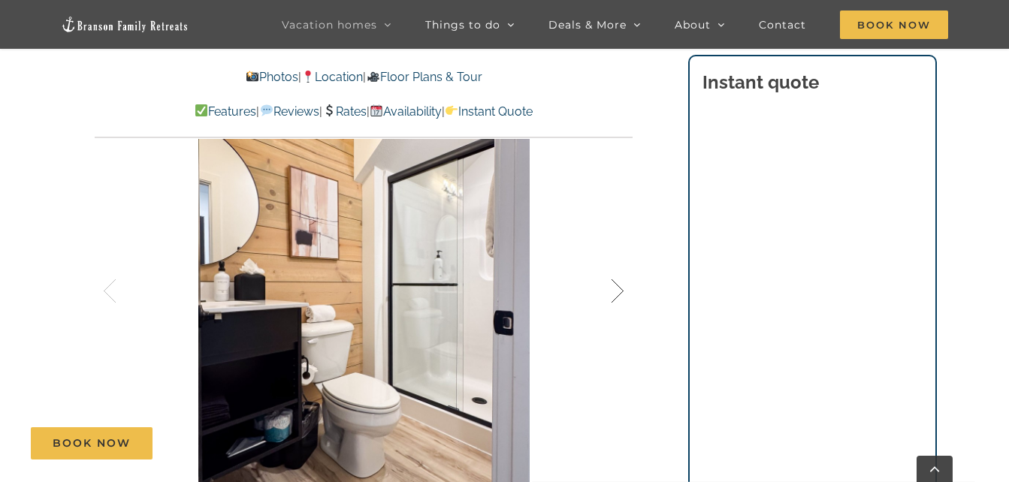
click at [613, 291] on div at bounding box center [601, 291] width 47 height 93
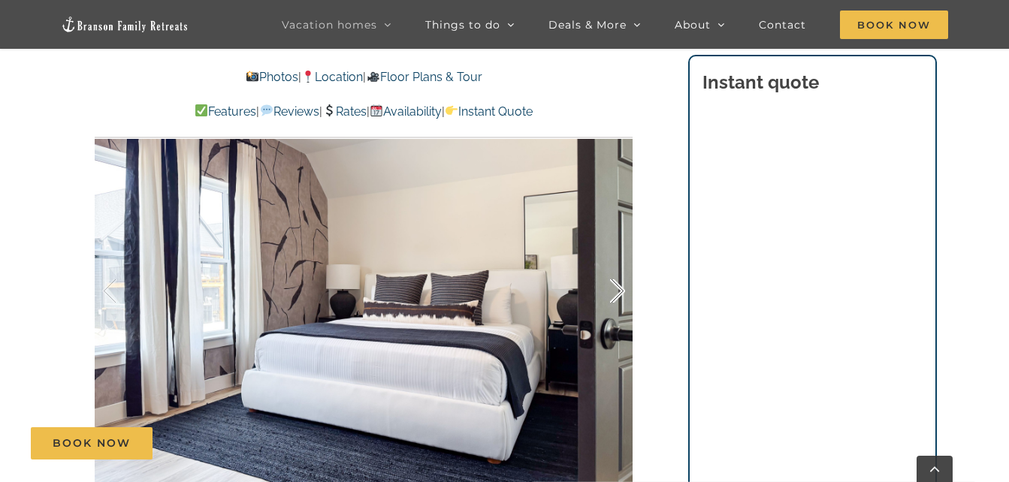
click at [613, 291] on div at bounding box center [601, 291] width 47 height 93
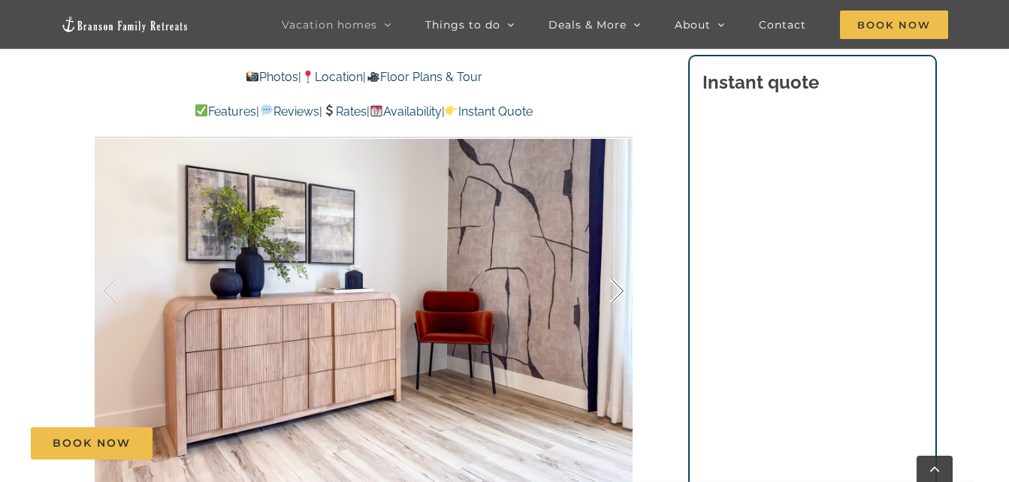
click at [613, 291] on div at bounding box center [601, 291] width 47 height 93
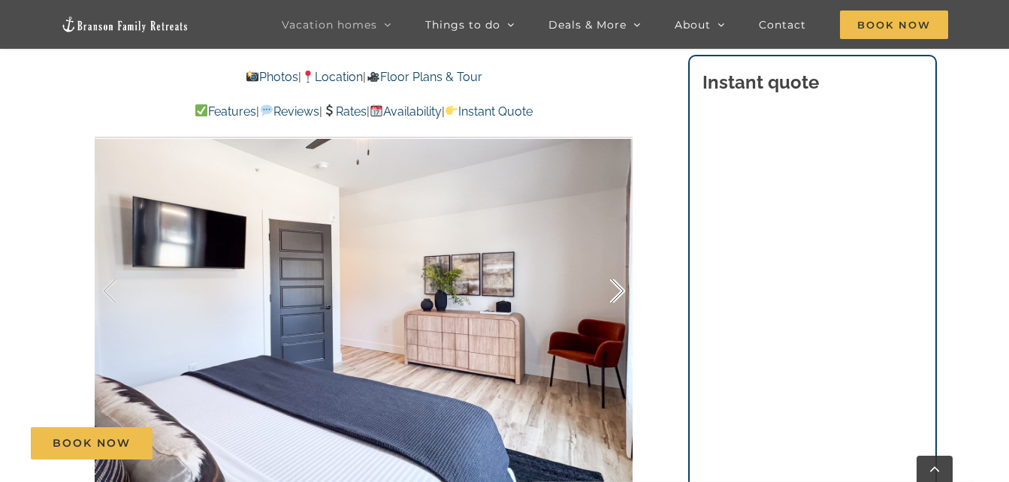
click at [613, 291] on div at bounding box center [601, 291] width 47 height 93
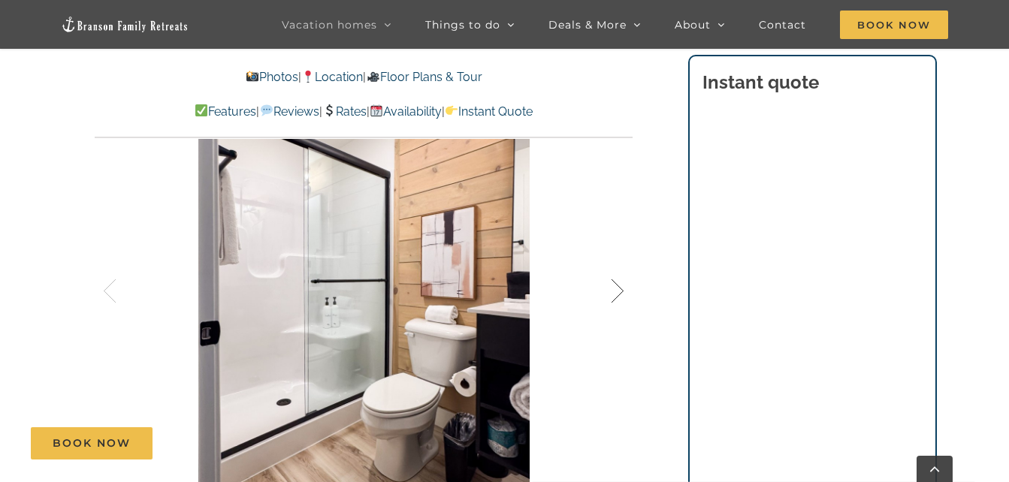
click at [613, 291] on div at bounding box center [601, 291] width 47 height 93
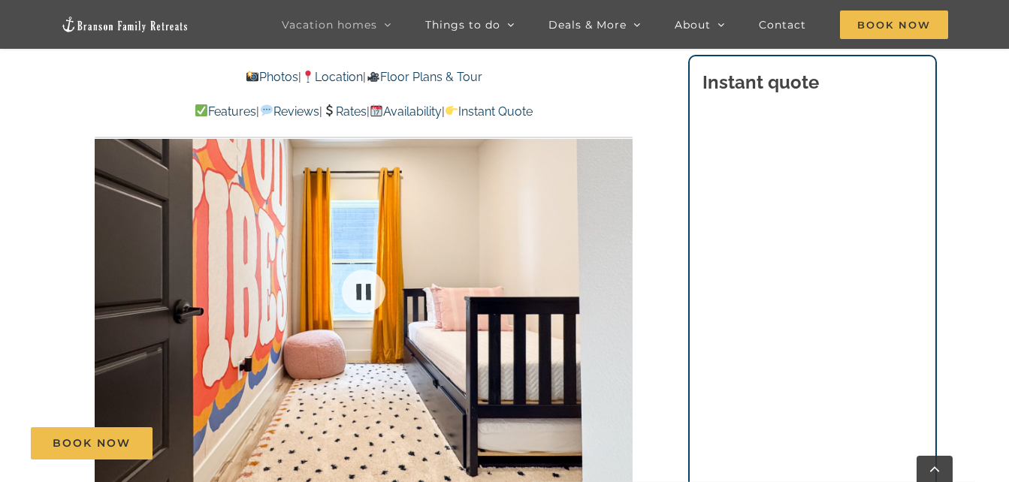
click at [613, 291] on div at bounding box center [364, 292] width 538 height 442
click at [614, 299] on div at bounding box center [601, 291] width 47 height 93
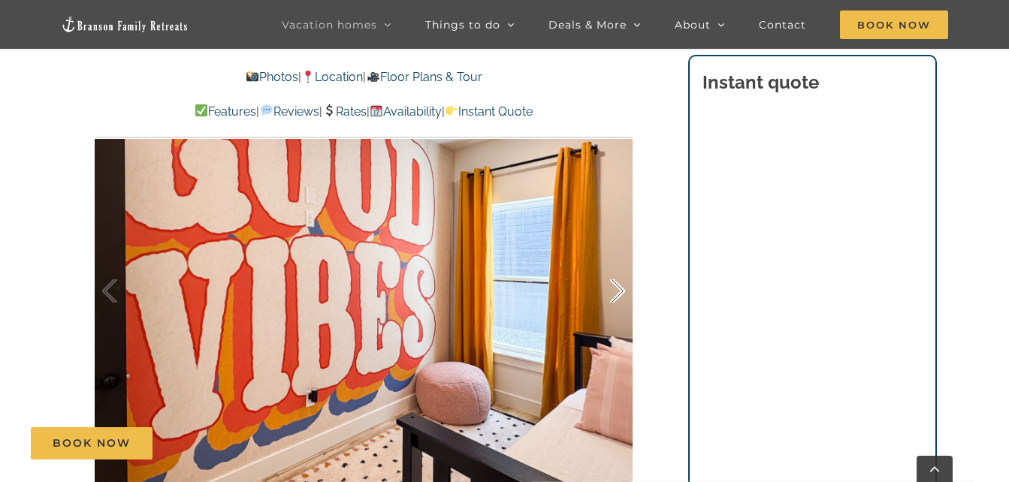
click at [614, 299] on div at bounding box center [601, 291] width 47 height 93
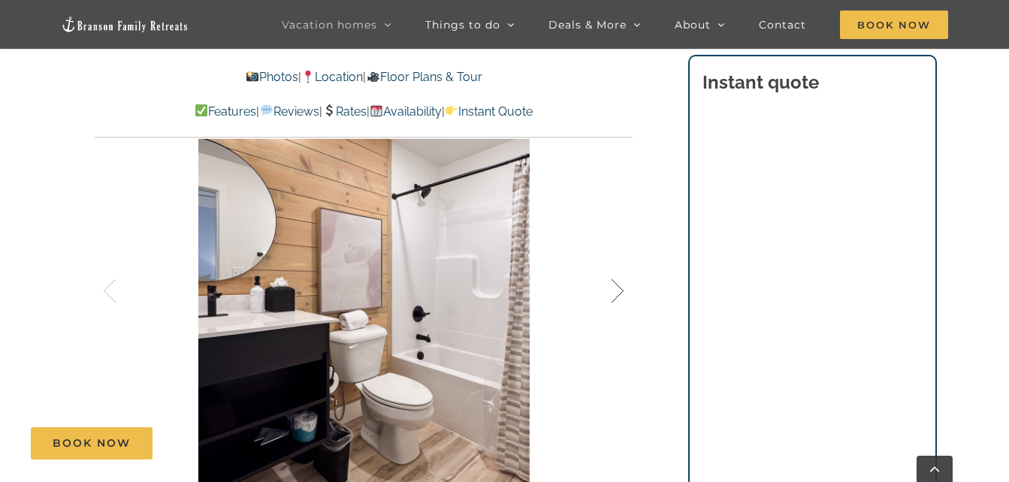
click at [614, 299] on div at bounding box center [601, 291] width 47 height 93
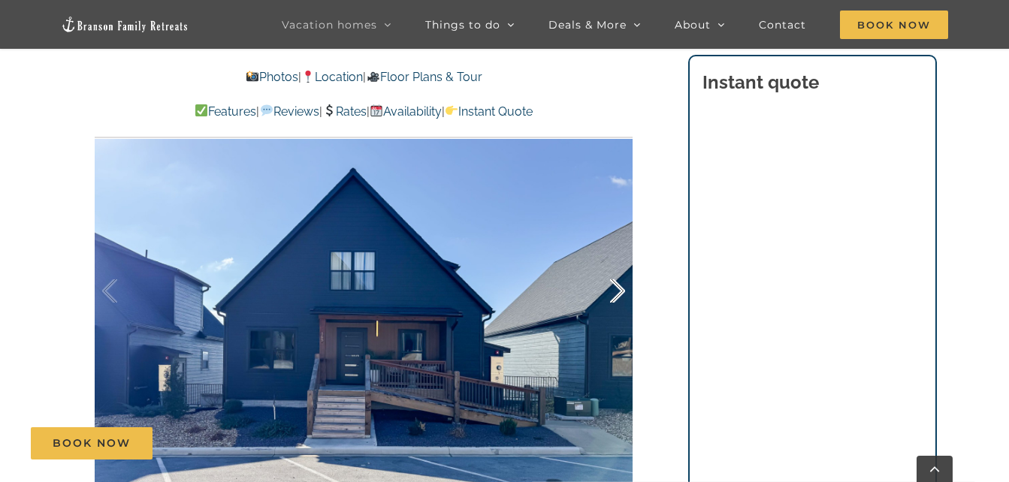
click at [614, 299] on div at bounding box center [601, 291] width 47 height 93
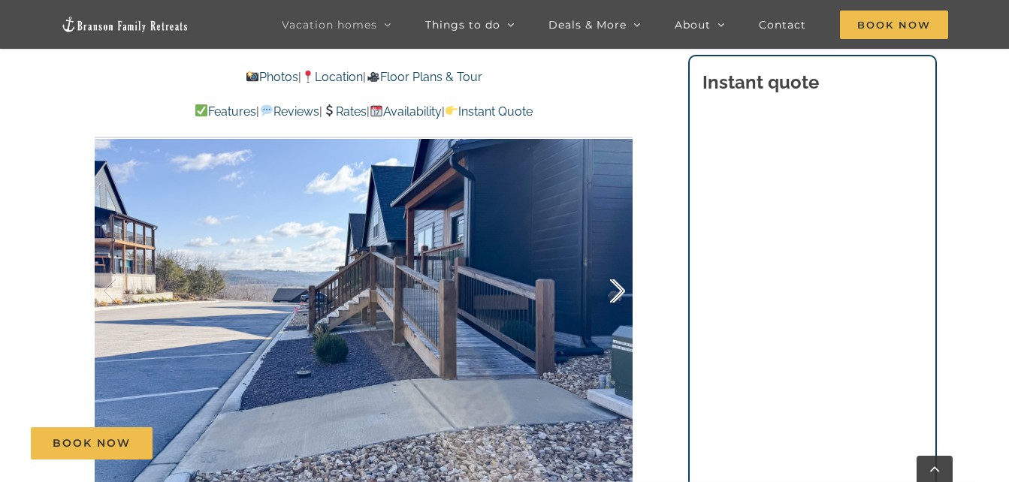
click at [614, 299] on div at bounding box center [601, 291] width 47 height 93
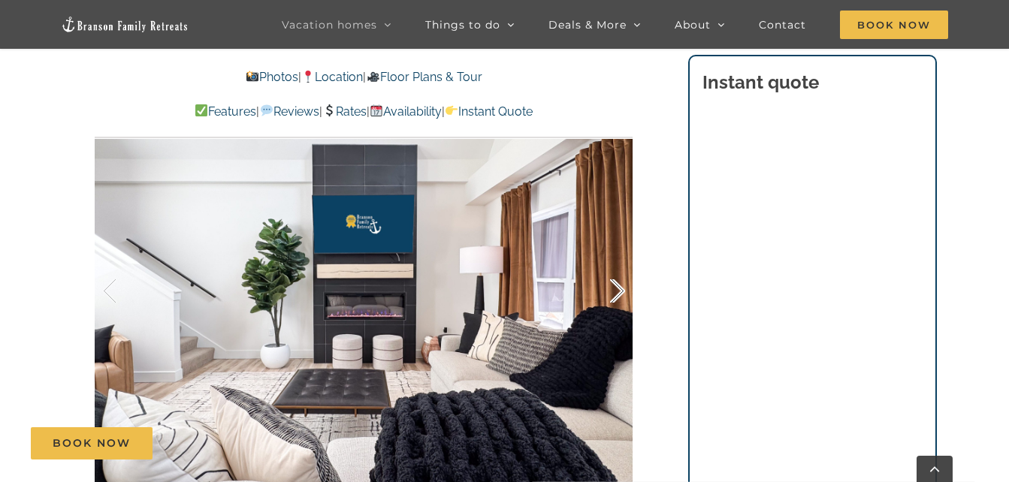
click at [614, 299] on div at bounding box center [601, 291] width 47 height 93
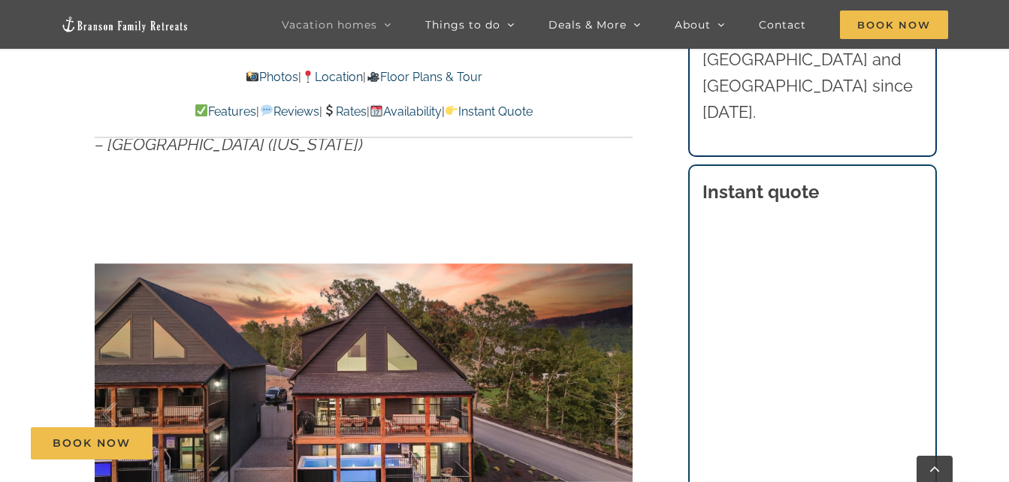
scroll to position [911, 0]
